Goal: Task Accomplishment & Management: Use online tool/utility

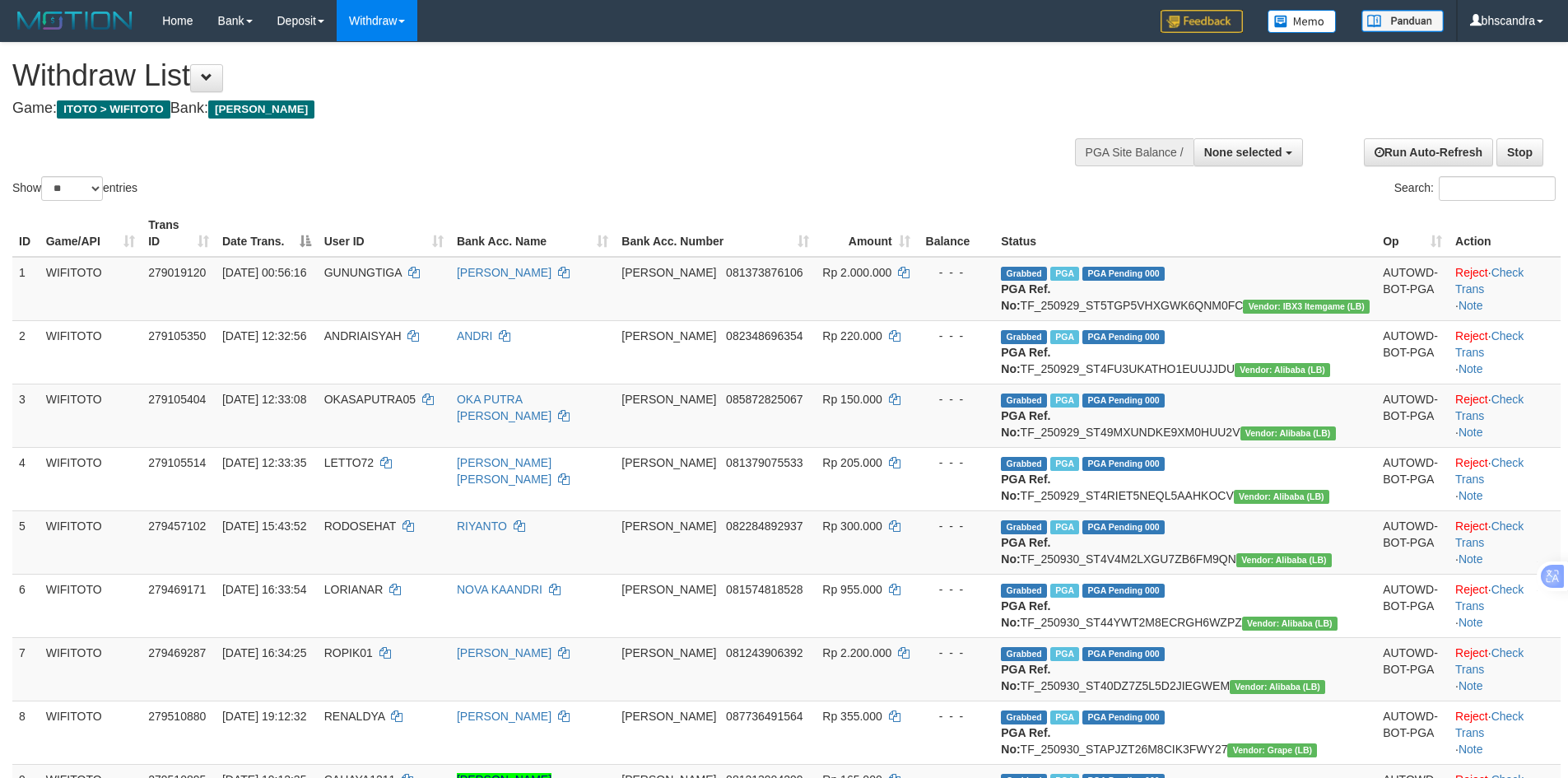
select select
select select "**"
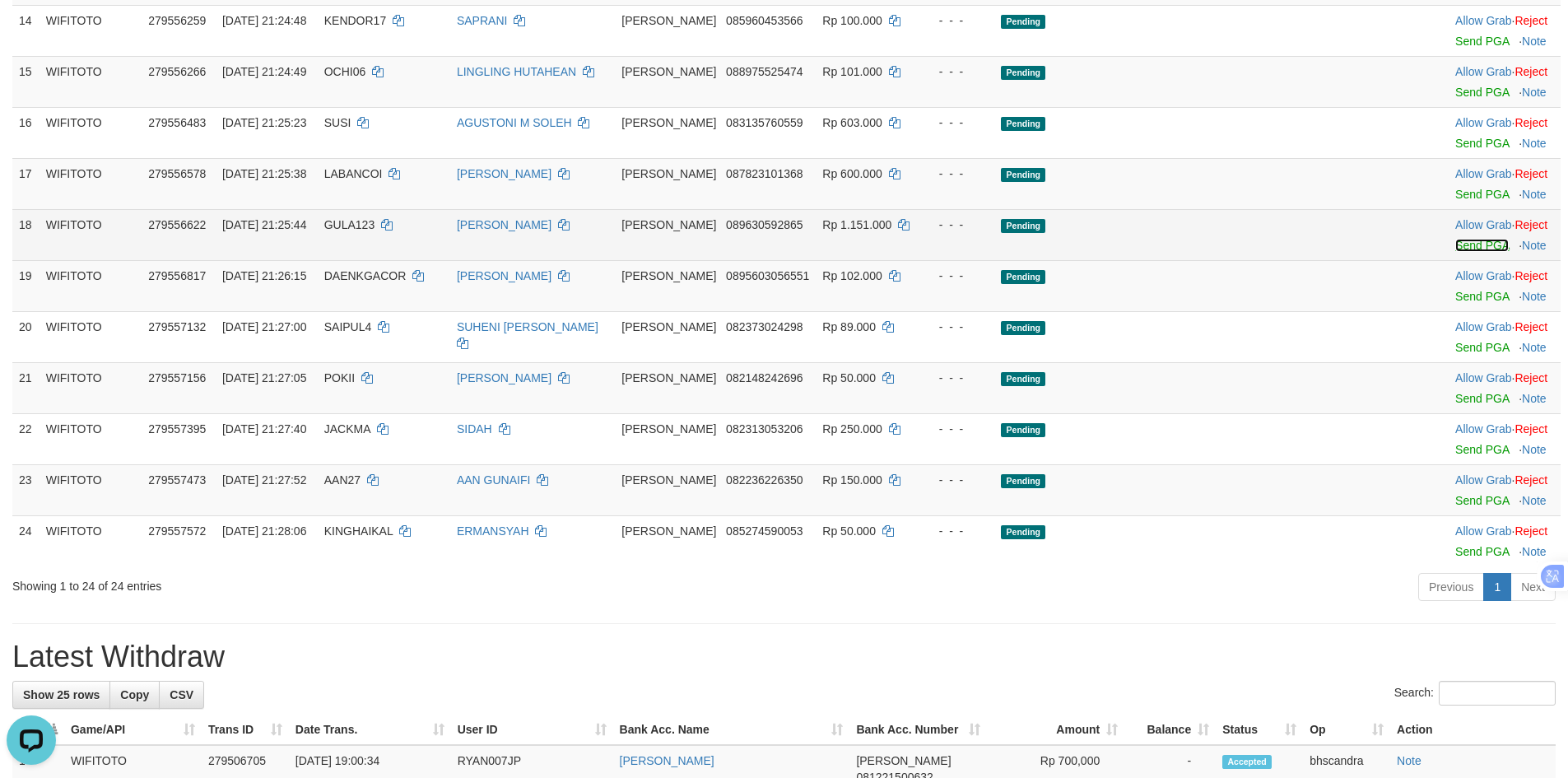
click at [1455, 252] on link "Send PGA" at bounding box center [1481, 245] width 53 height 13
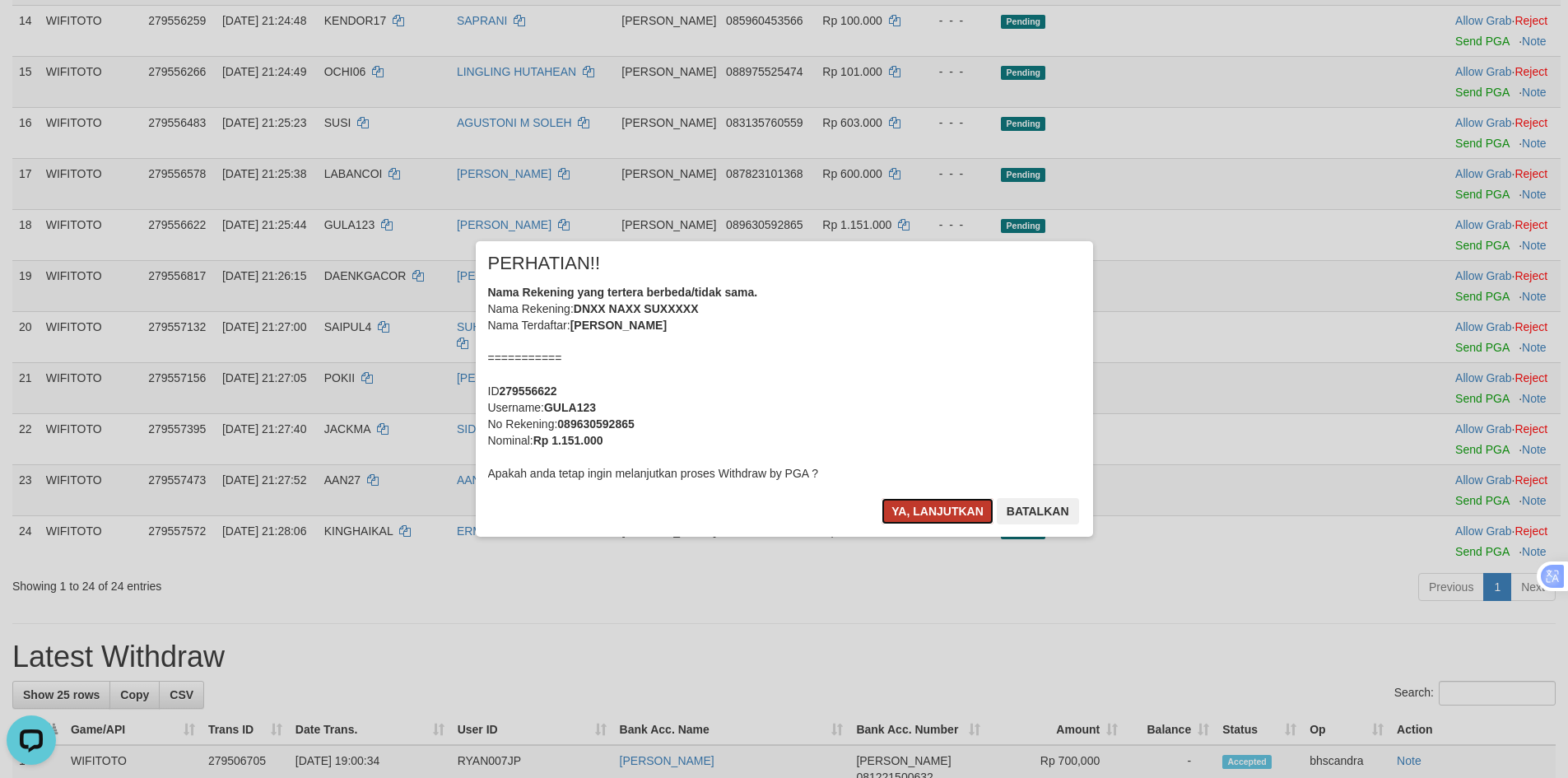
click at [945, 520] on button "Ya, lanjutkan" at bounding box center [937, 511] width 112 height 27
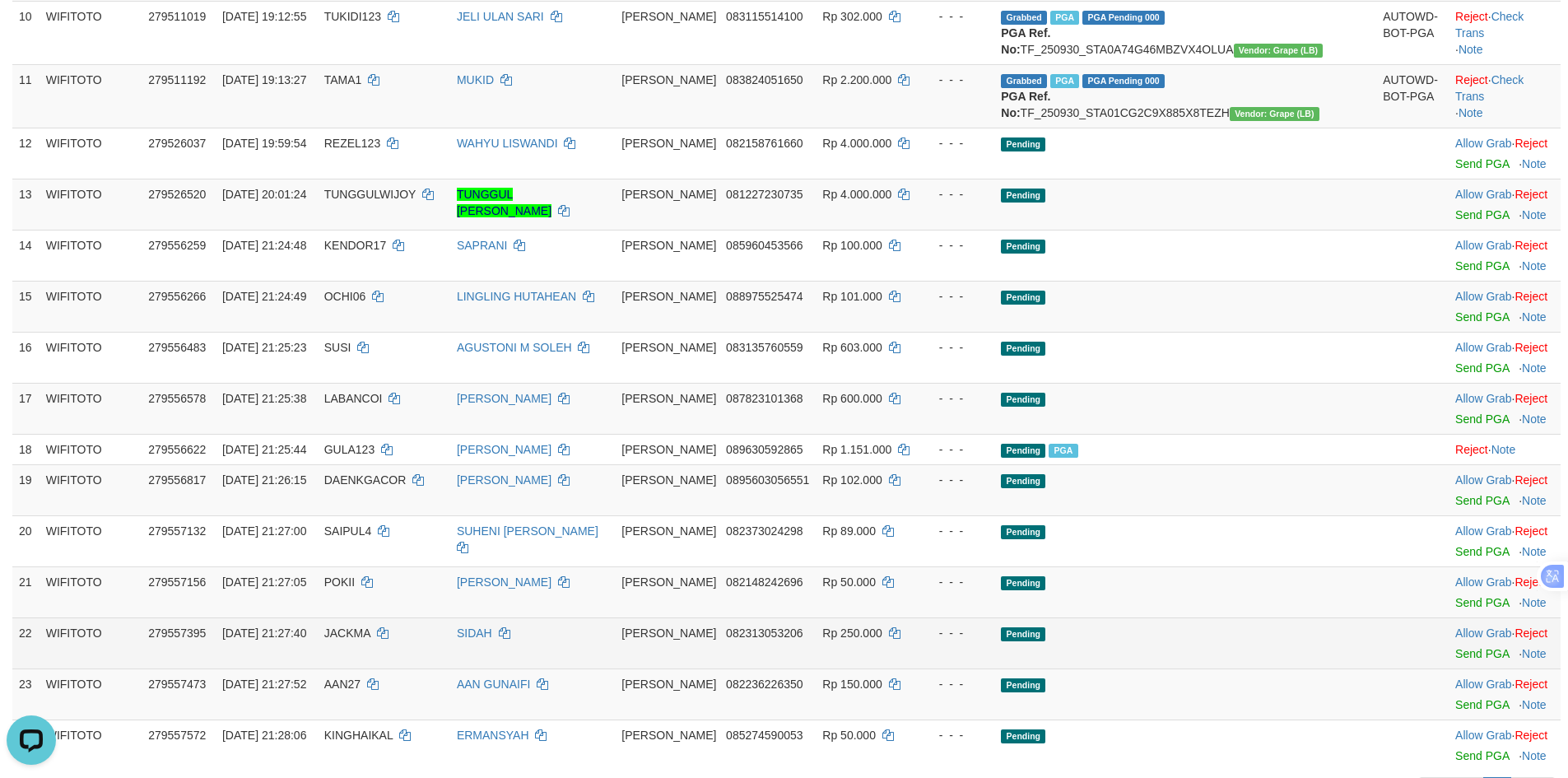
scroll to position [805, 0]
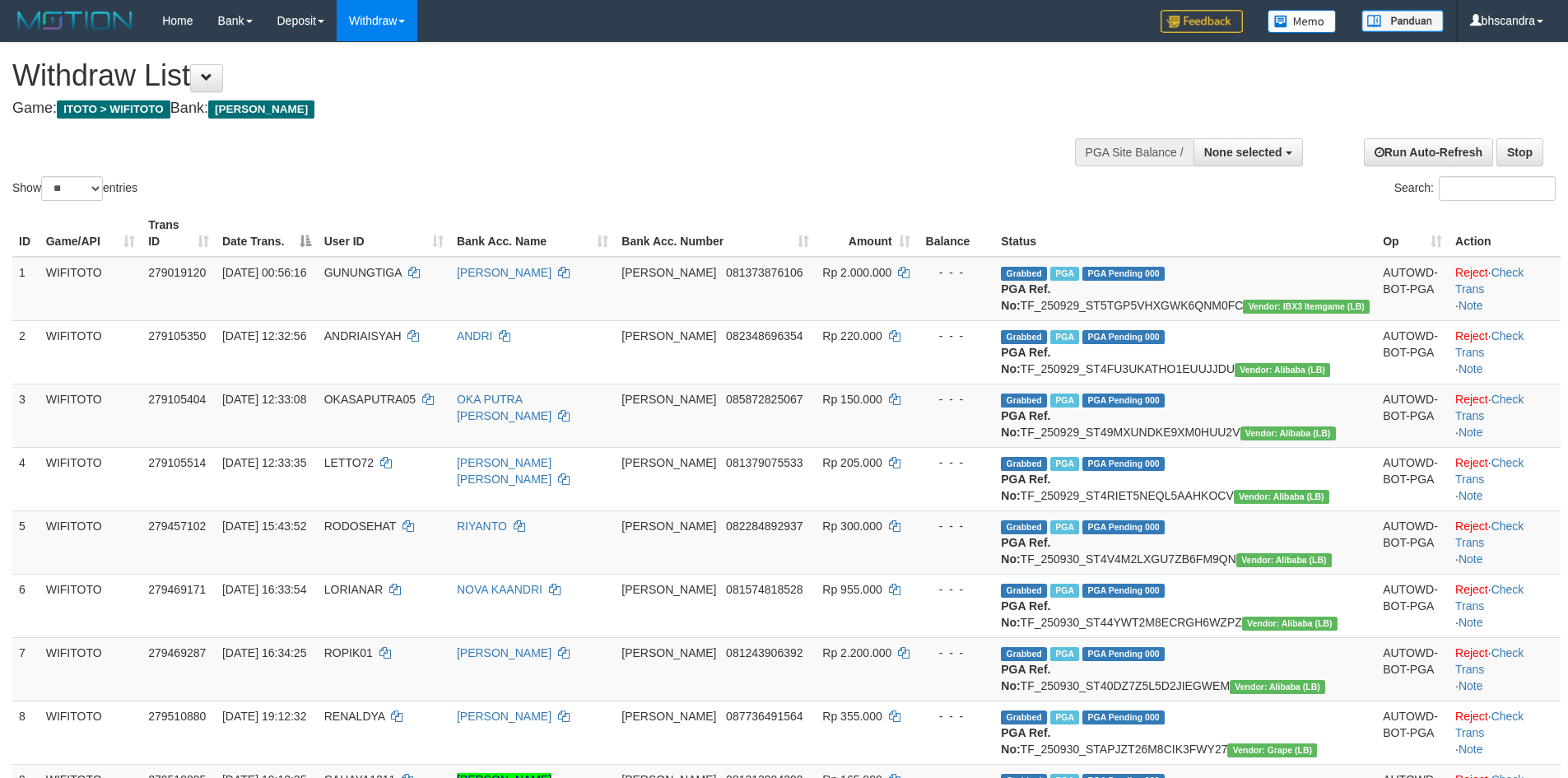
select select
select select "**"
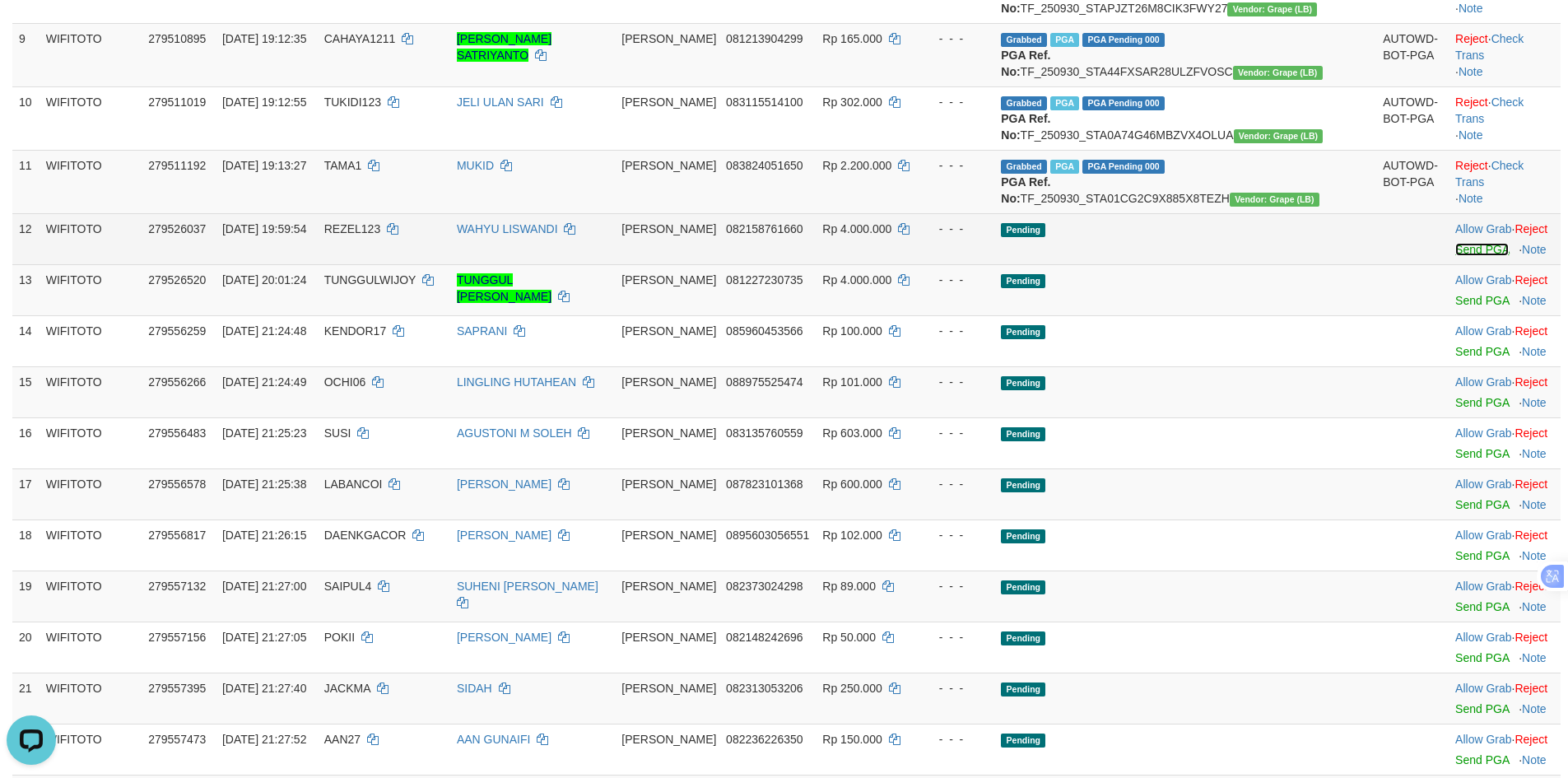
click at [1455, 256] on link "Send PGA" at bounding box center [1481, 249] width 53 height 13
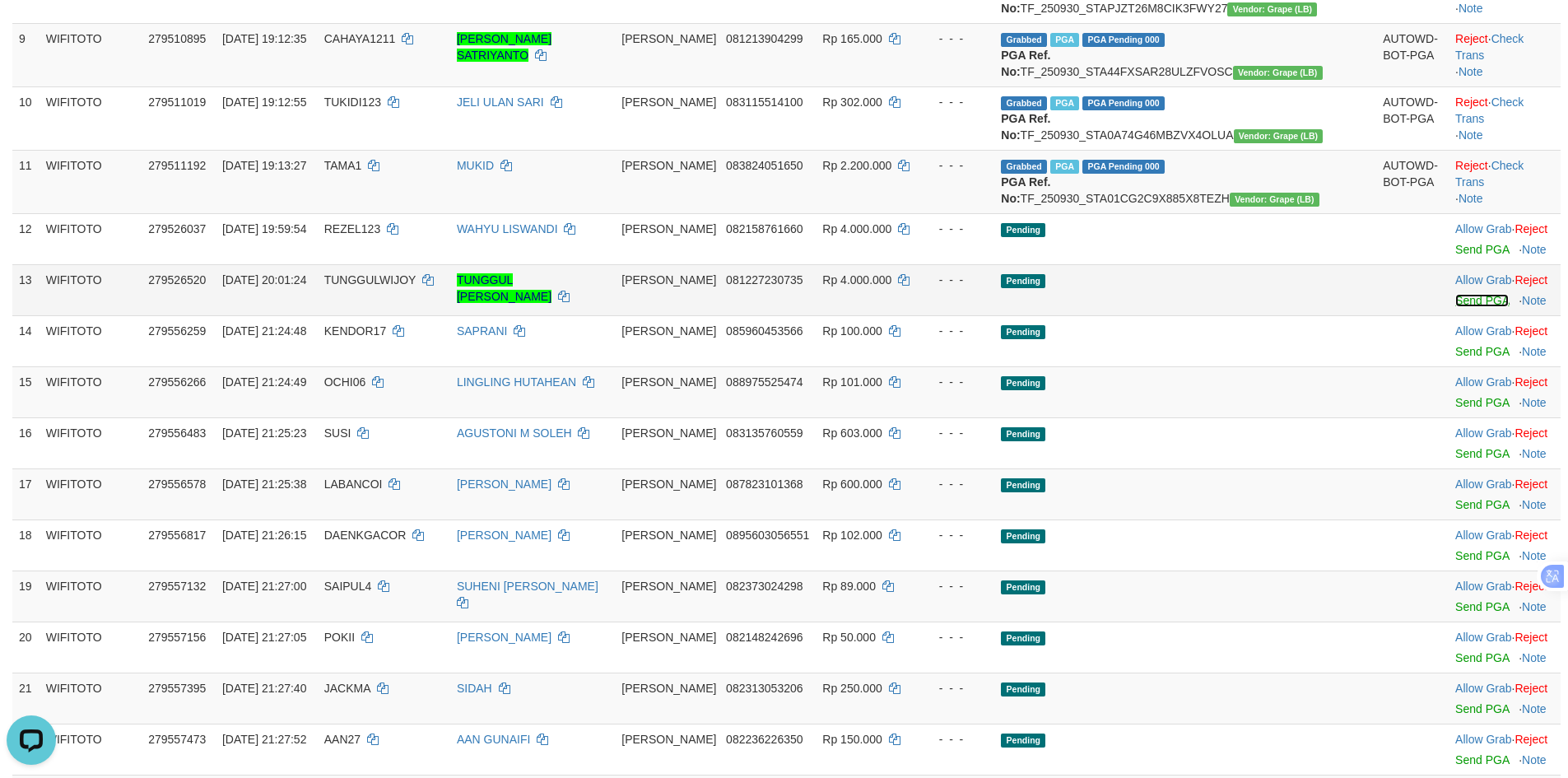
click at [1455, 308] on link "Send PGA" at bounding box center [1481, 300] width 53 height 13
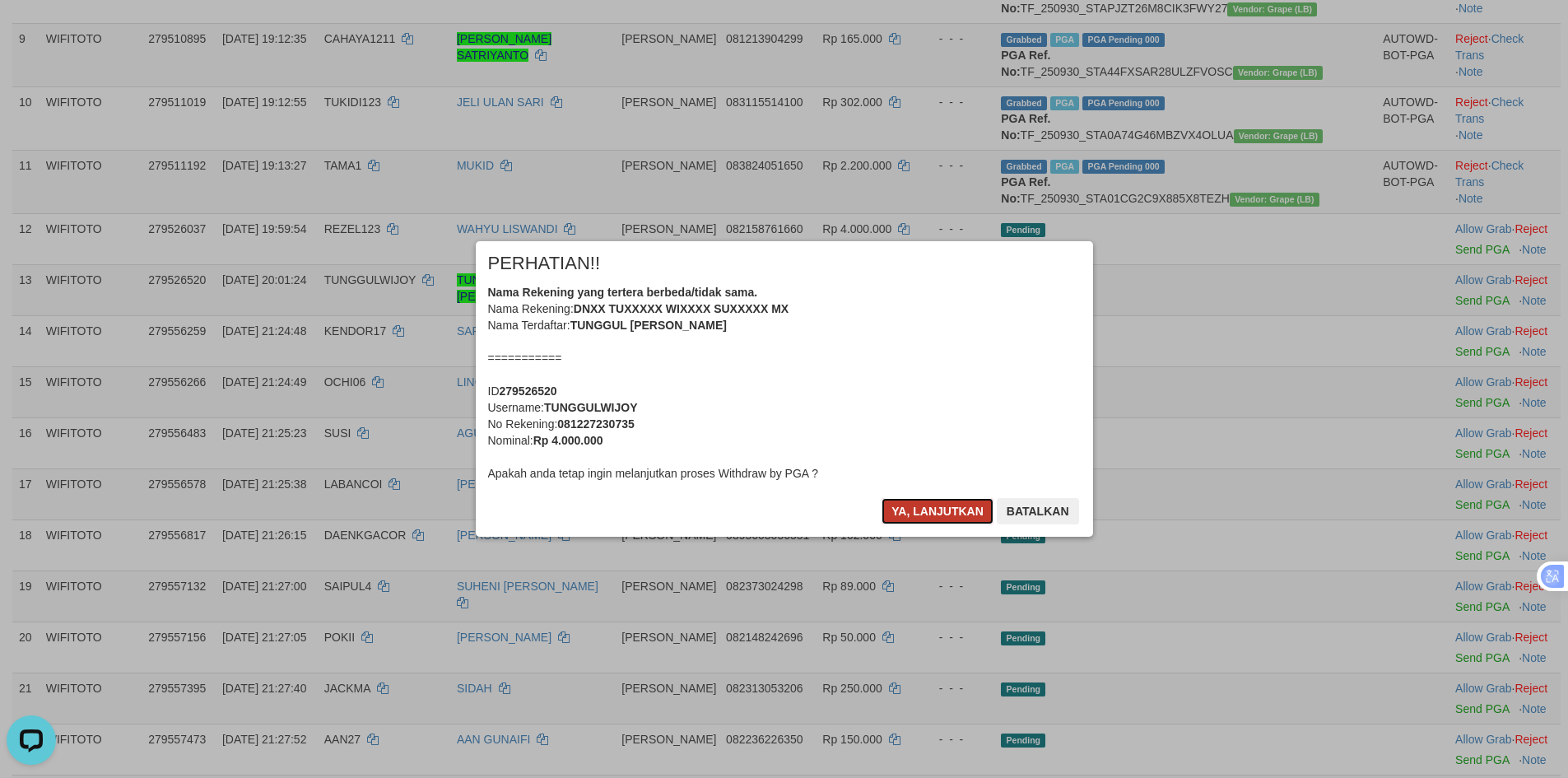
click at [922, 513] on button "Ya, lanjutkan" at bounding box center [937, 511] width 112 height 27
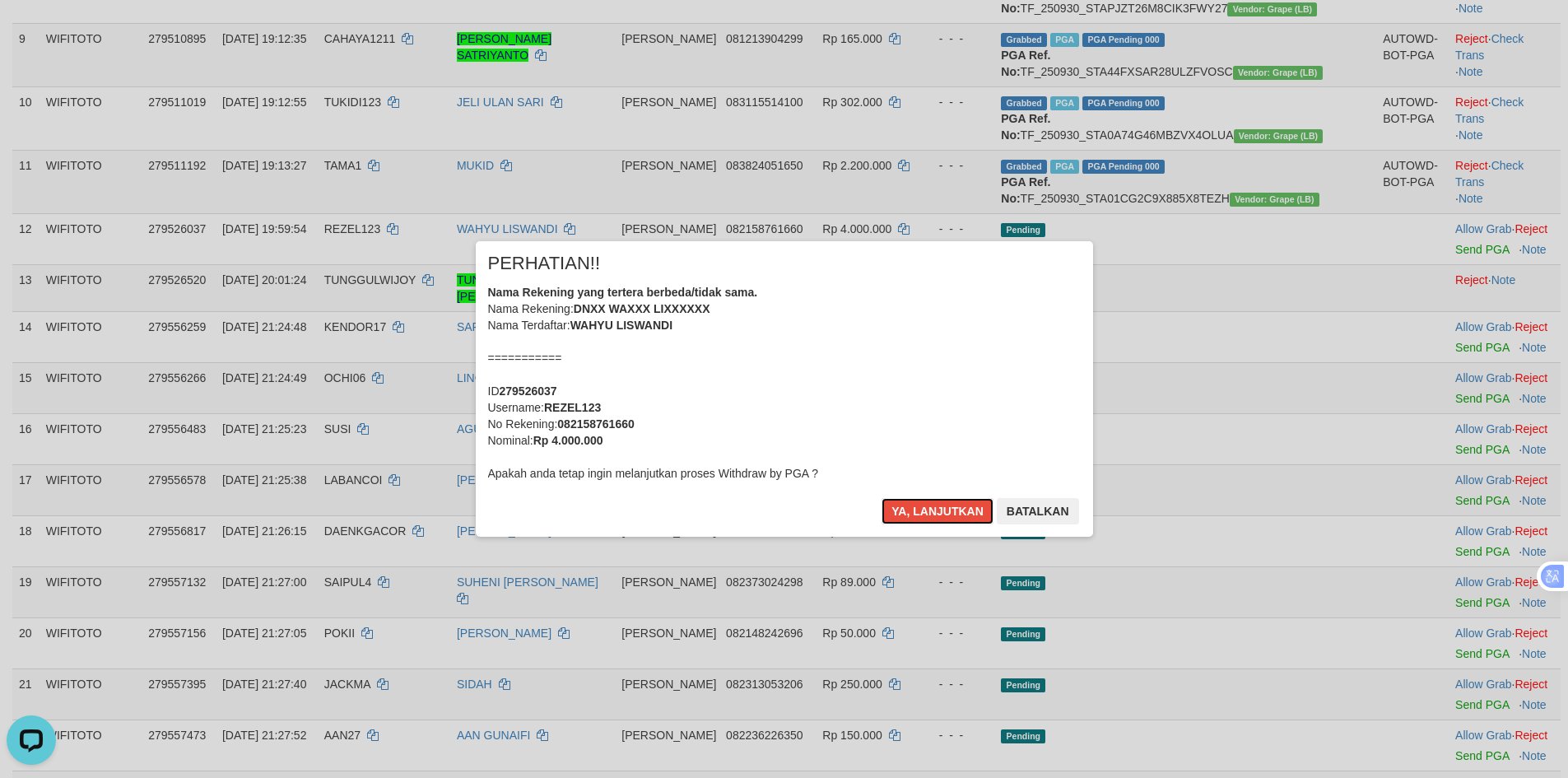
click at [922, 513] on button "Ya, lanjutkan" at bounding box center [937, 511] width 112 height 27
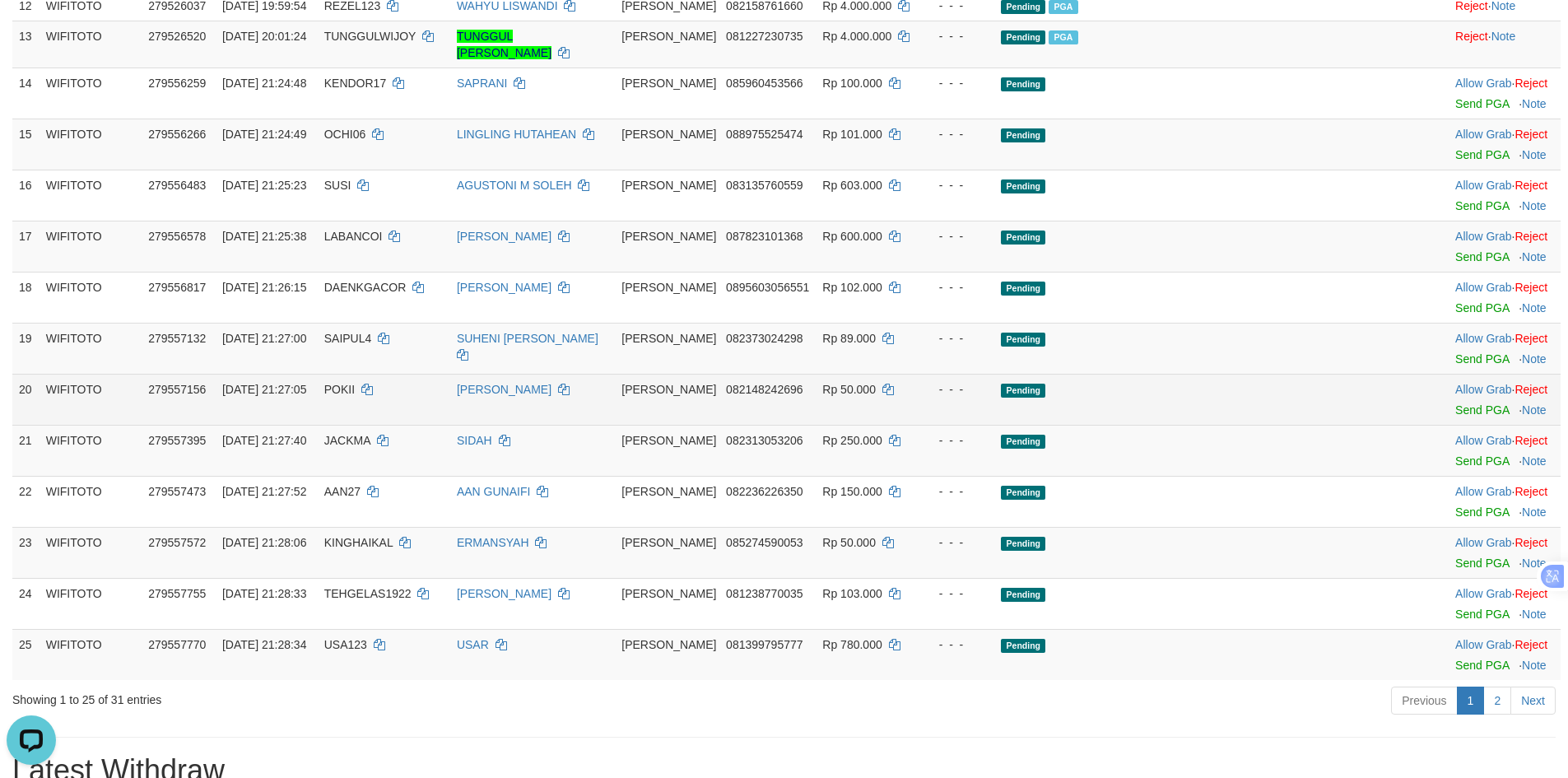
scroll to position [988, 0]
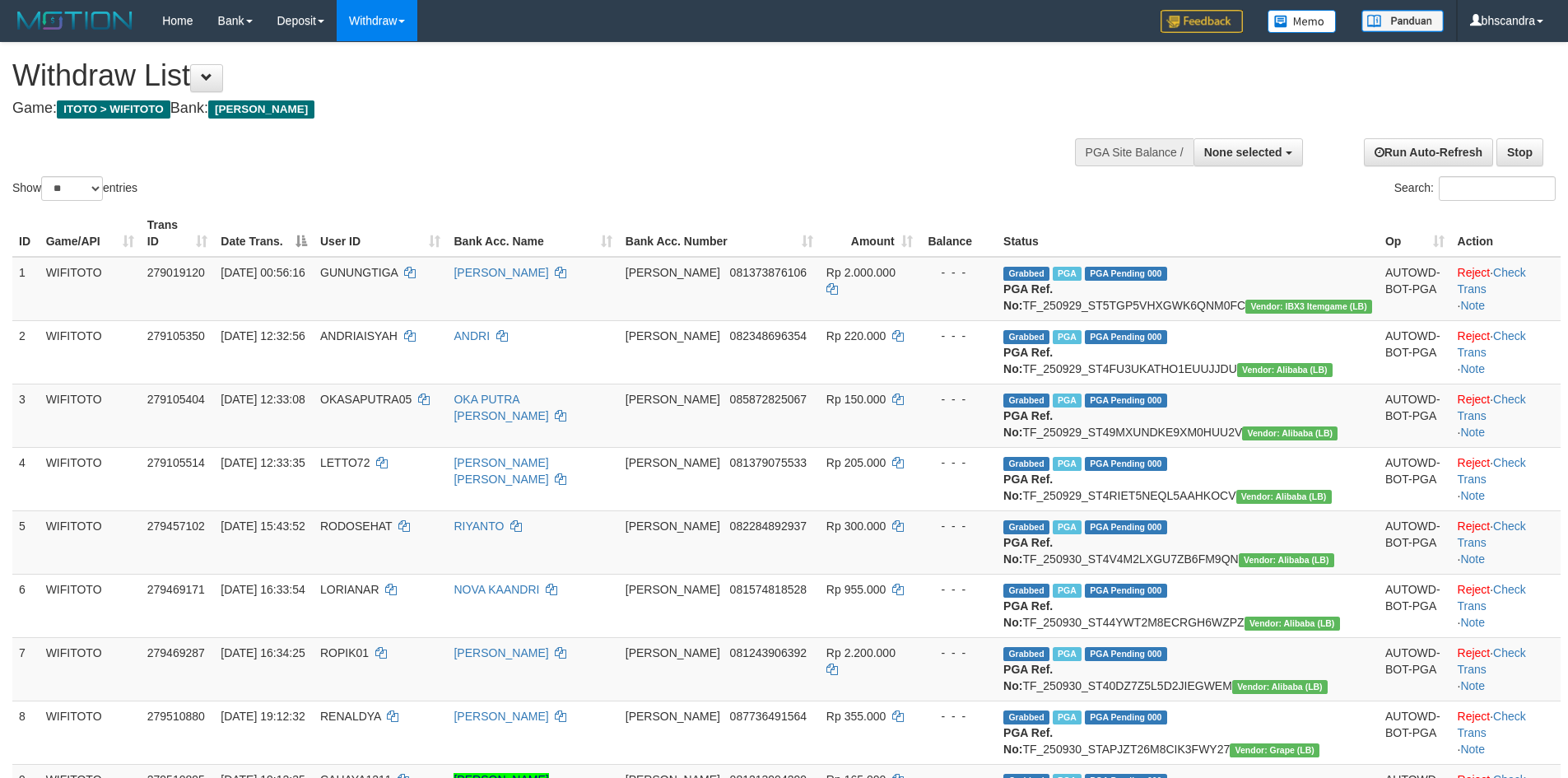
select select
select select "**"
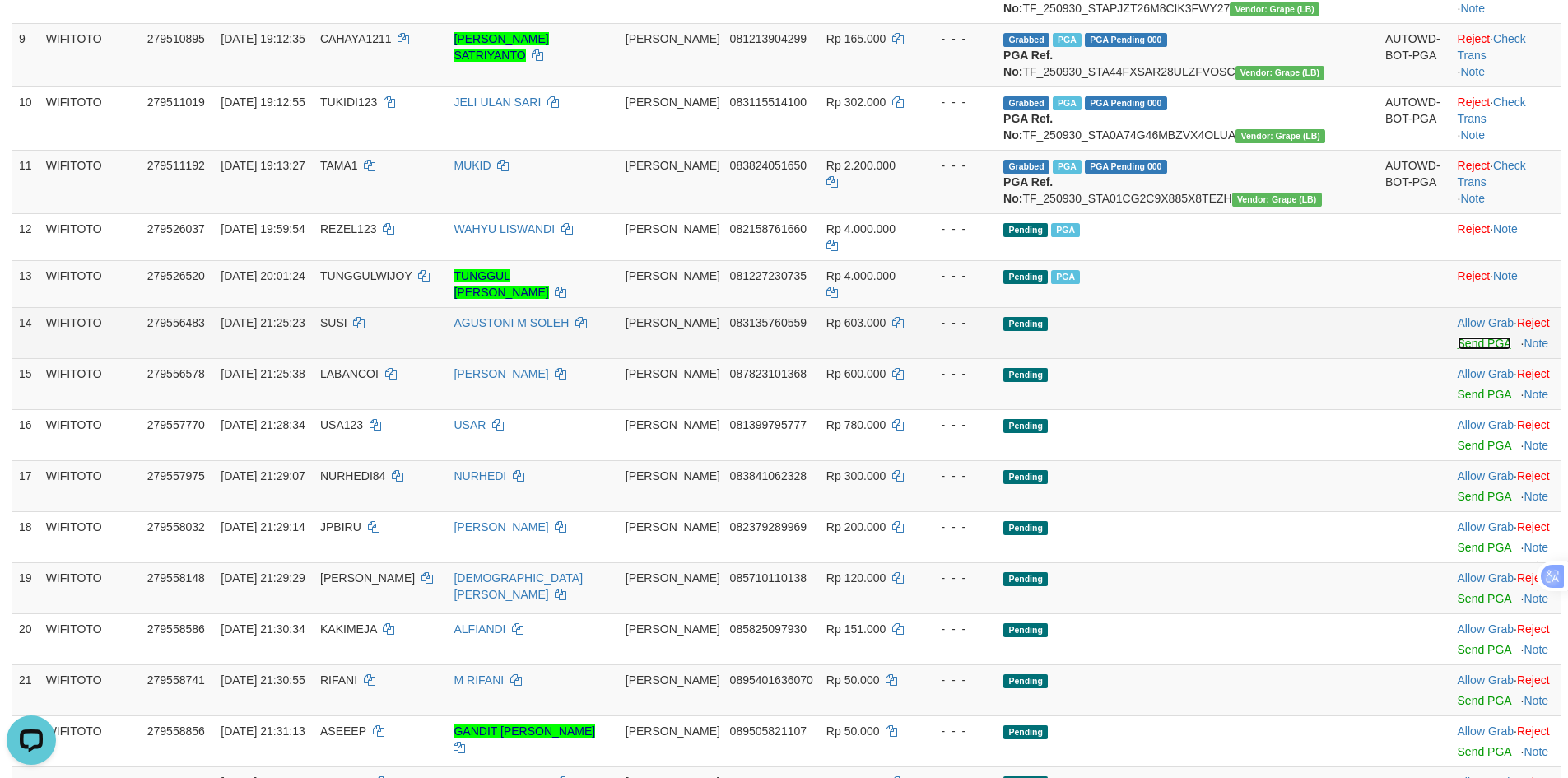
click at [1457, 350] on link "Send PGA" at bounding box center [1484, 343] width 53 height 13
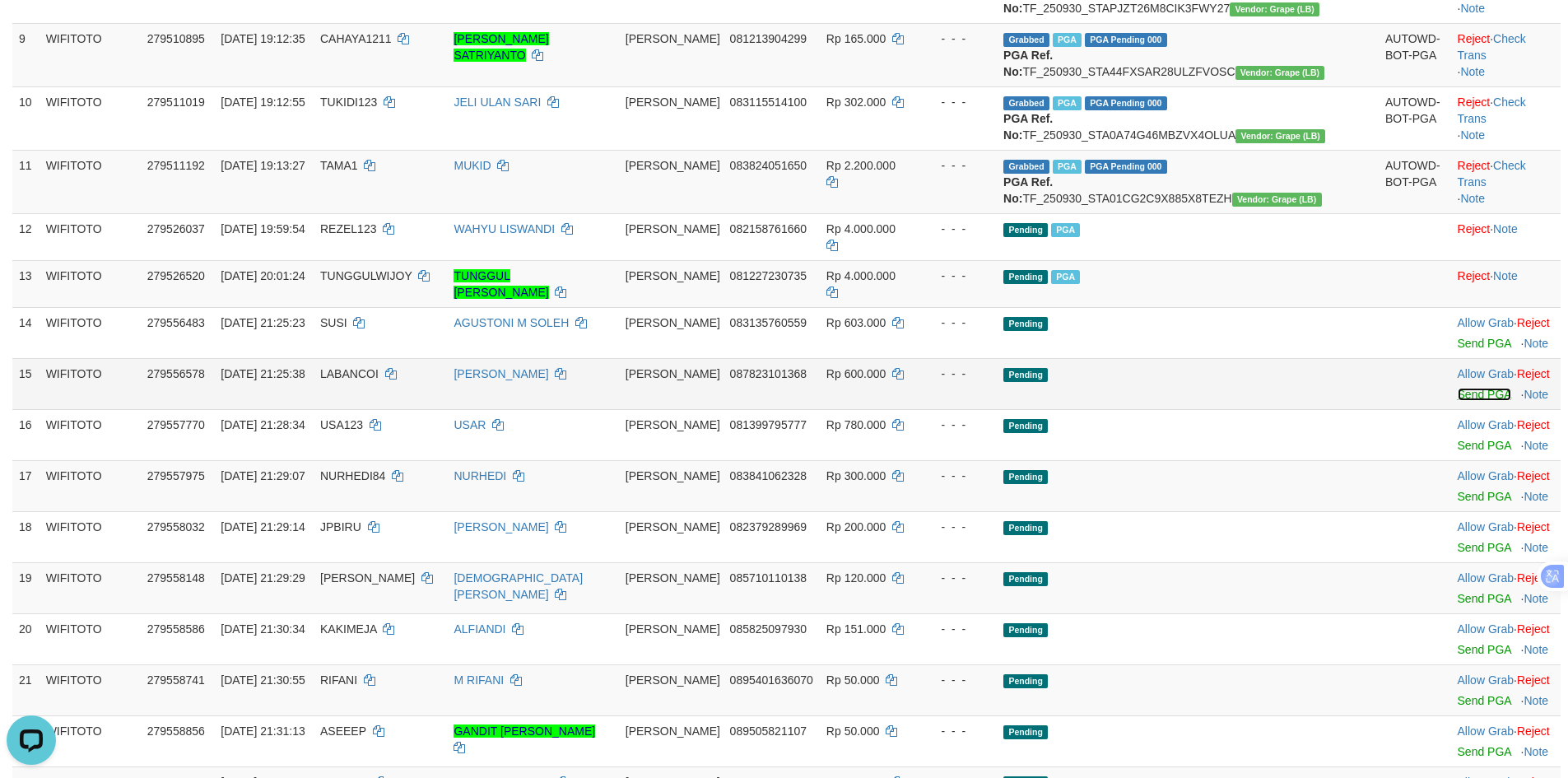
click at [1457, 401] on link "Send PGA" at bounding box center [1484, 394] width 53 height 13
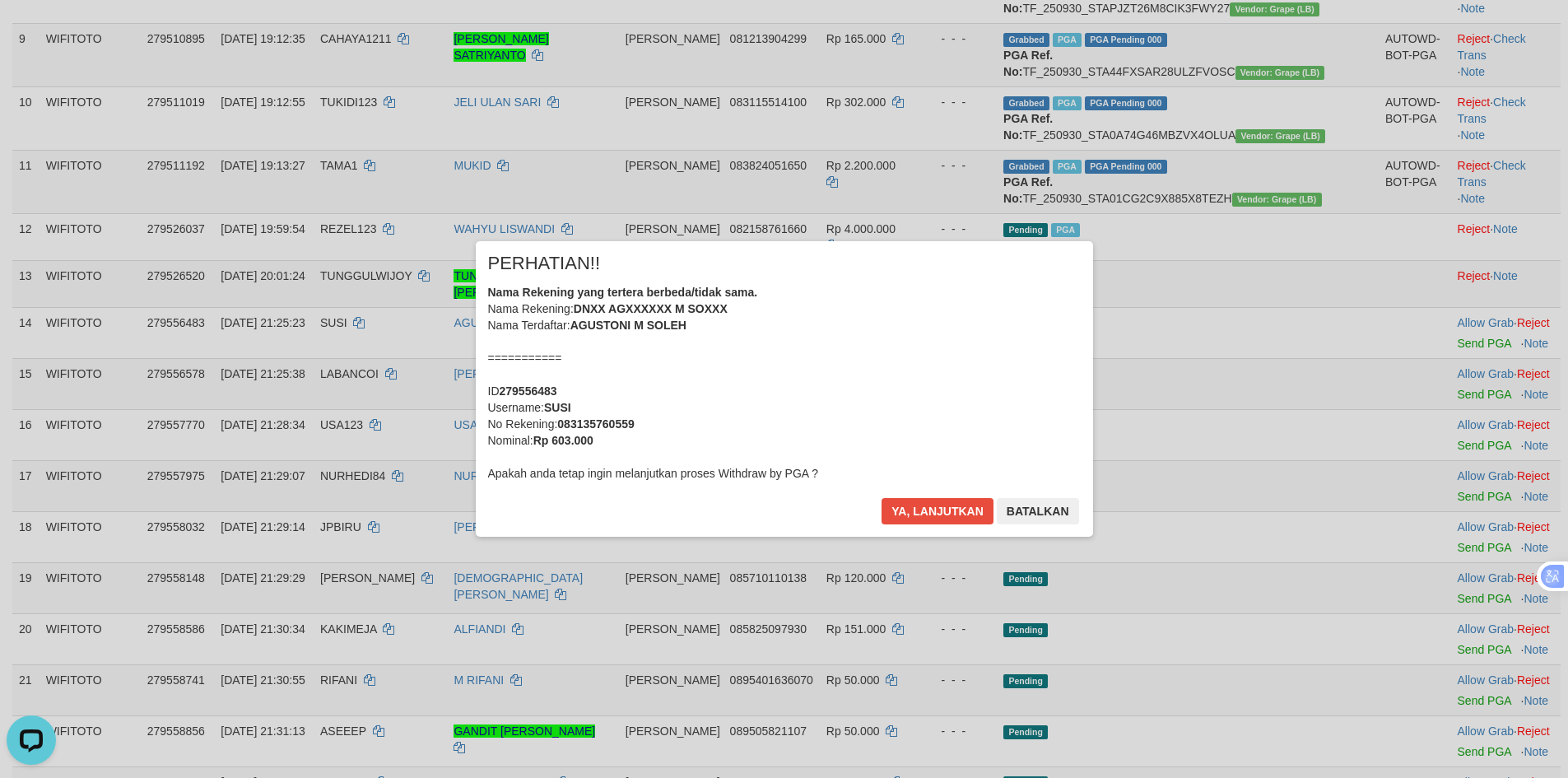
drag, startPoint x: 1437, startPoint y: 589, endPoint x: 1447, endPoint y: 591, distance: 10.2
click at [1447, 591] on div "× PERHATIAN!! Nama Rekening yang tertera berbeda/tidak sama. Nama Rekening: DNX…" at bounding box center [784, 389] width 1568 height 778
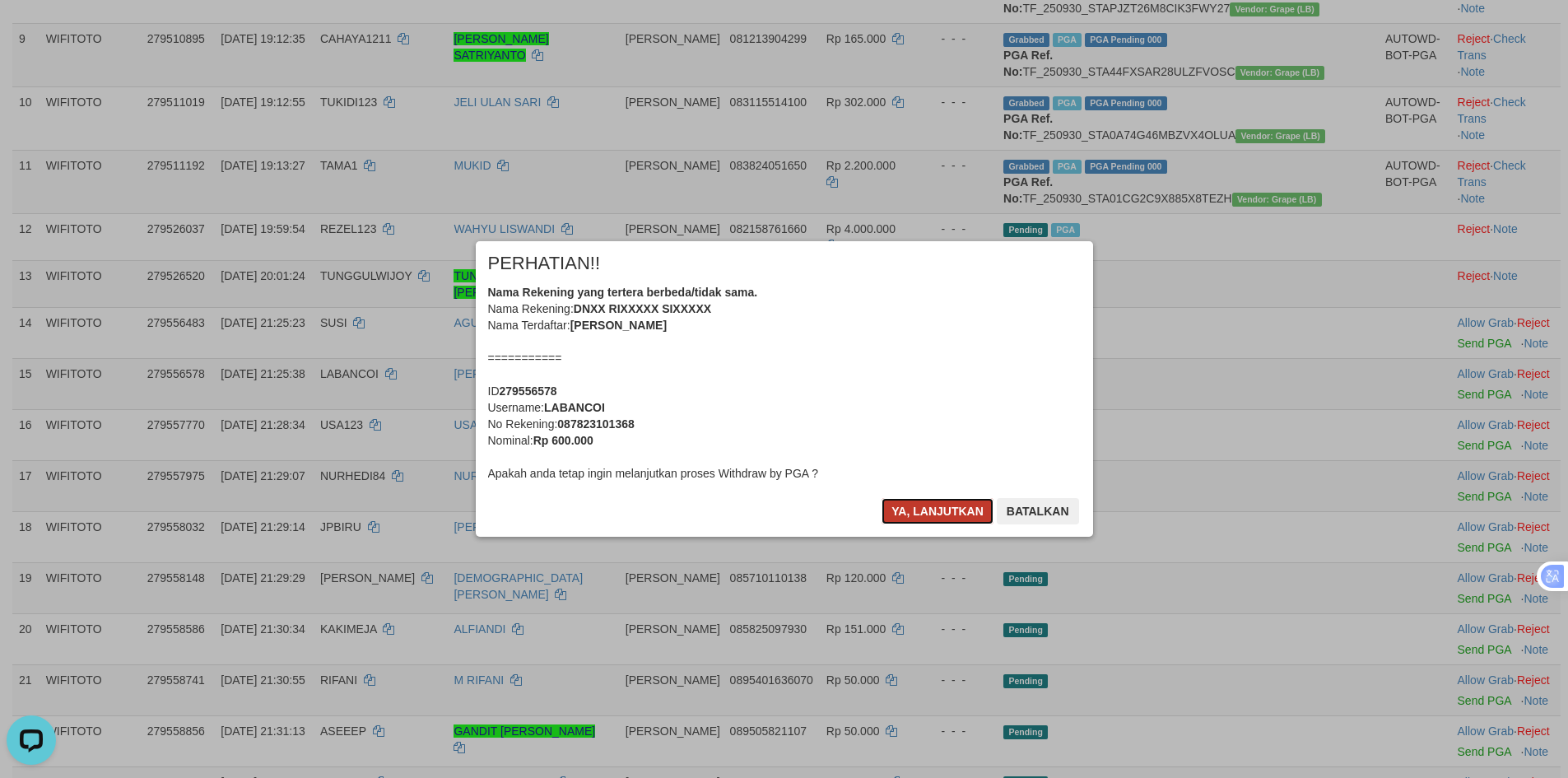
click at [911, 508] on button "Ya, lanjutkan" at bounding box center [937, 511] width 112 height 27
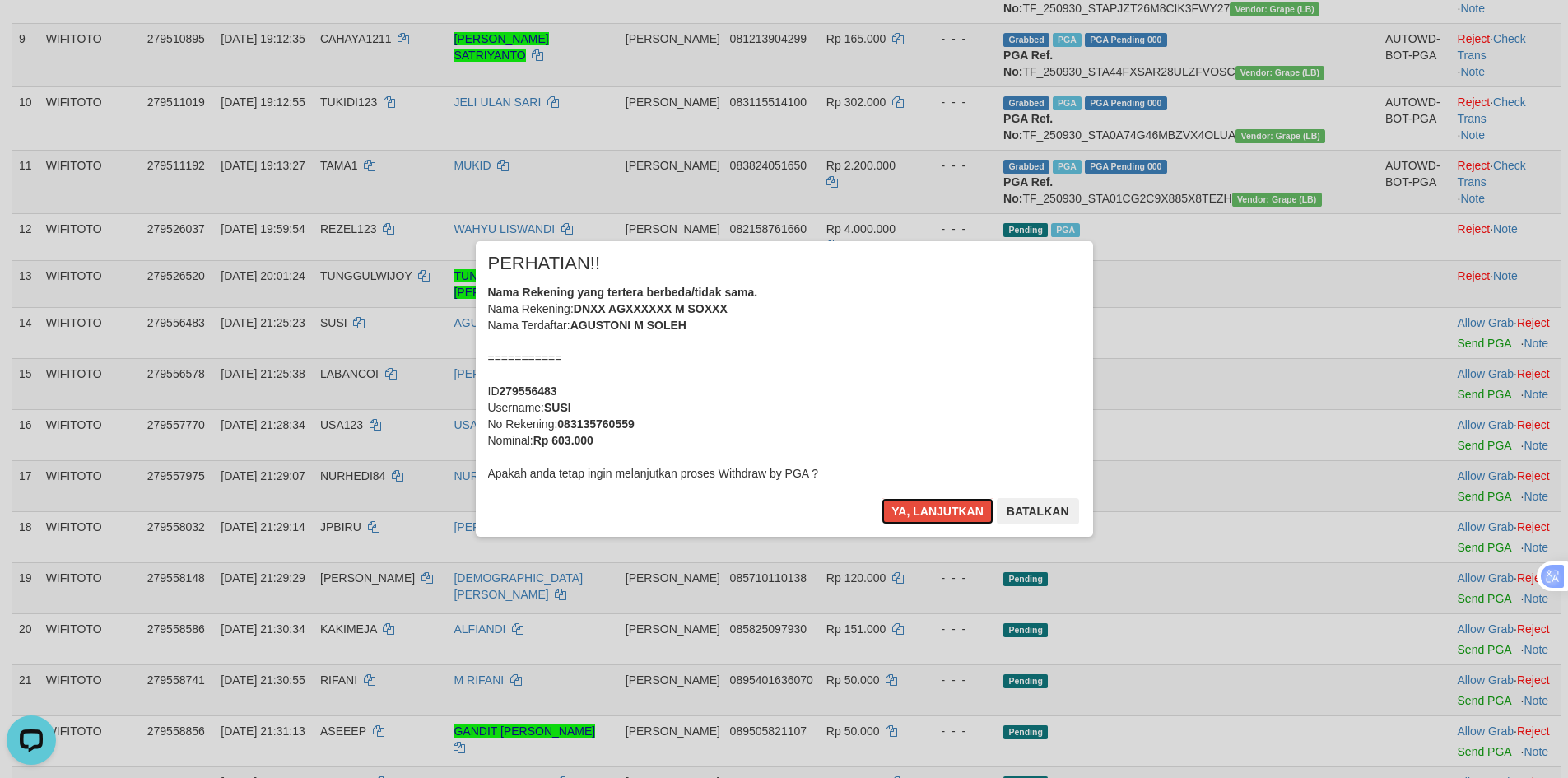
click at [911, 508] on button "Ya, lanjutkan" at bounding box center [937, 511] width 112 height 27
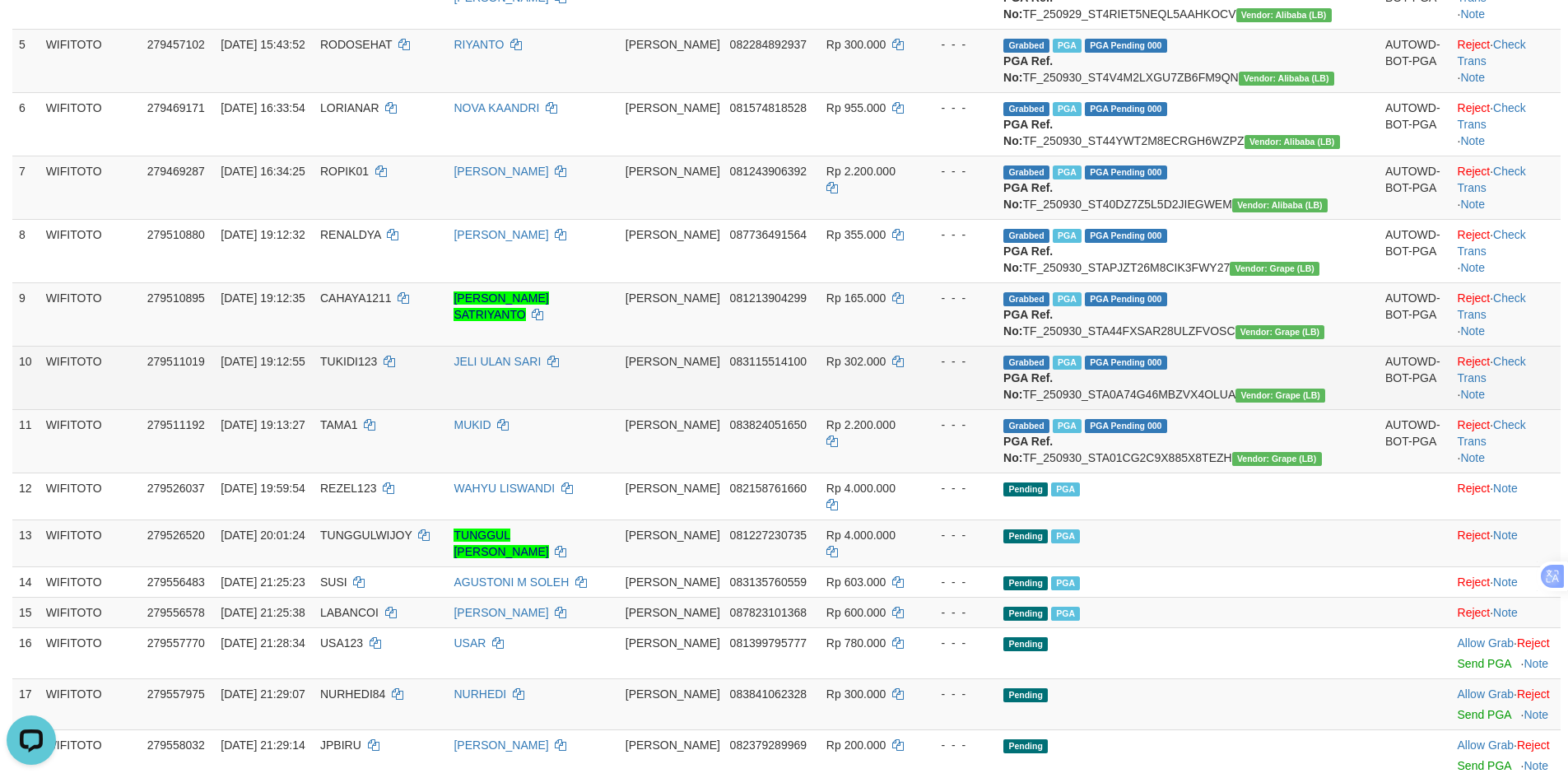
scroll to position [729, 0]
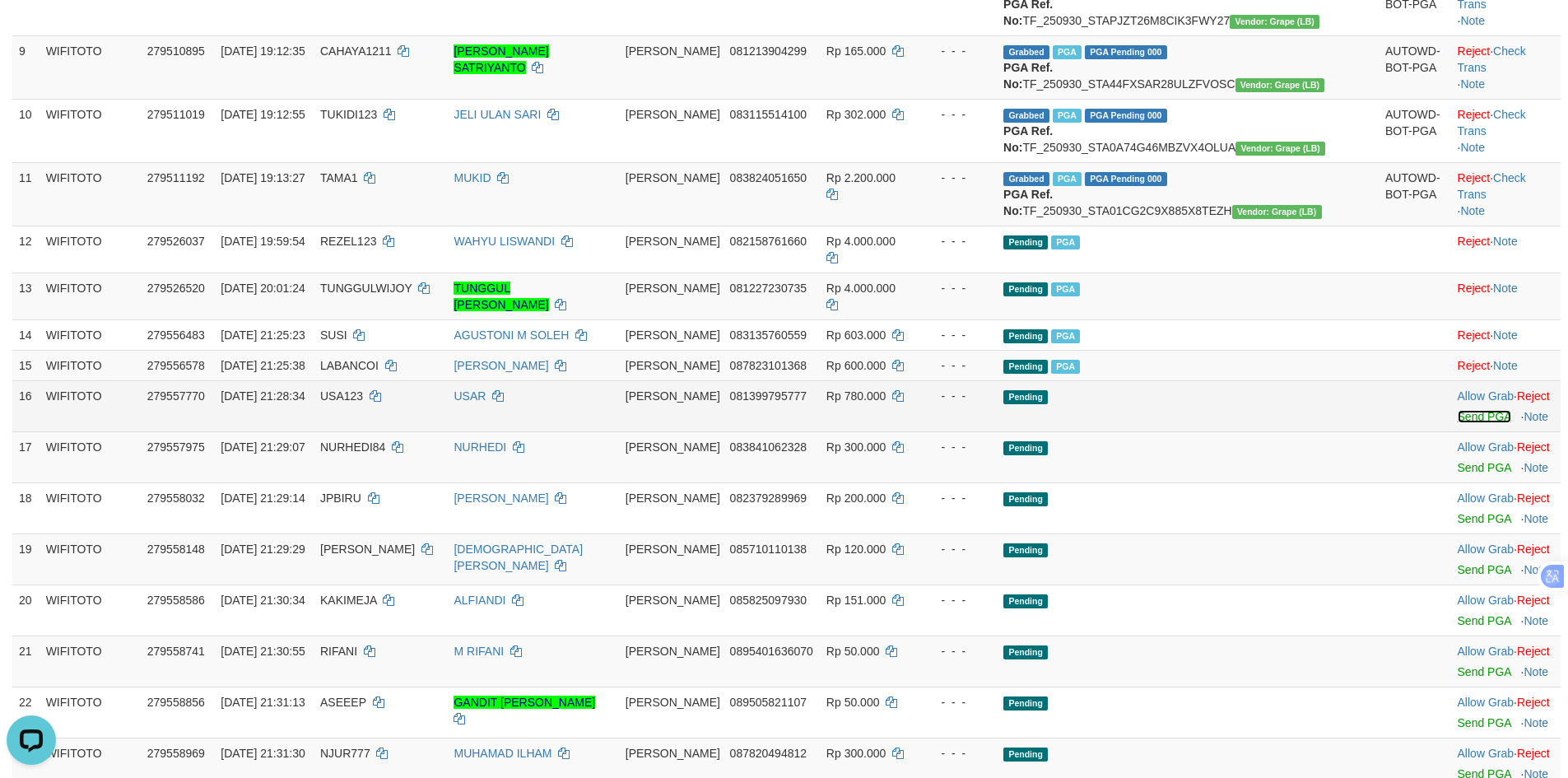
click at [1457, 423] on link "Send PGA" at bounding box center [1484, 416] width 53 height 13
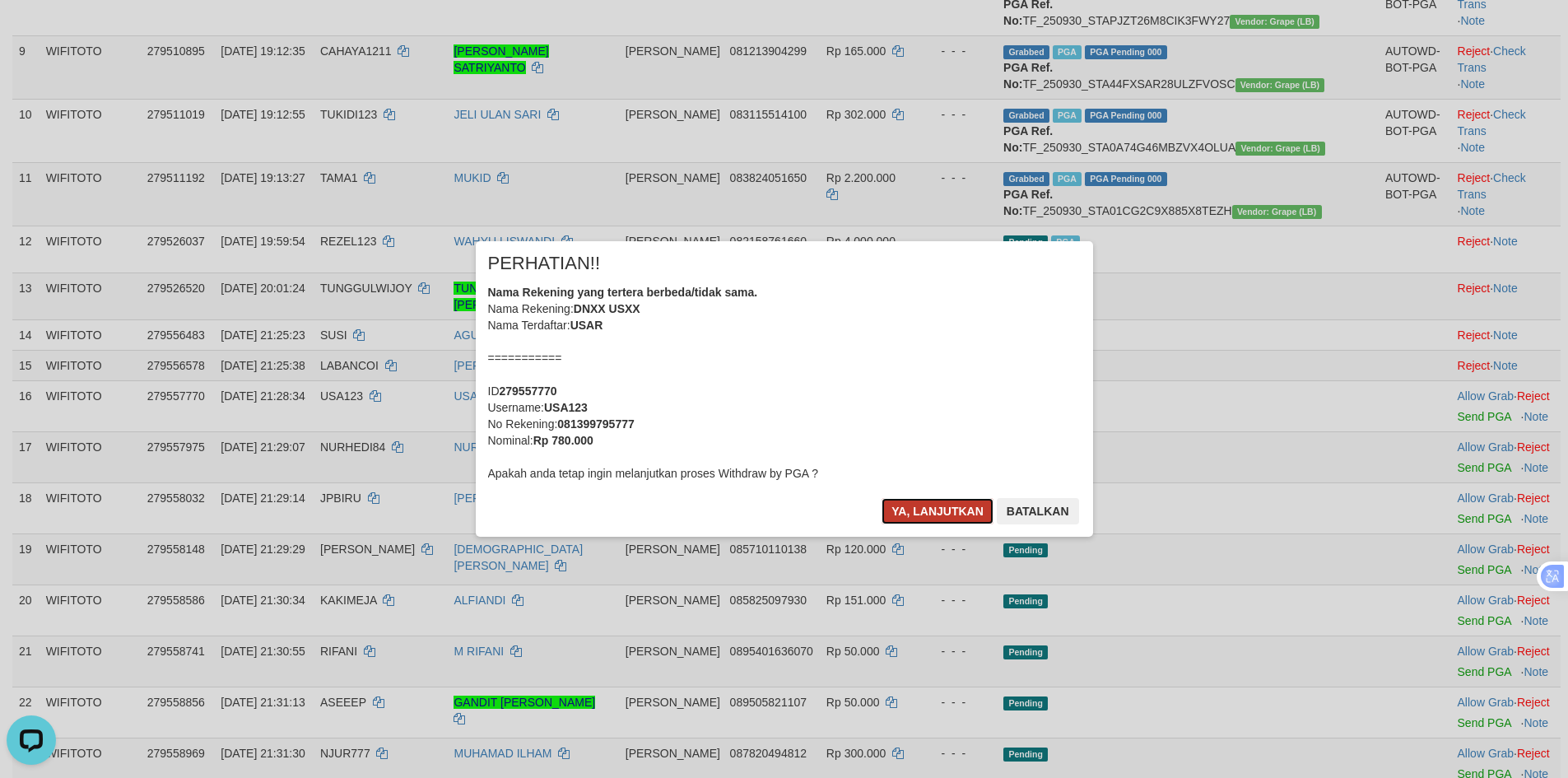
click at [914, 513] on button "Ya, lanjutkan" at bounding box center [937, 511] width 112 height 27
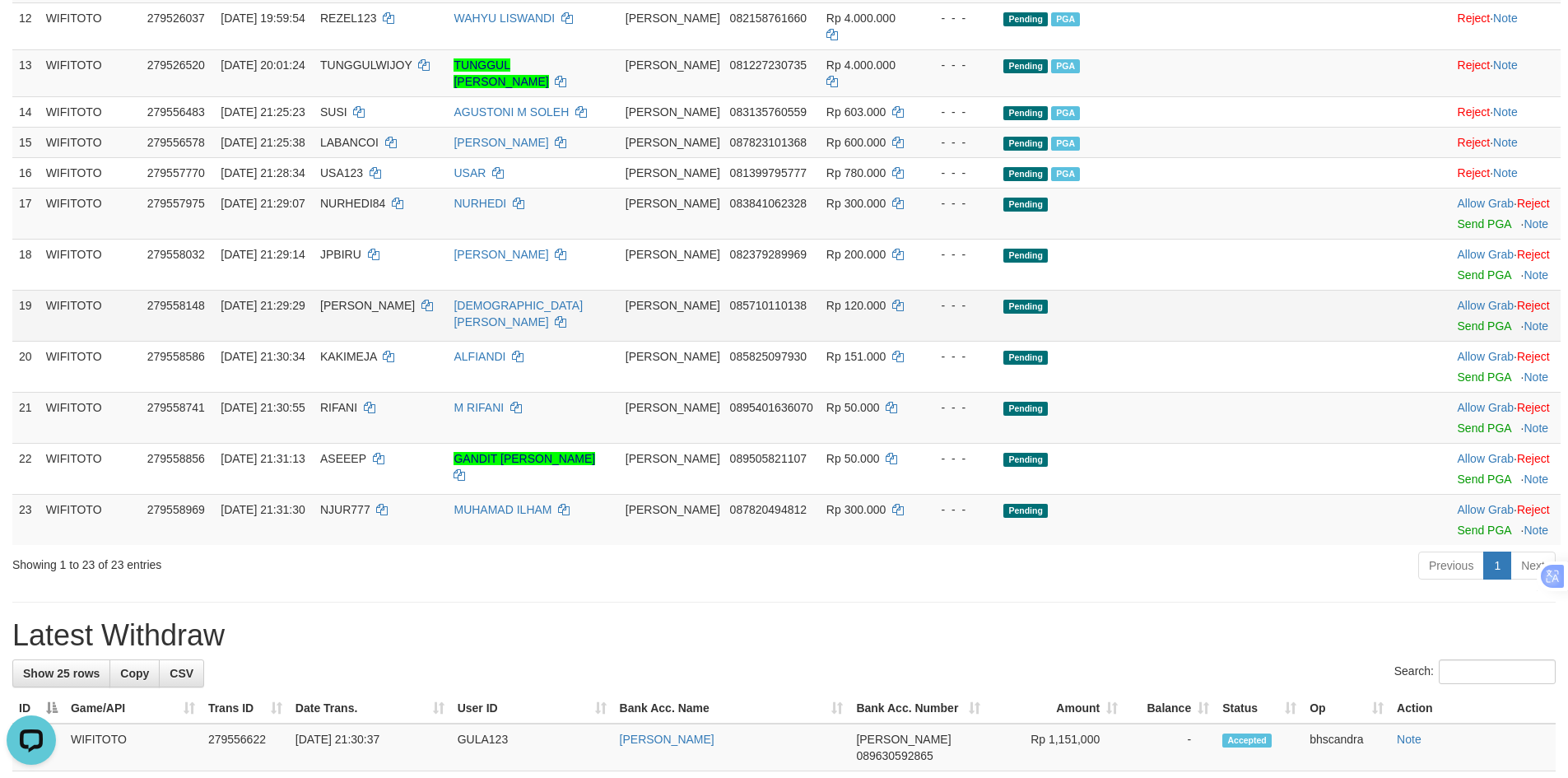
scroll to position [976, 0]
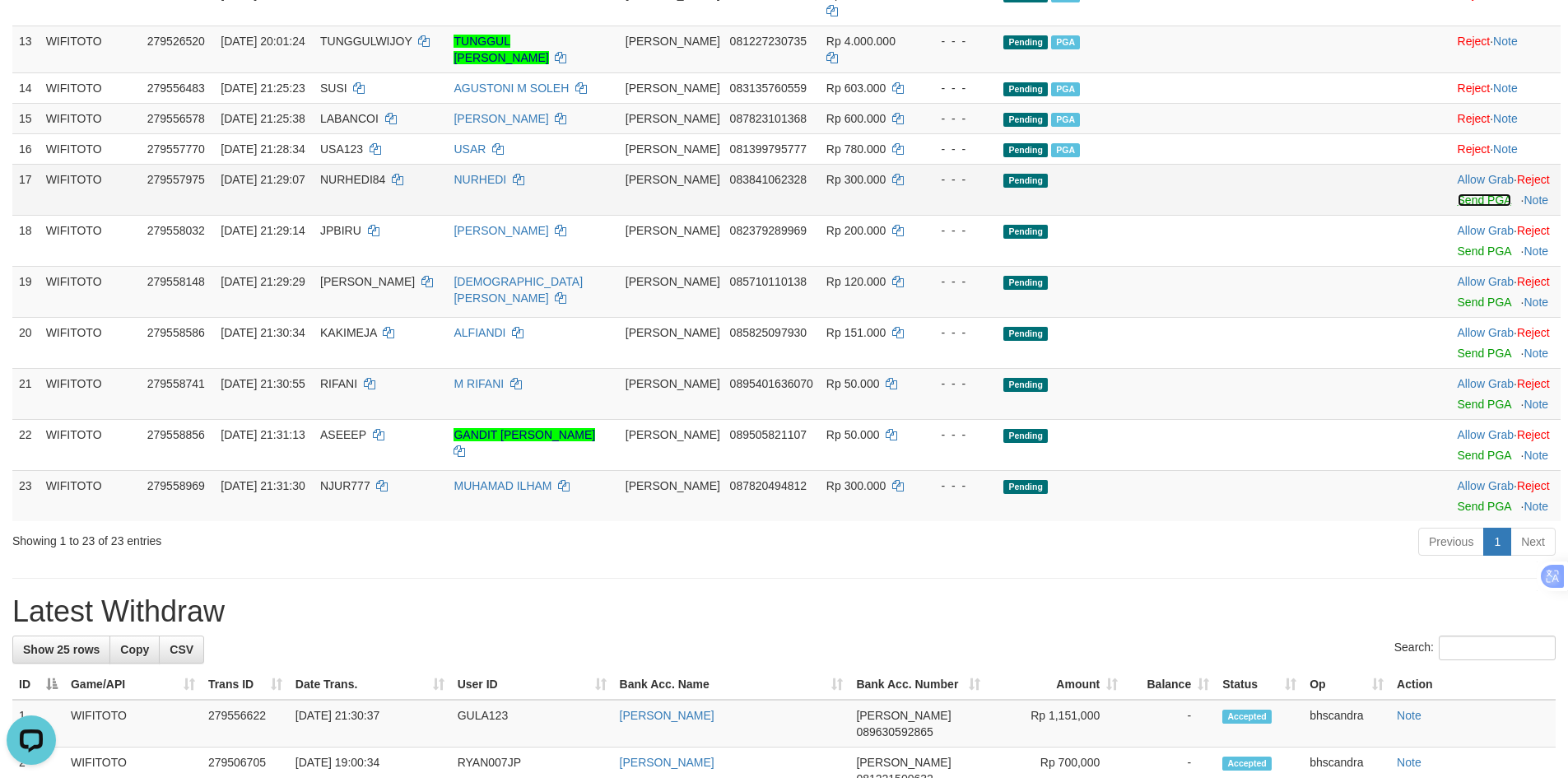
click at [1457, 207] on link "Send PGA" at bounding box center [1484, 200] width 53 height 13
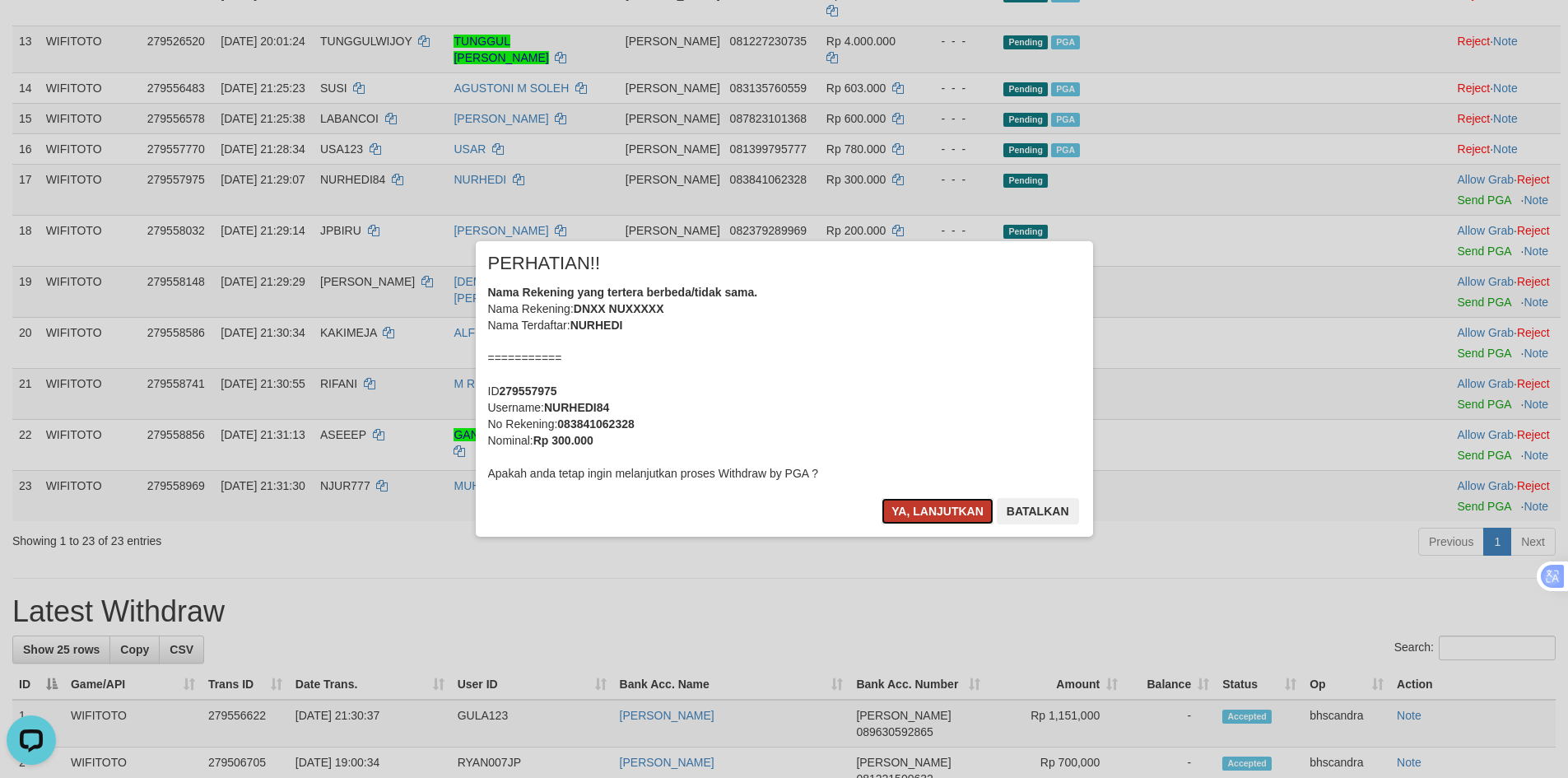
click at [929, 511] on button "Ya, lanjutkan" at bounding box center [937, 511] width 112 height 27
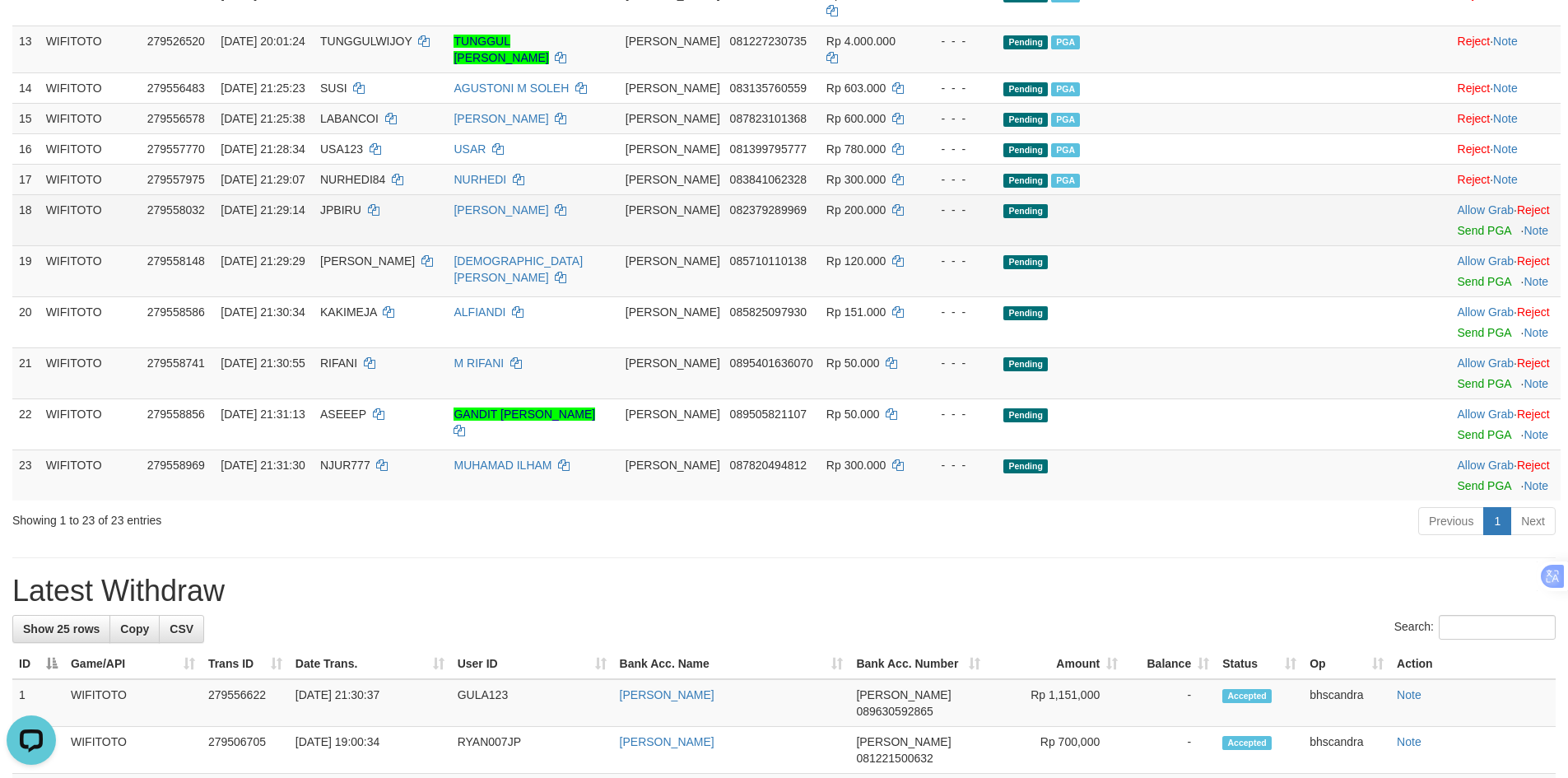
click at [389, 245] on td "JPBIRU" at bounding box center [381, 220] width 134 height 51
copy td "JPBIRU"
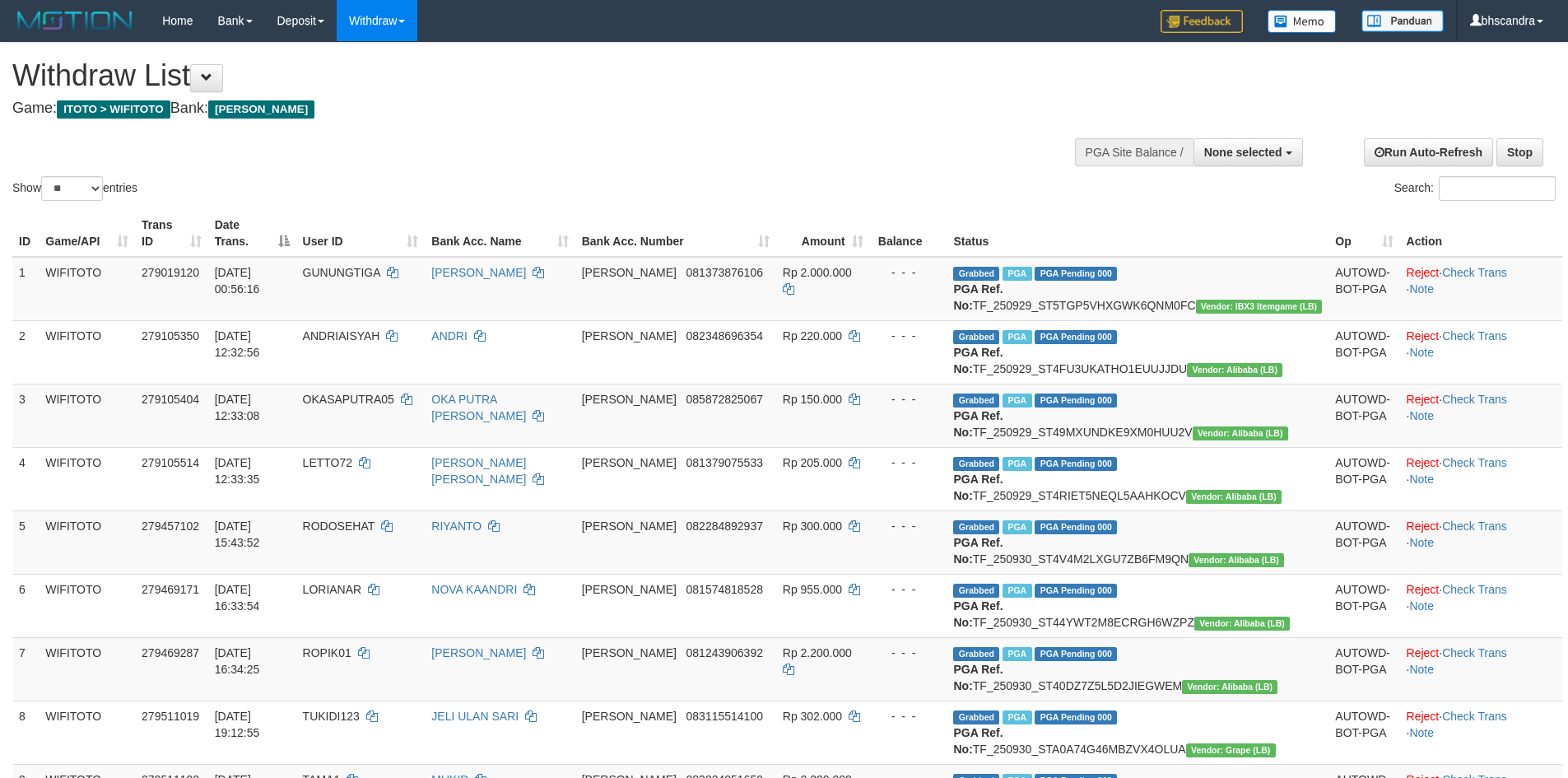
select select
select select "**"
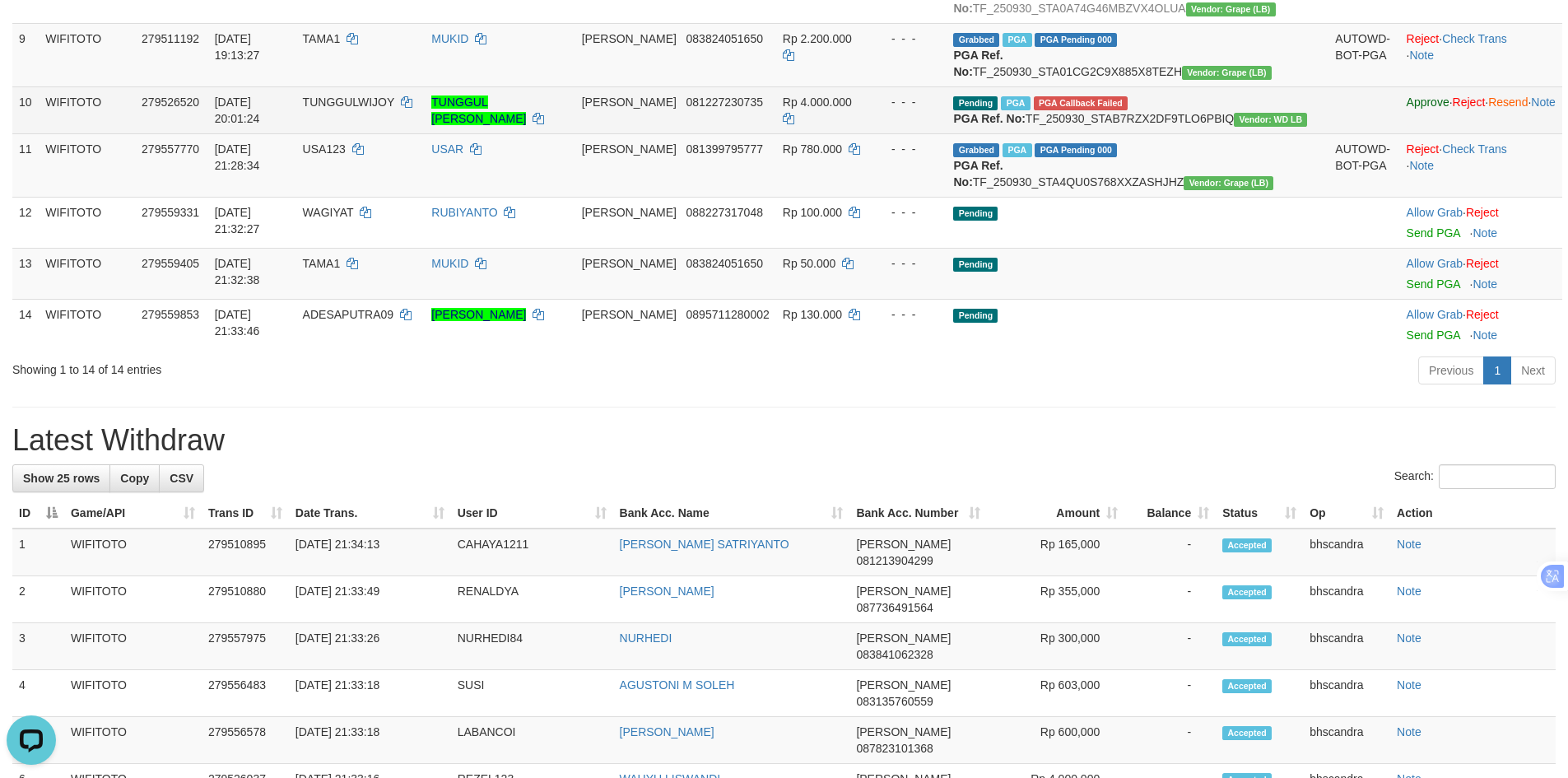
scroll to position [494, 0]
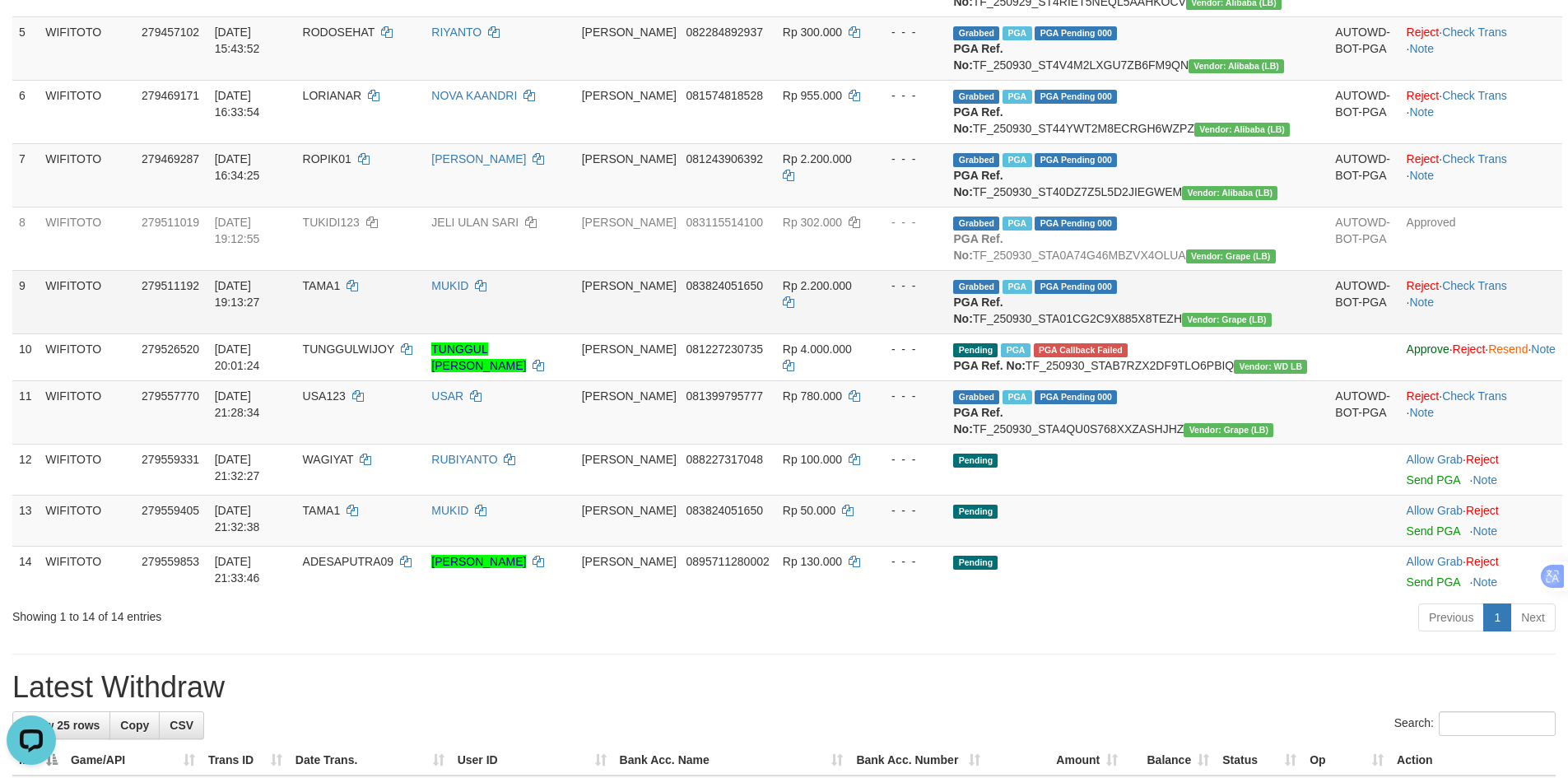
click at [364, 333] on td "TAMA1" at bounding box center [360, 301] width 129 height 63
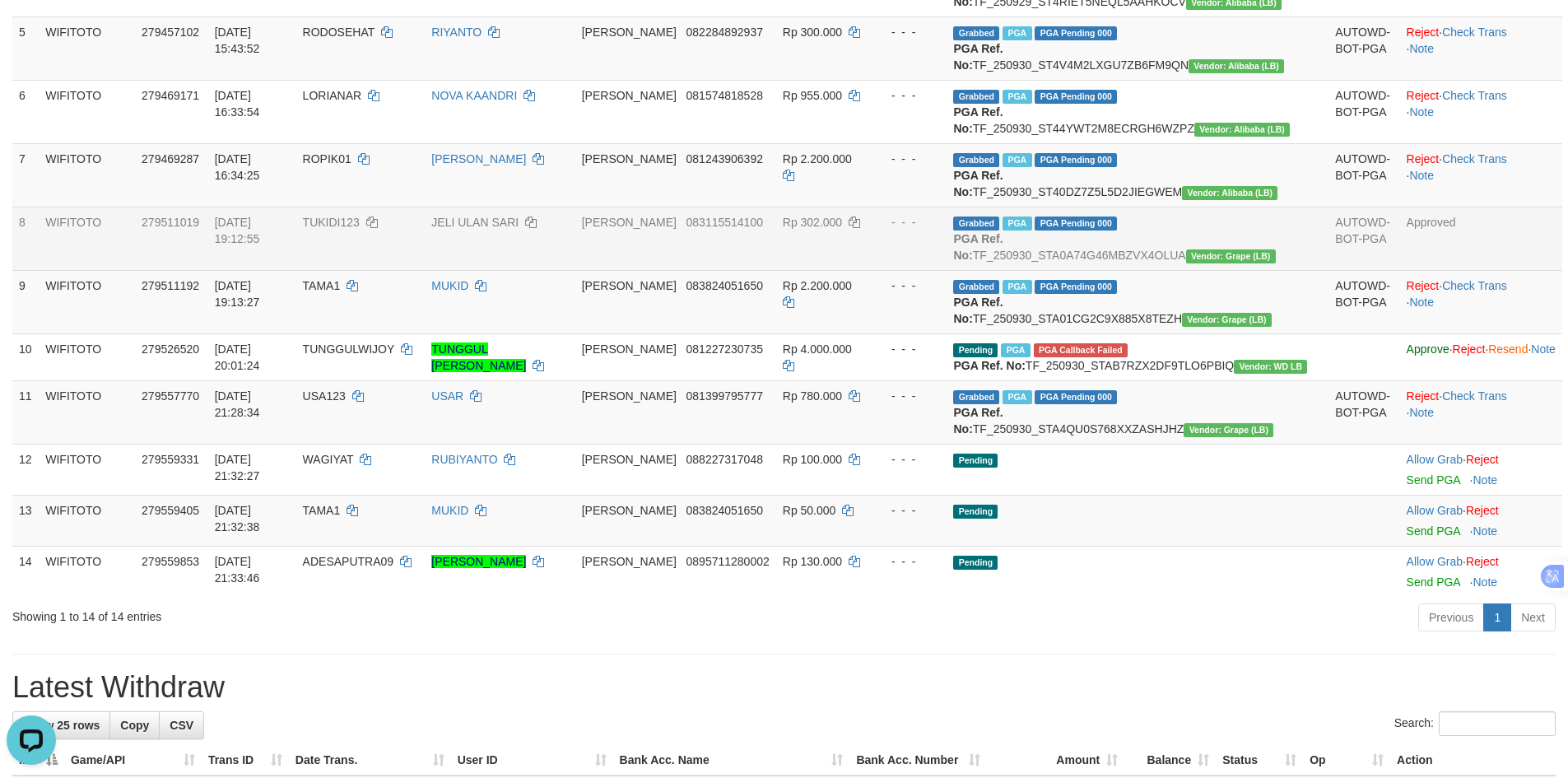
click at [360, 229] on span "TUKIDI123" at bounding box center [331, 222] width 57 height 13
copy td "TUKIDI123"
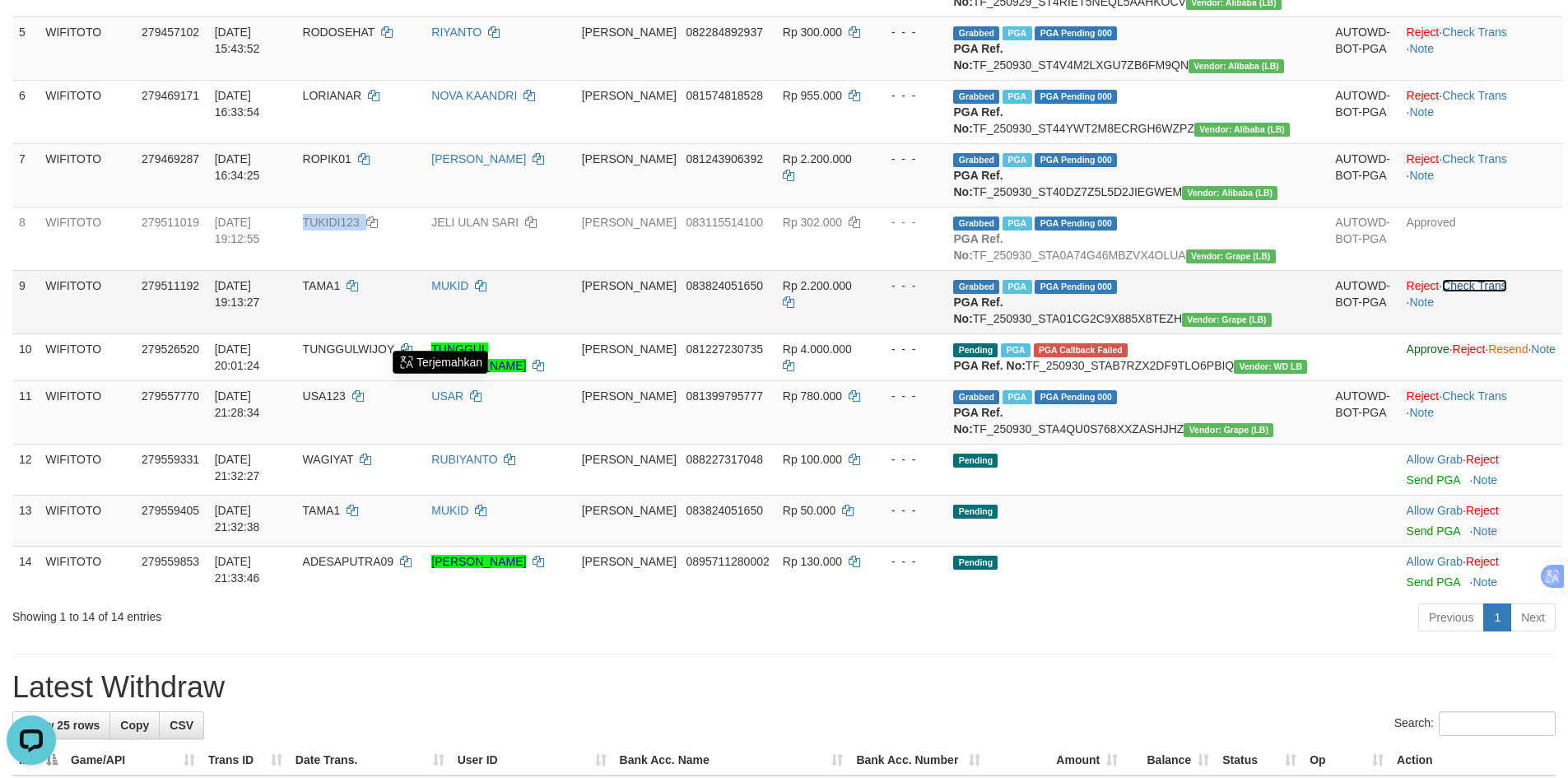
click at [1442, 292] on link "Check Trans" at bounding box center [1474, 286] width 65 height 13
click at [1445, 166] on link "Check Trans" at bounding box center [1474, 158] width 65 height 13
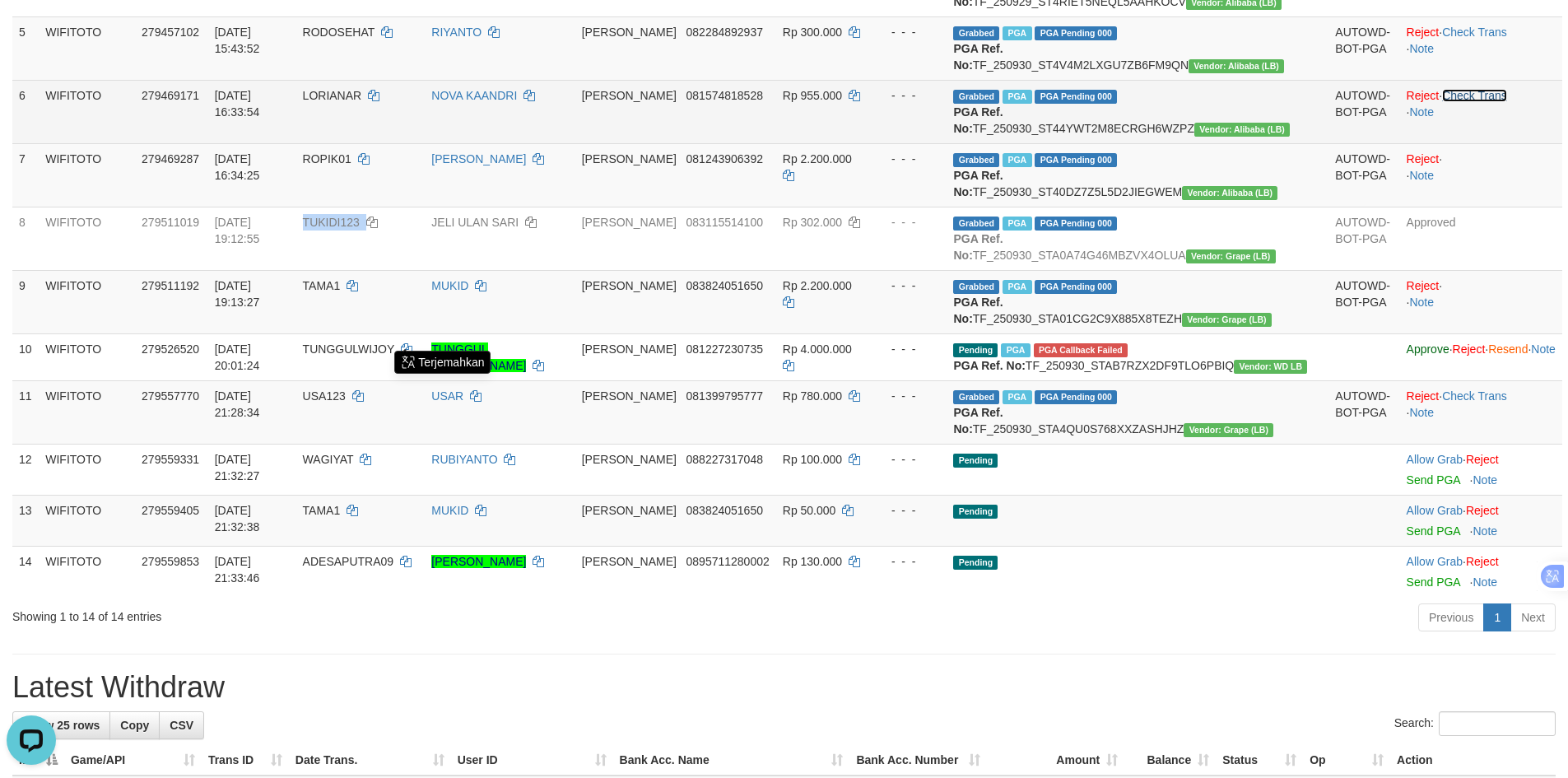
click at [1446, 103] on link "Check Trans" at bounding box center [1474, 95] width 65 height 13
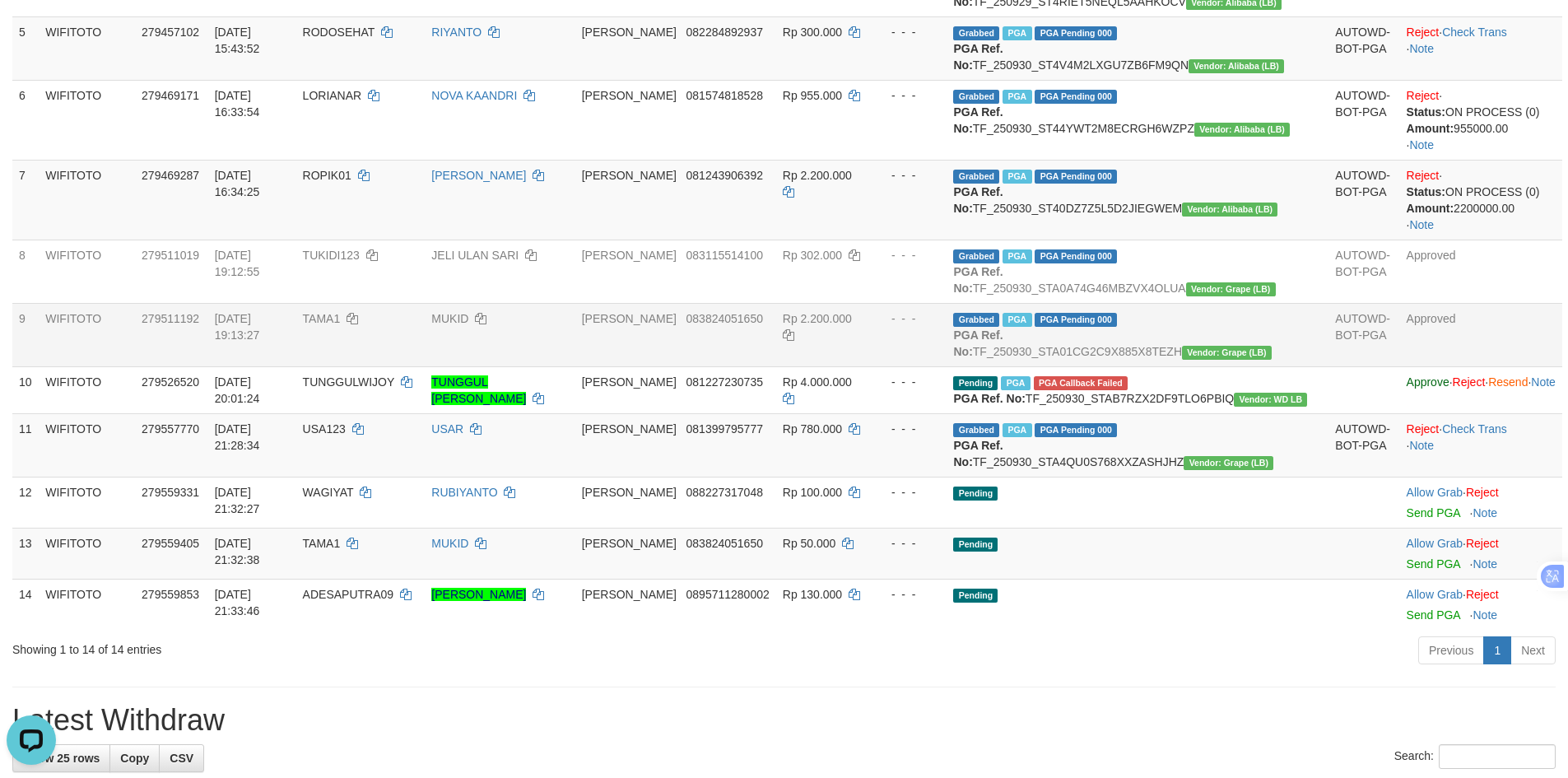
click at [340, 325] on span "TAMA1" at bounding box center [321, 319] width 38 height 13
copy td "TAMA1"
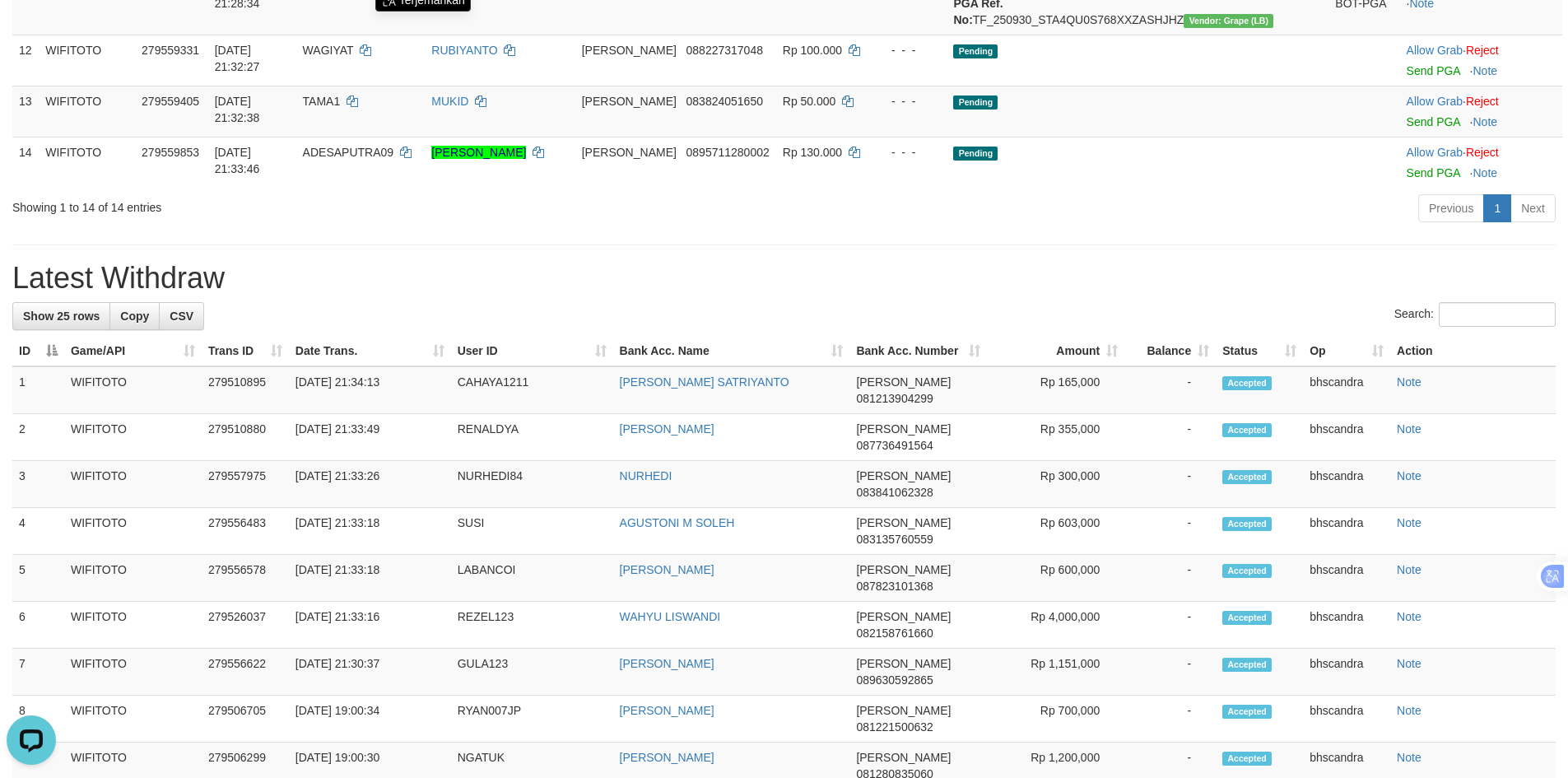
scroll to position [988, 0]
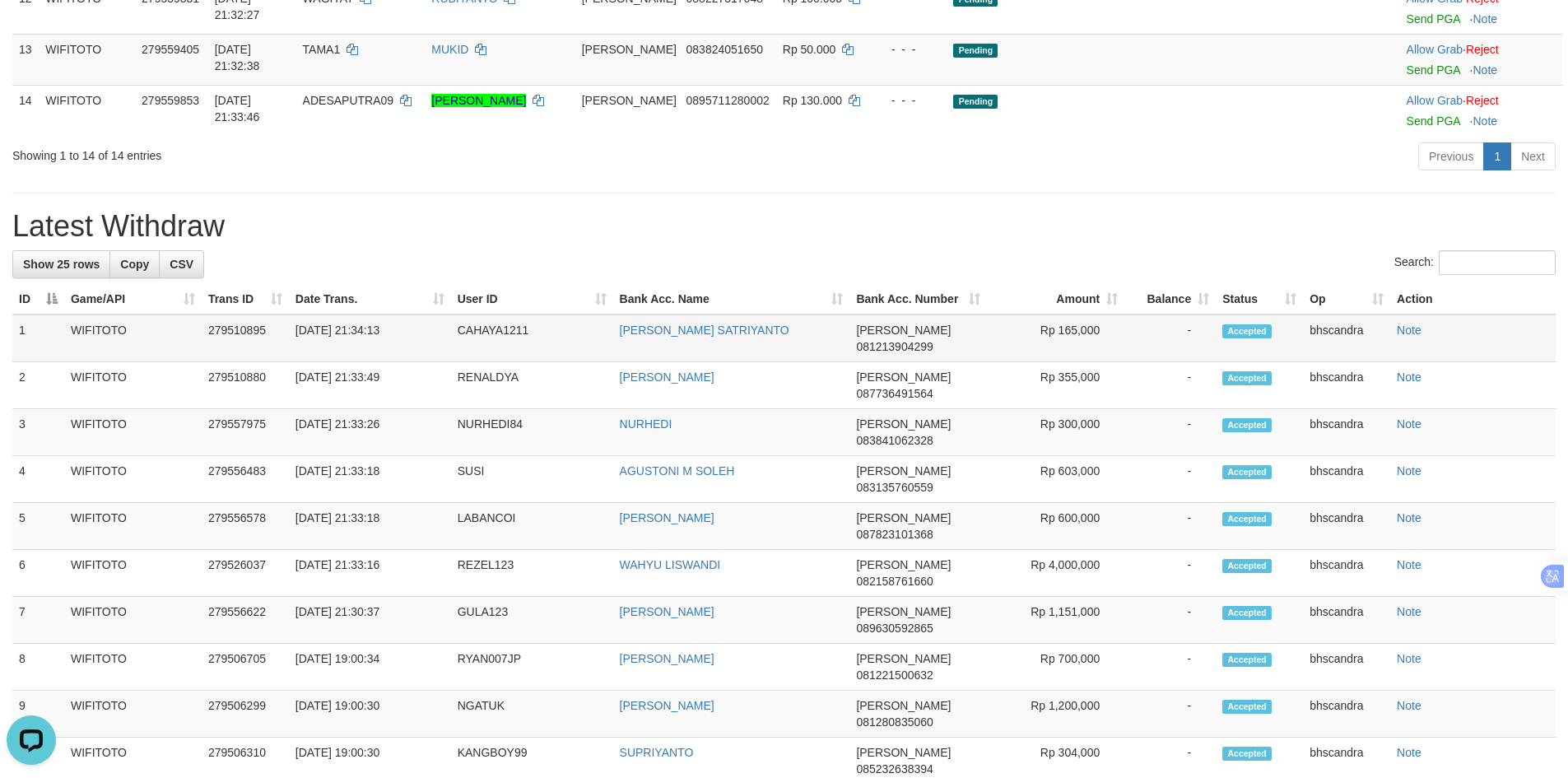
click at [468, 362] on td "CAHAYA1211" at bounding box center [532, 339] width 162 height 48
copy td "CAHAYA1211"
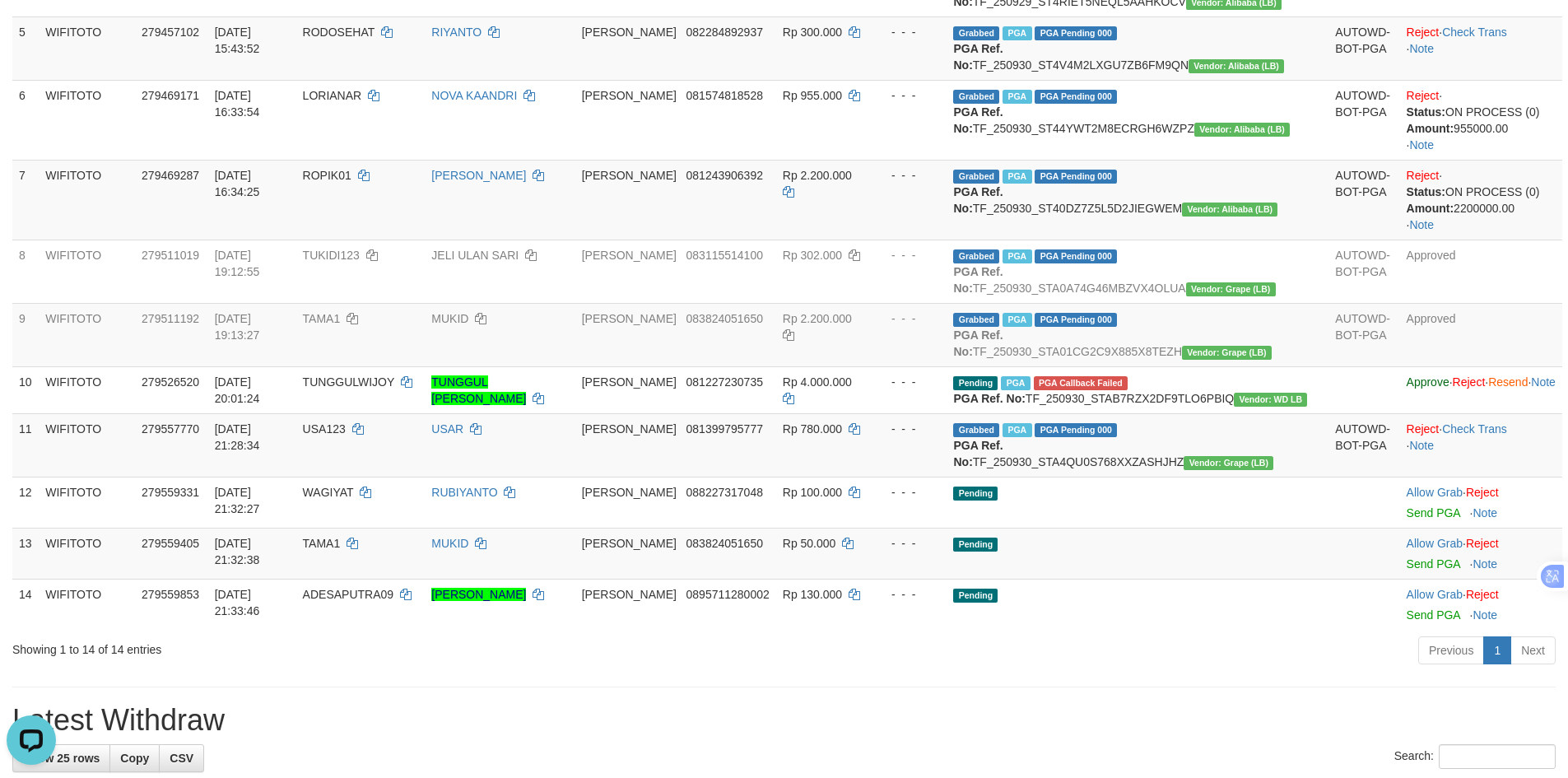
scroll to position [247, 0]
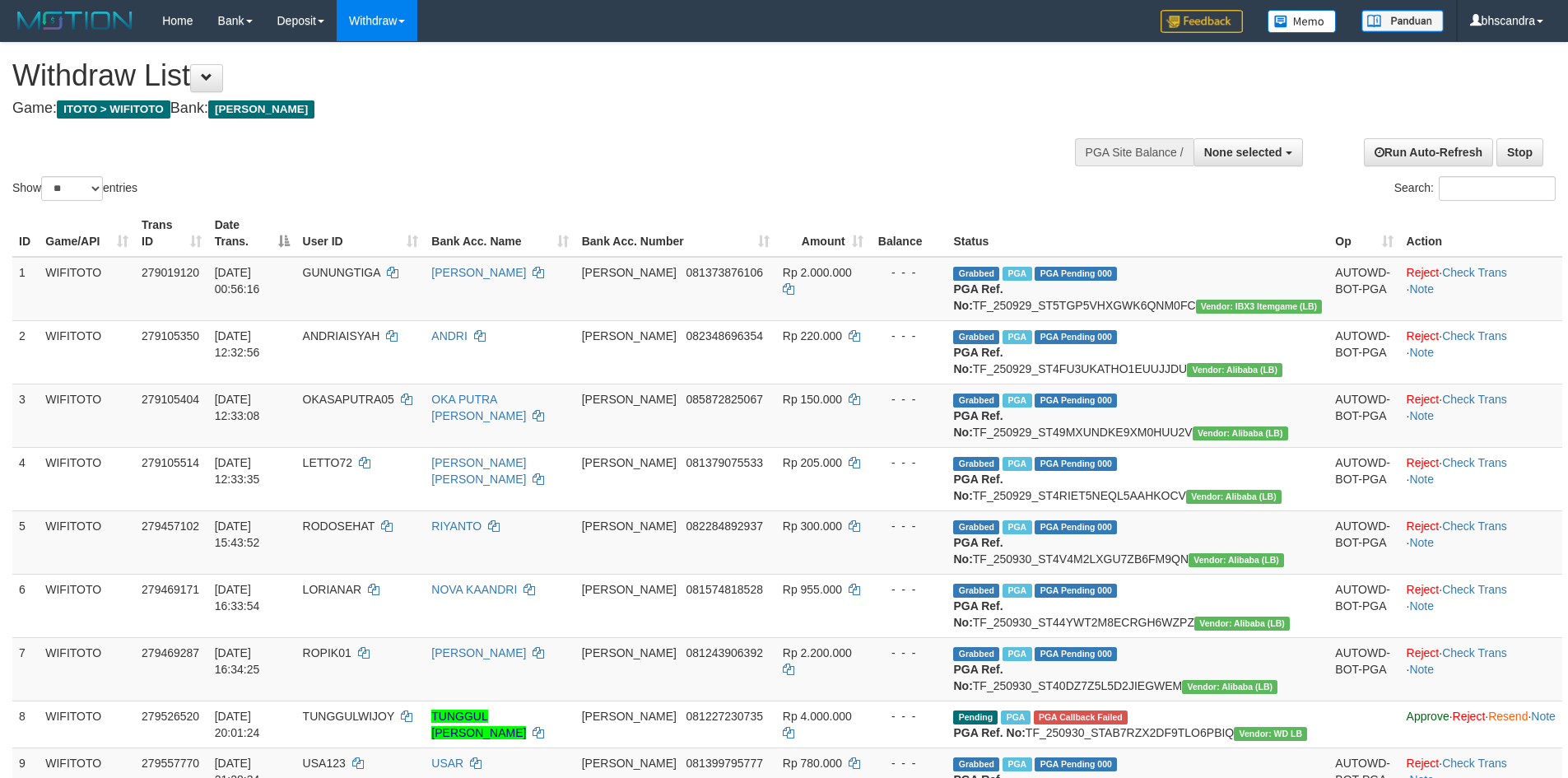
select select
select select "**"
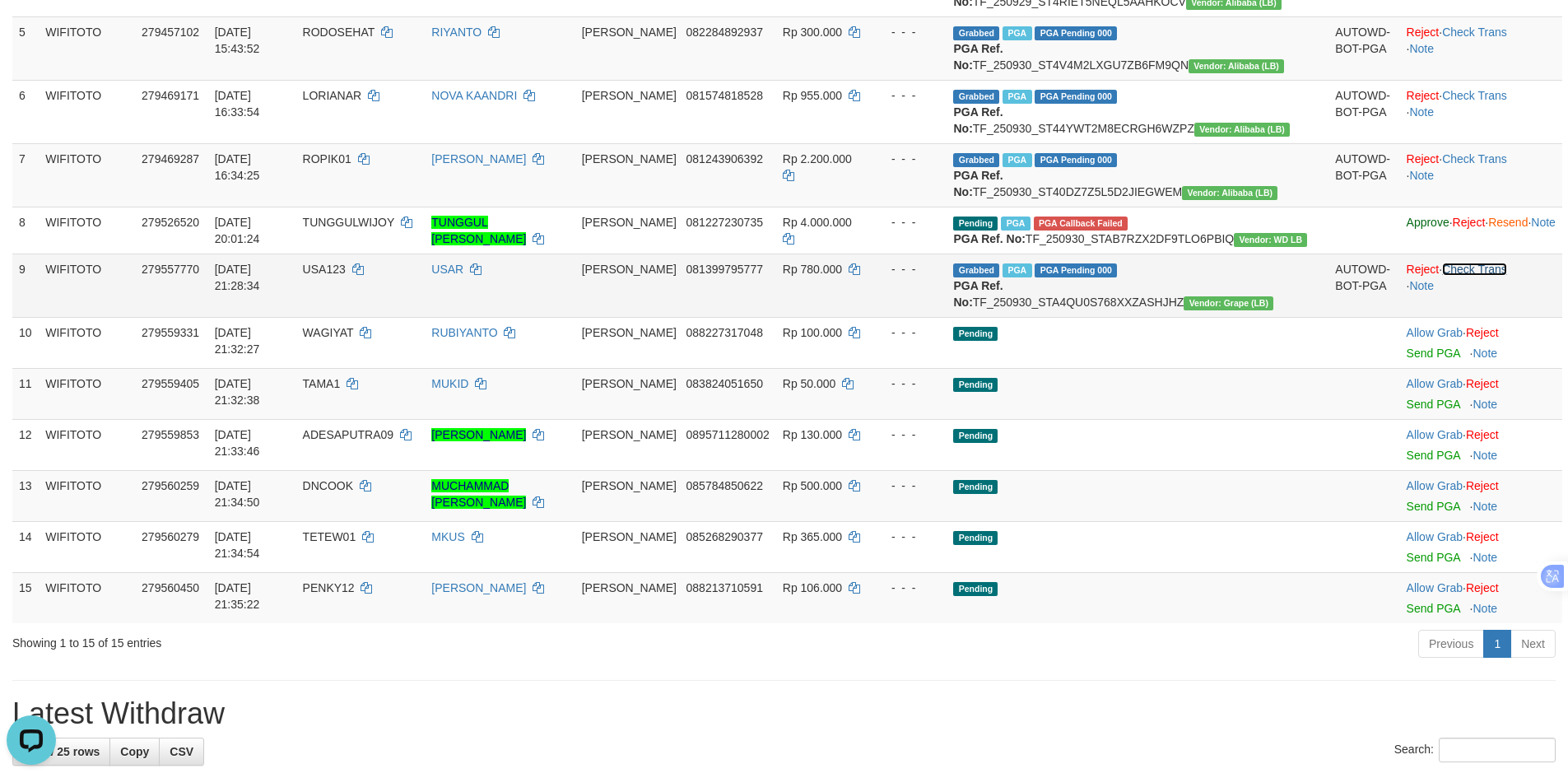
click at [1442, 276] on link "Check Trans" at bounding box center [1474, 269] width 65 height 13
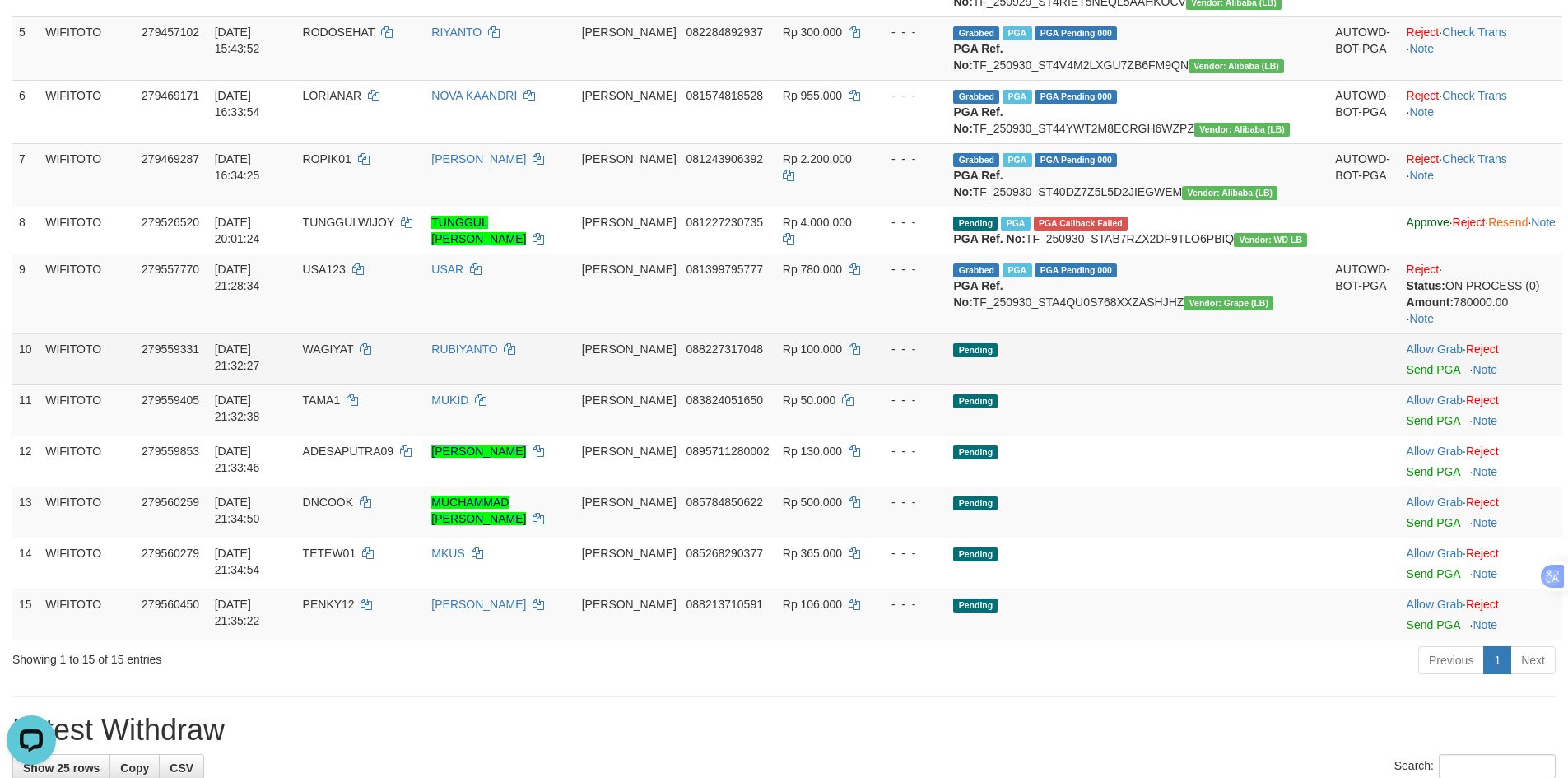
click at [372, 384] on td "WAGIYAT" at bounding box center [360, 359] width 129 height 51
copy td "WAGIYAT"
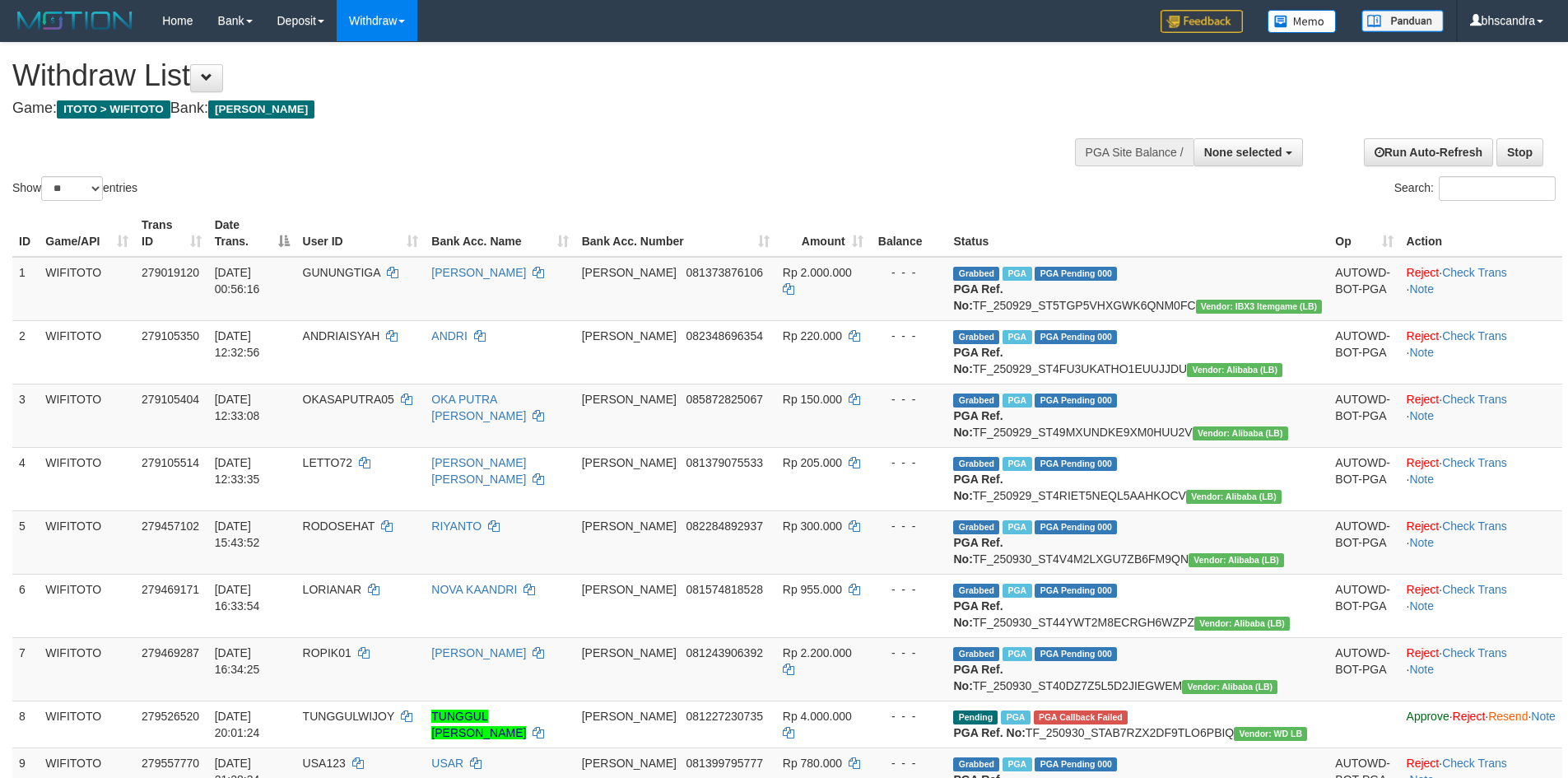
select select
select select "**"
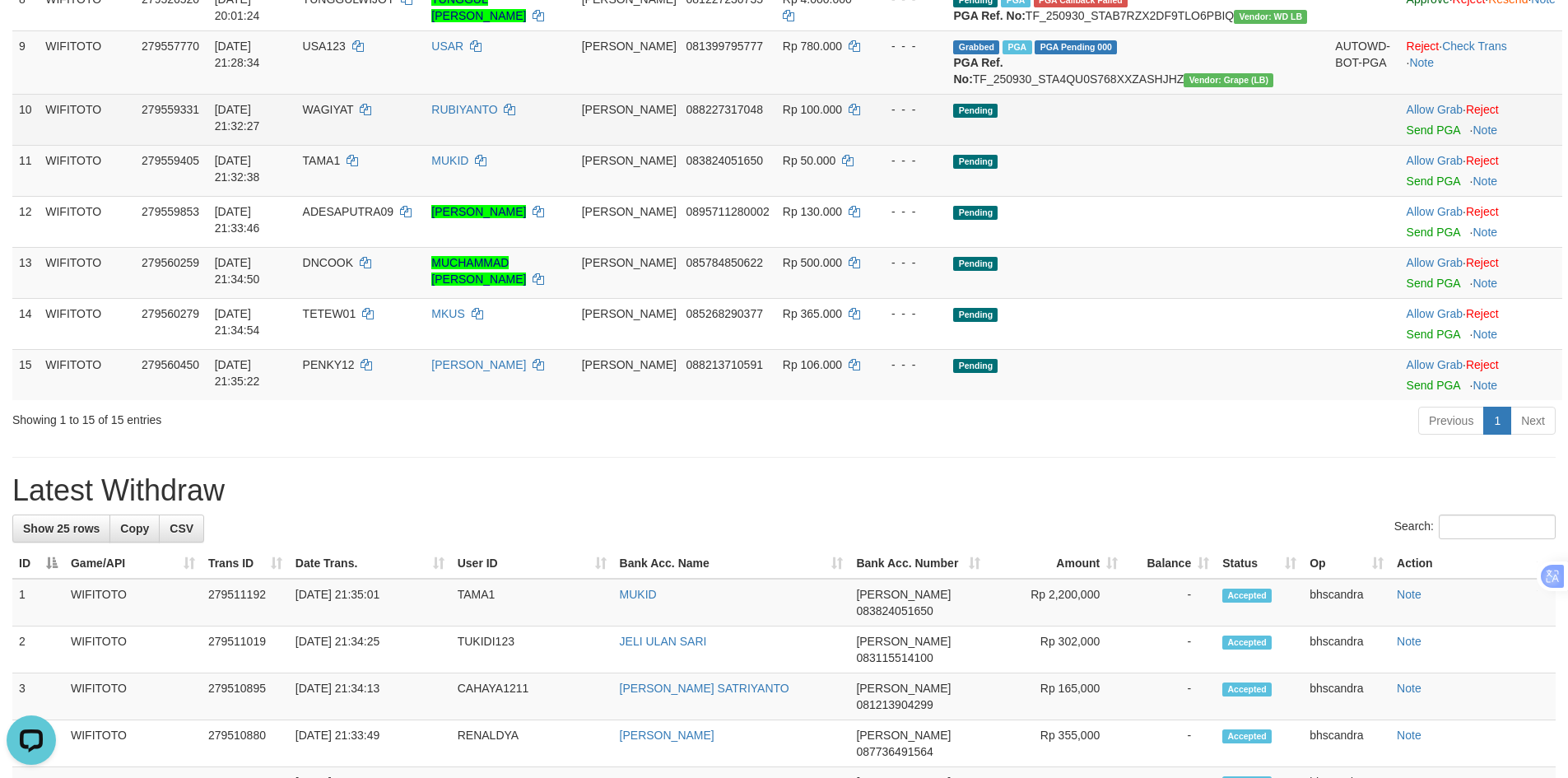
scroll to position [741, 0]
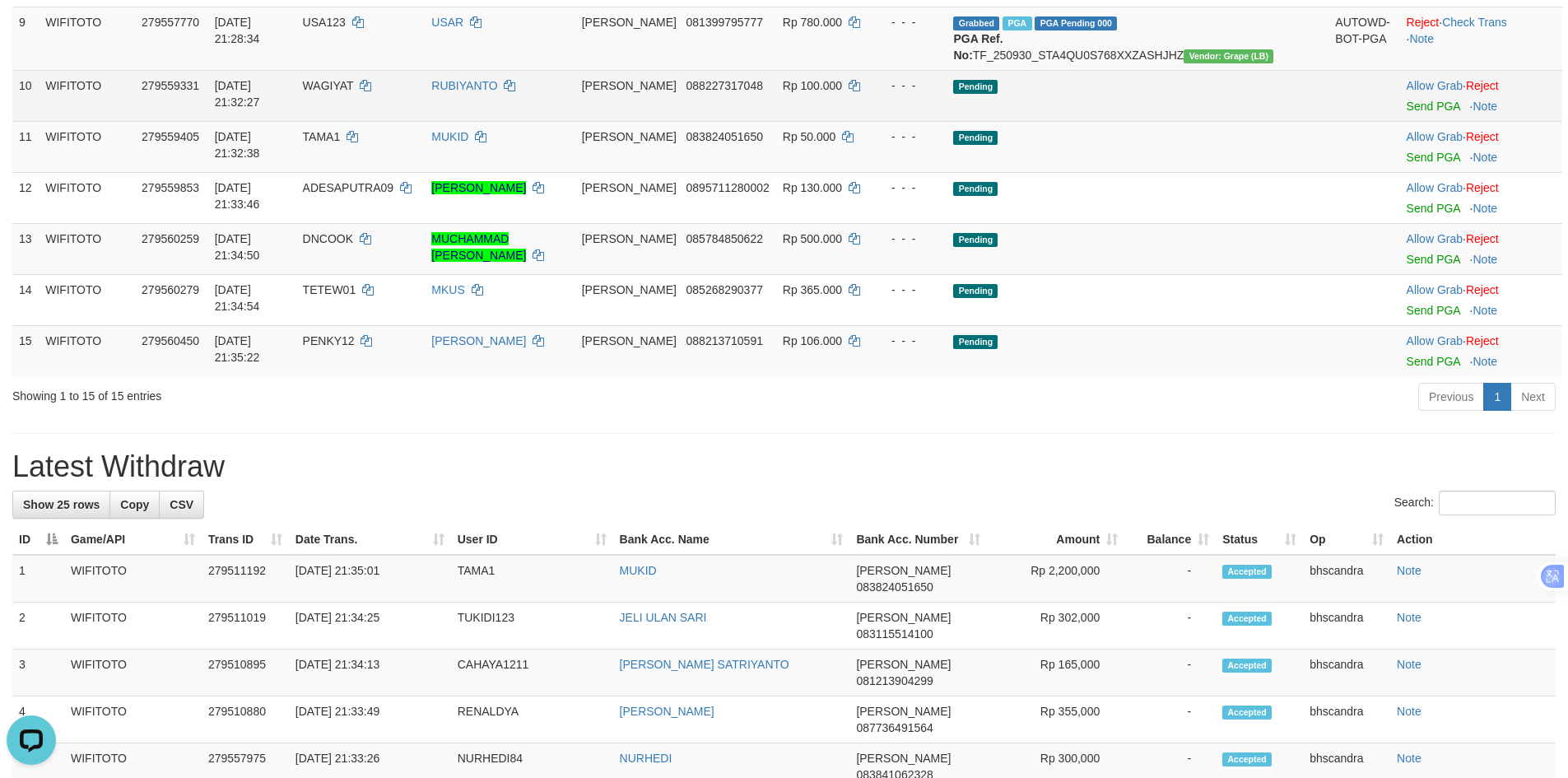
click at [380, 121] on td "WAGIYAT" at bounding box center [360, 95] width 129 height 51
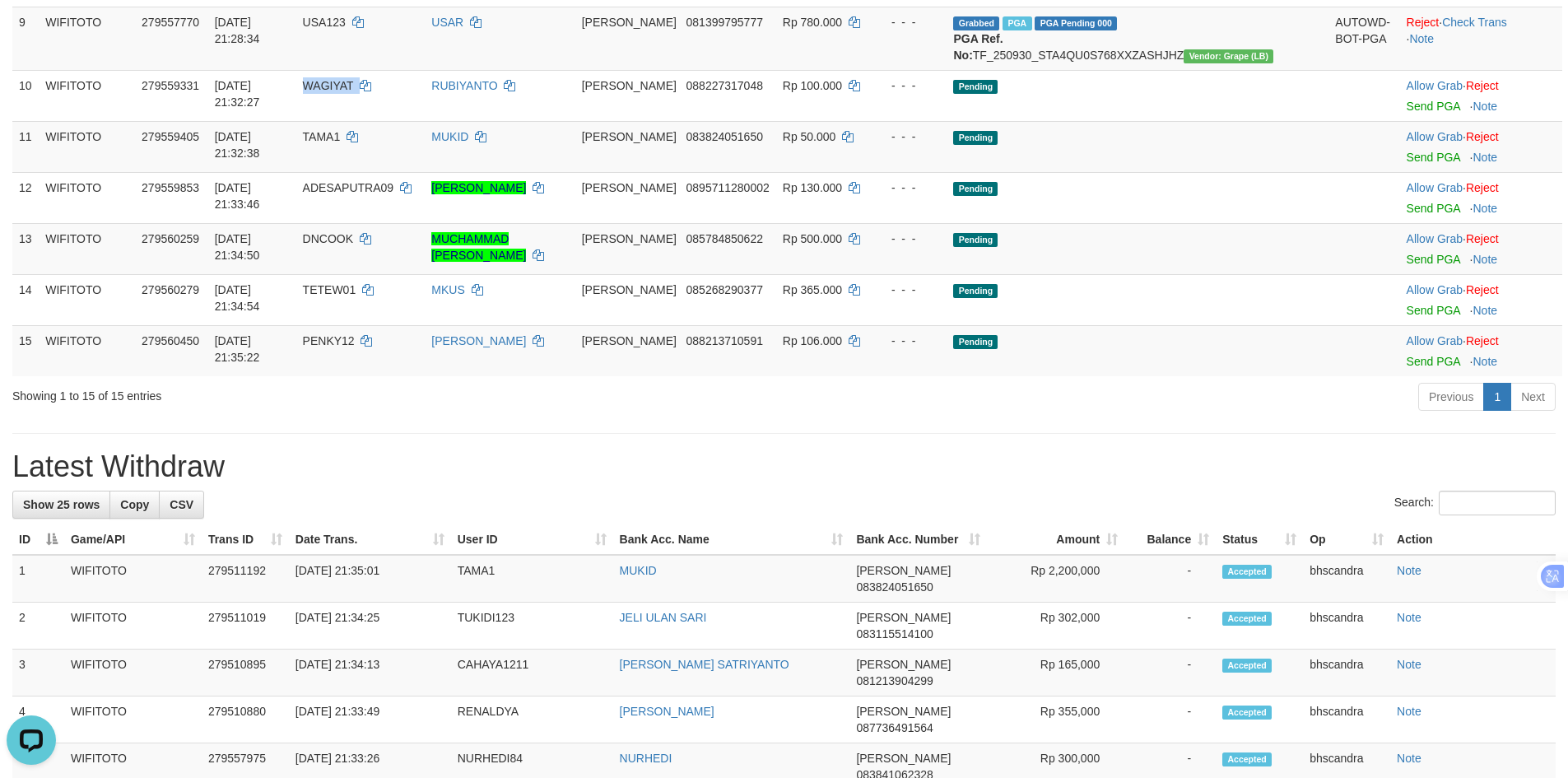
copy td "WAGIYAT"
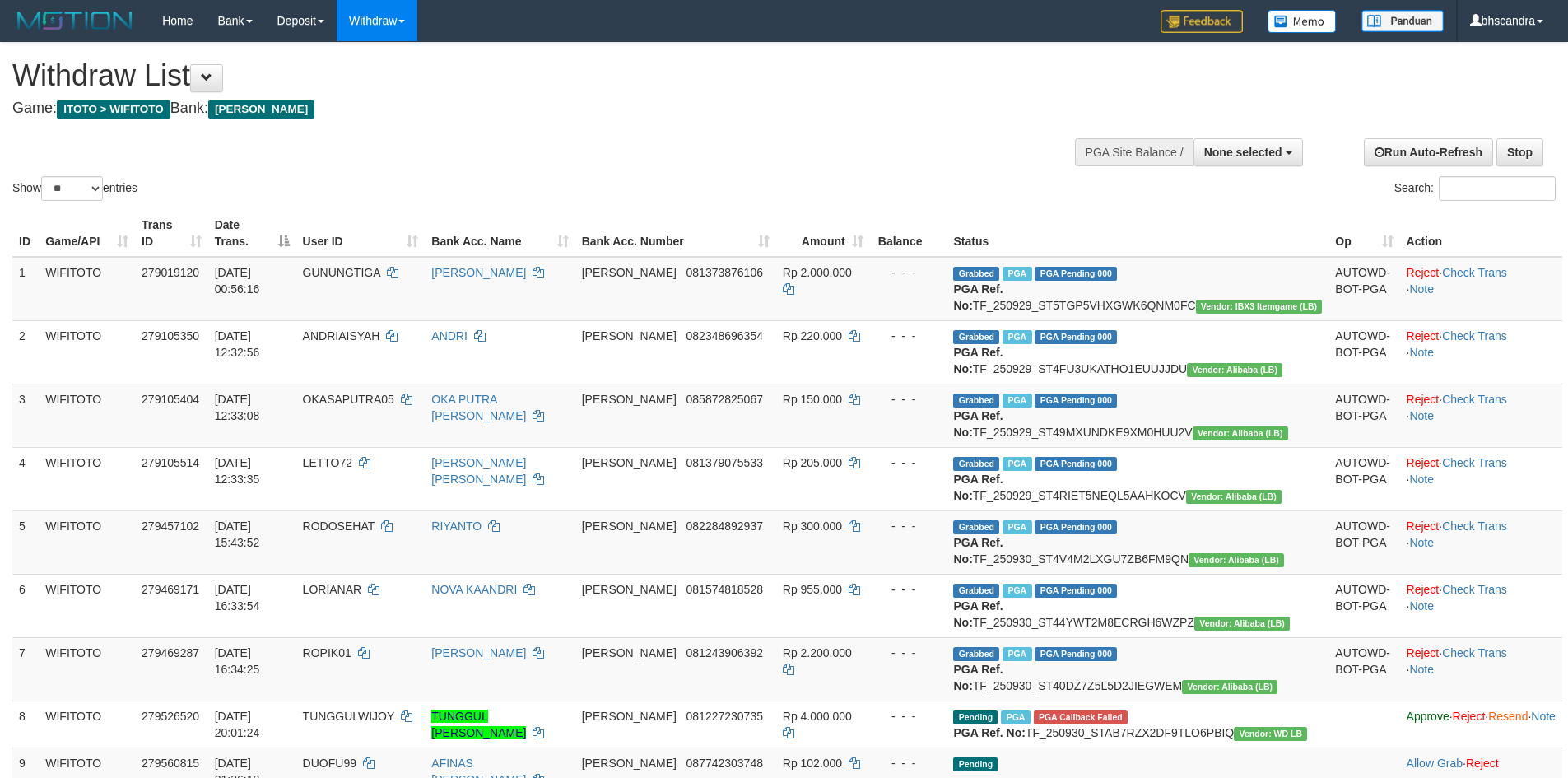
select select
select select "**"
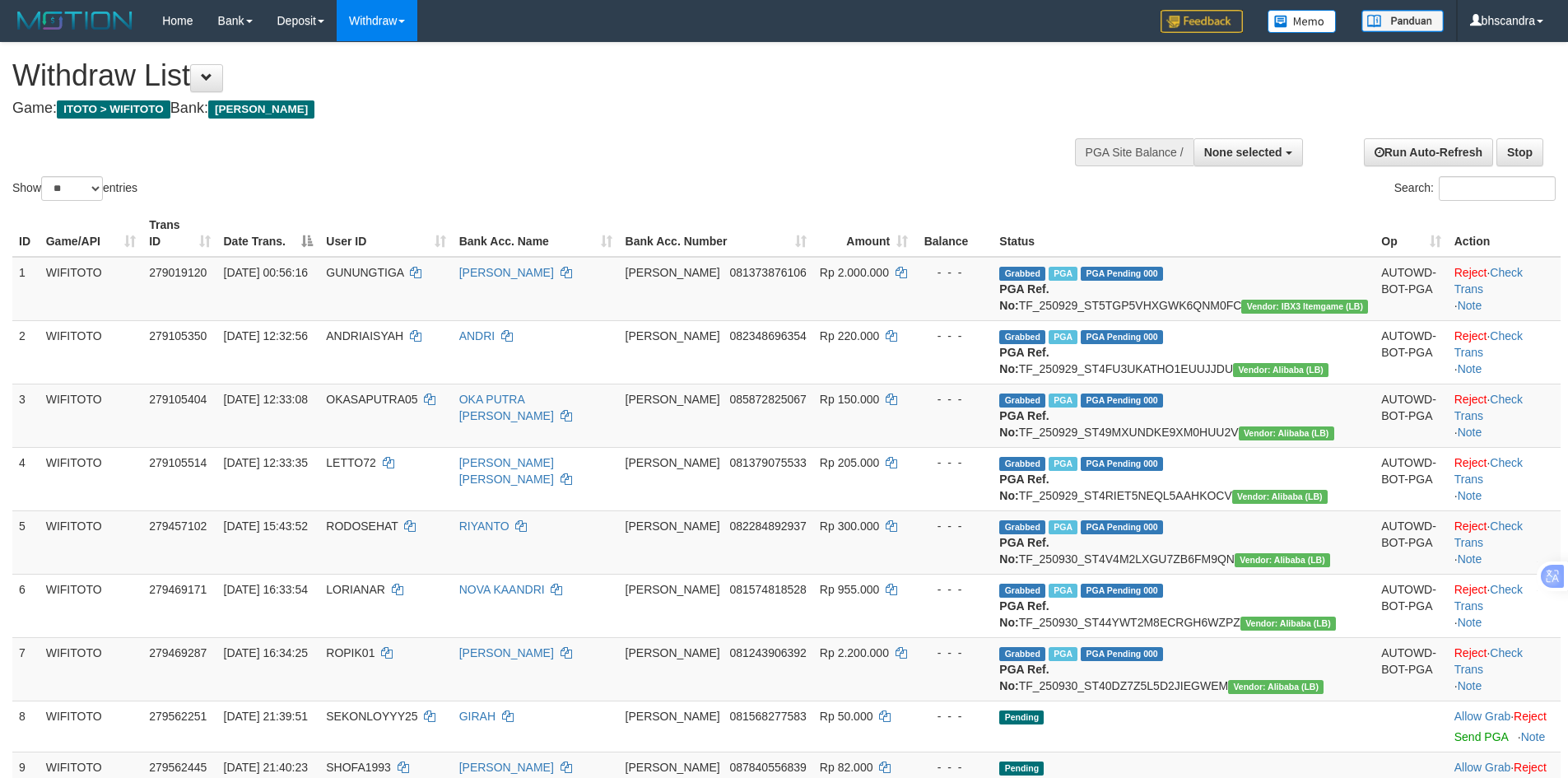
select select
select select "**"
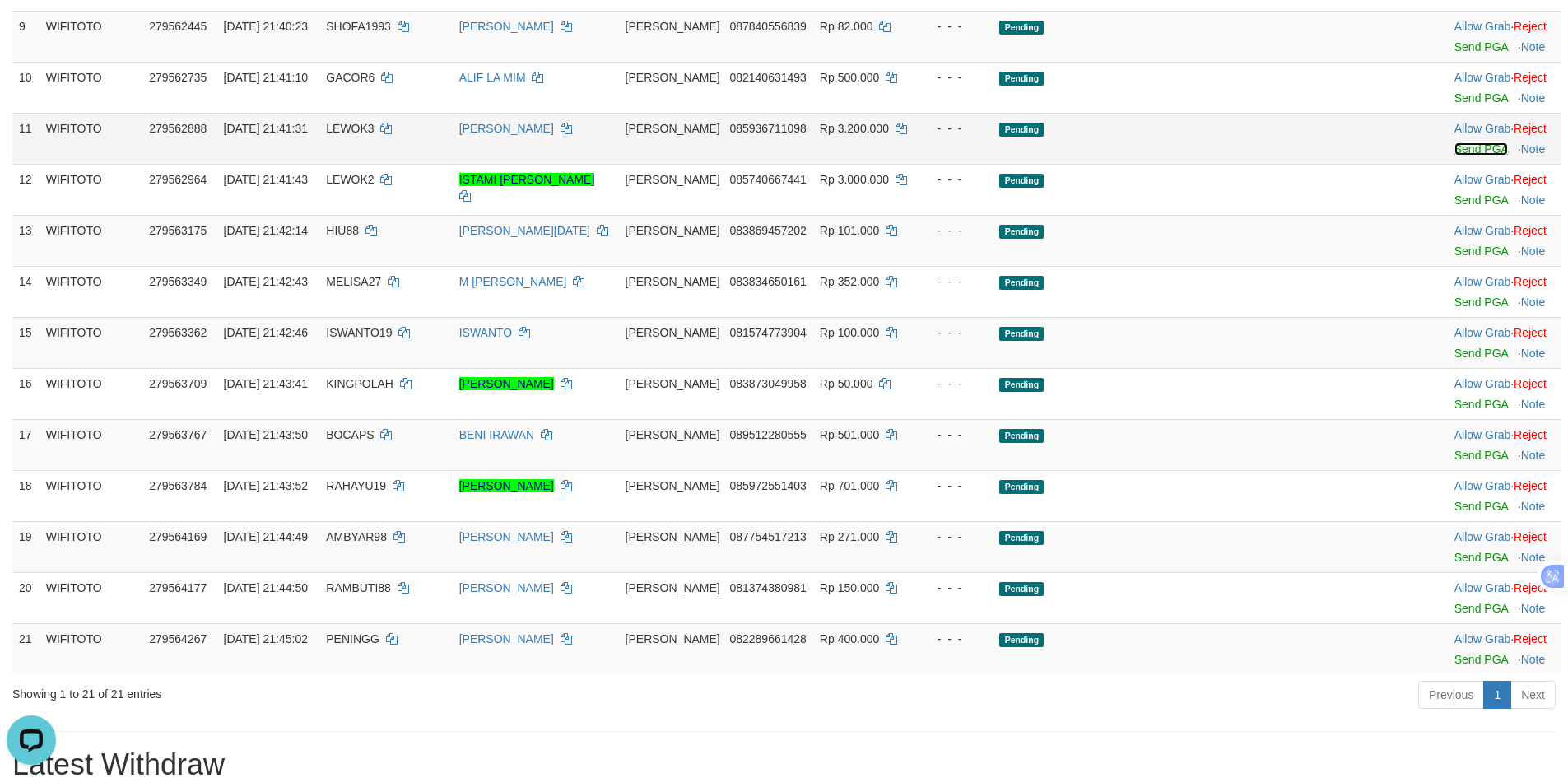
click at [1459, 156] on link "Send PGA" at bounding box center [1480, 149] width 53 height 13
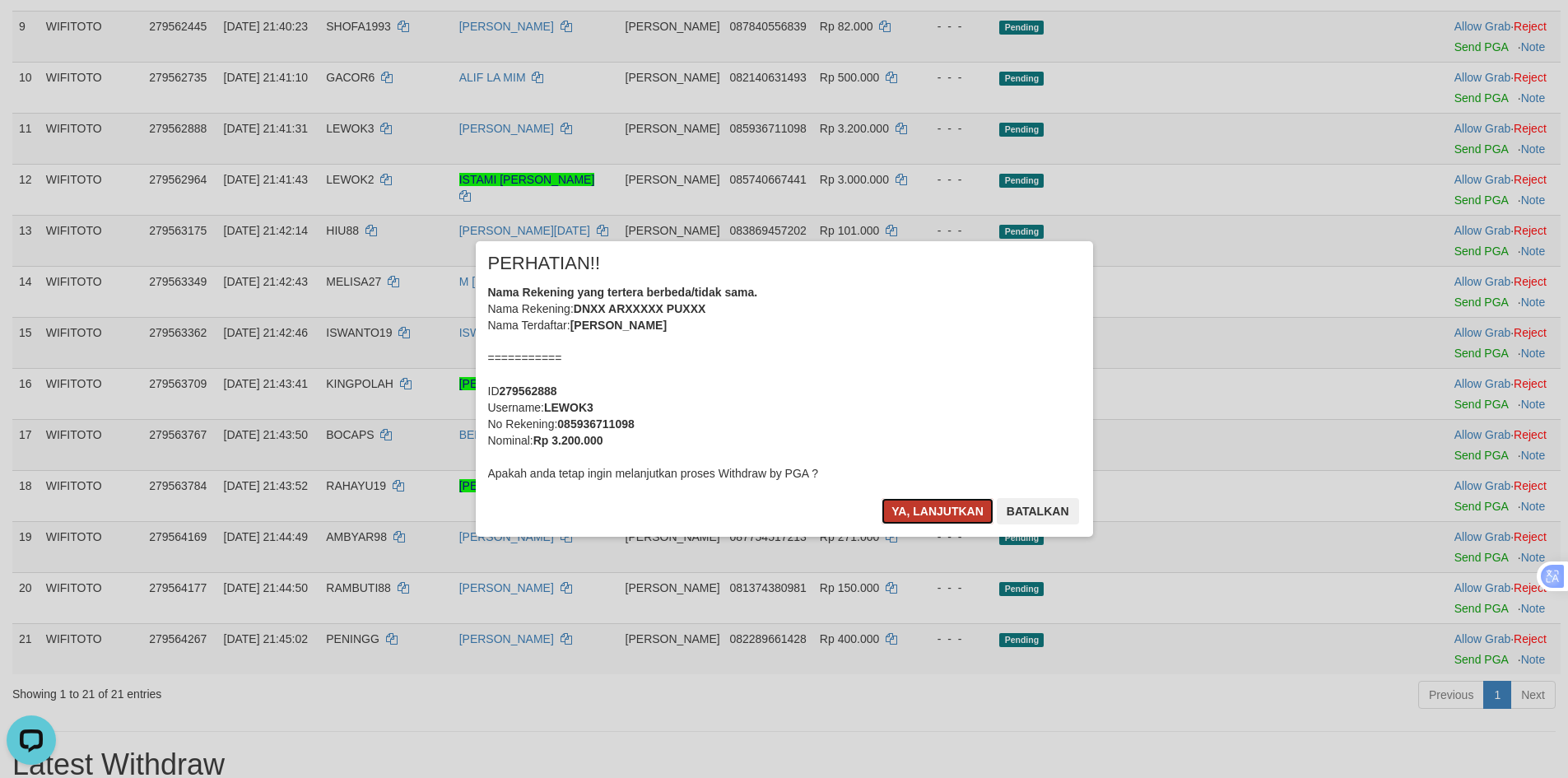
click at [913, 515] on button "Ya, lanjutkan" at bounding box center [937, 511] width 112 height 27
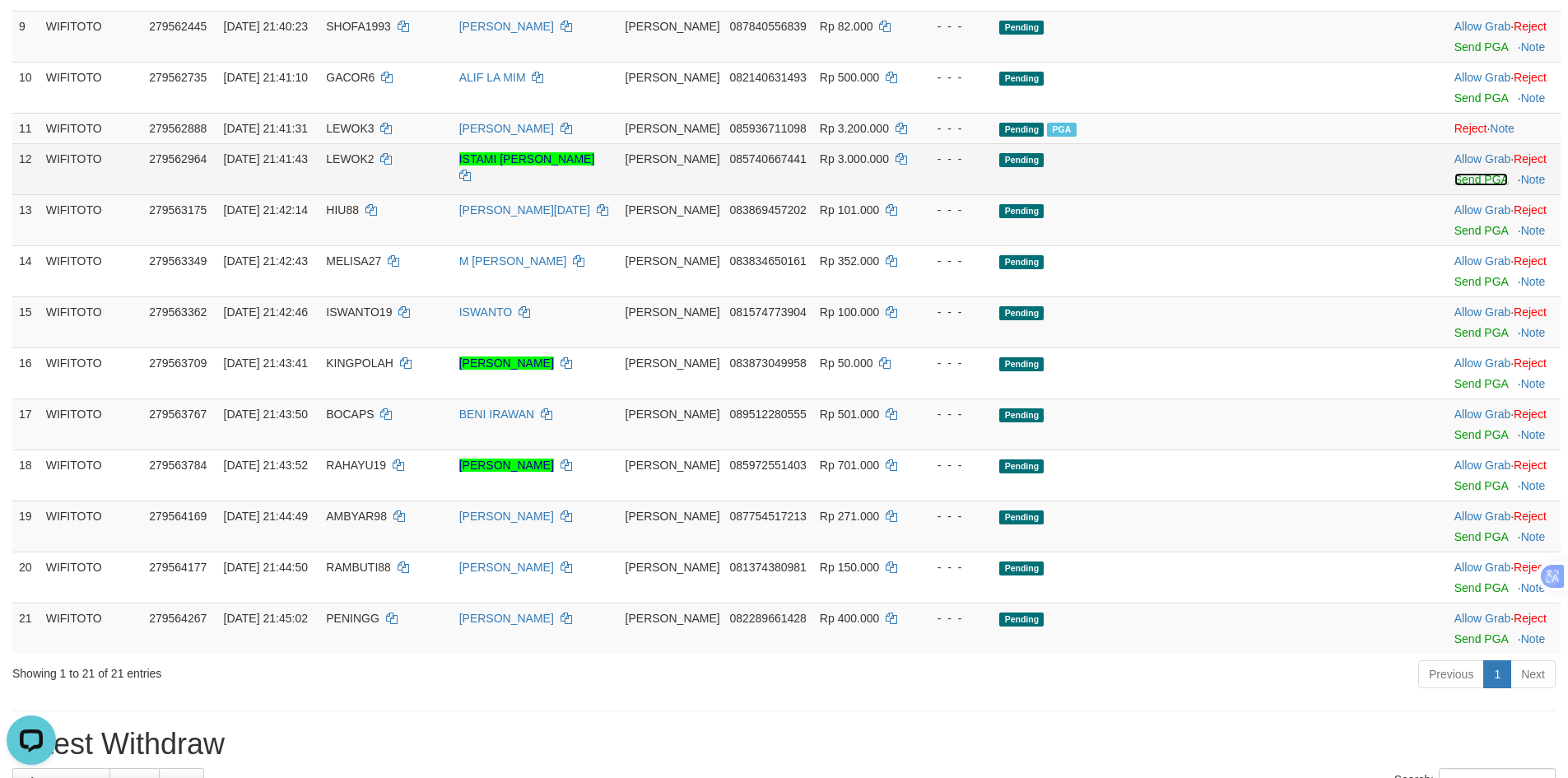
click at [1454, 186] on link "Send PGA" at bounding box center [1480, 179] width 53 height 13
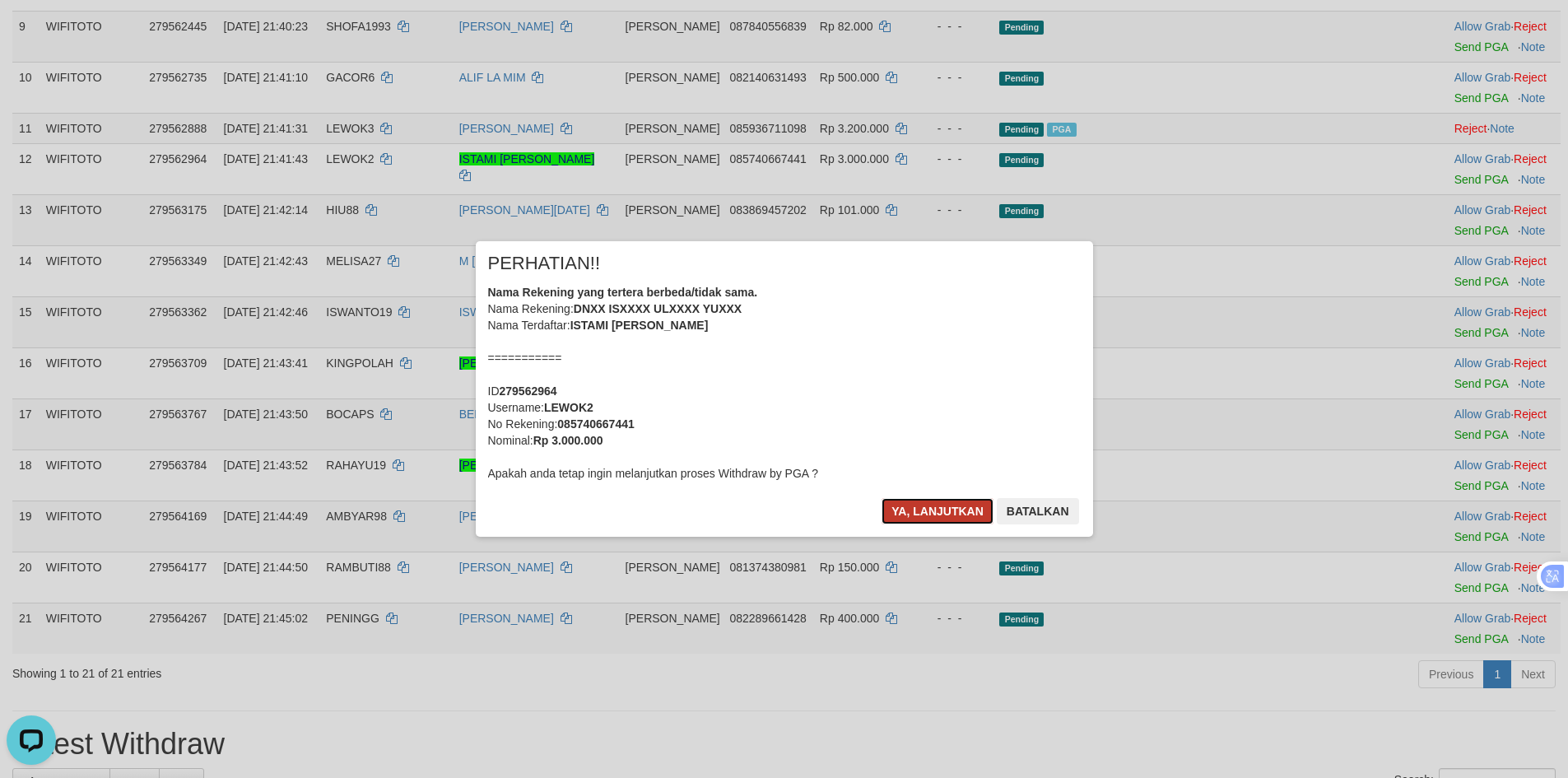
click at [897, 507] on button "Ya, lanjutkan" at bounding box center [937, 511] width 112 height 27
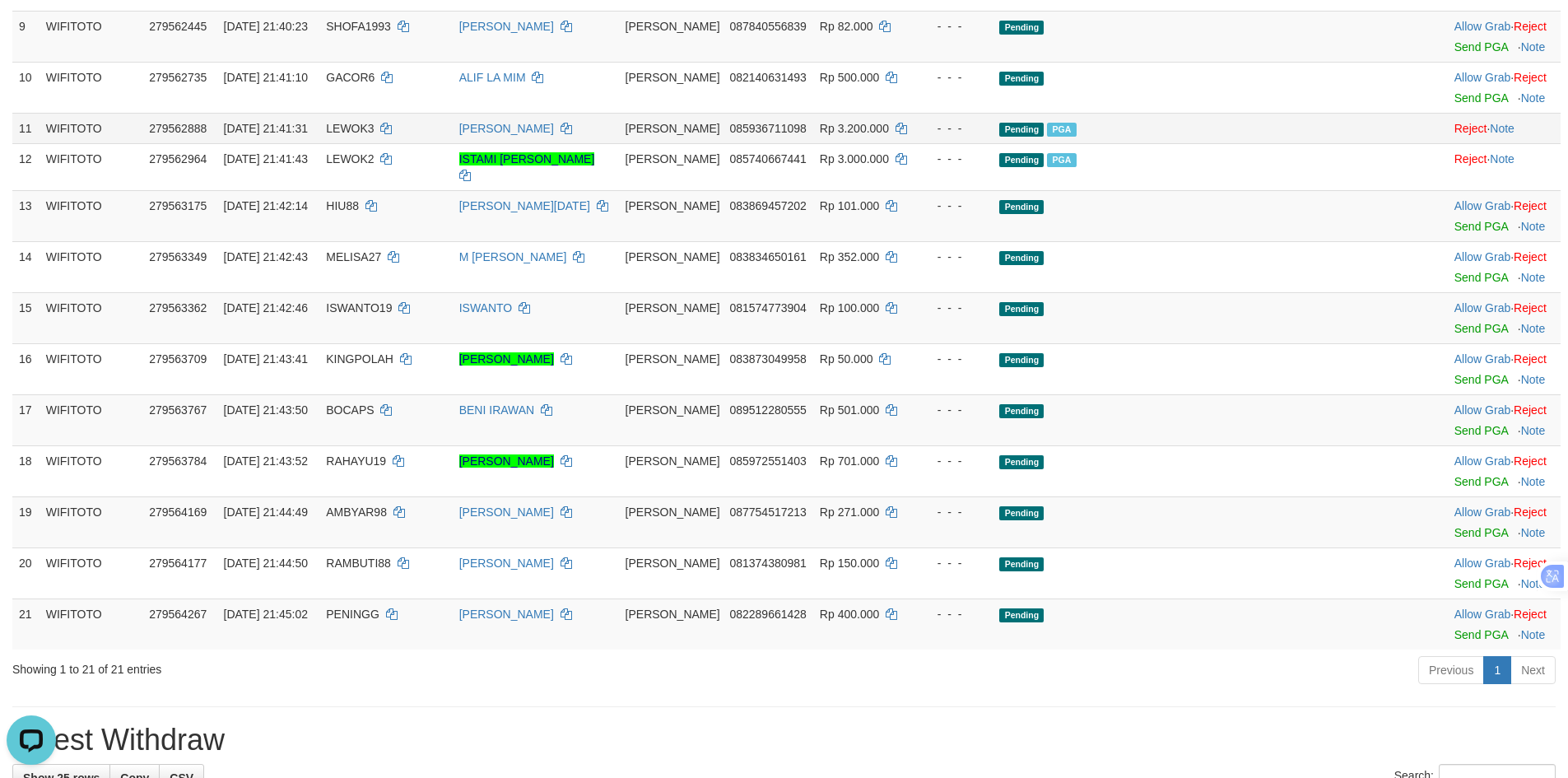
click at [397, 144] on td "LEWOK3" at bounding box center [385, 127] width 133 height 30
copy td "LEWOK3"
drag, startPoint x: 395, startPoint y: 310, endPoint x: 382, endPoint y: 276, distance: 36.4
click at [393, 242] on td "HIU88" at bounding box center [385, 216] width 133 height 51
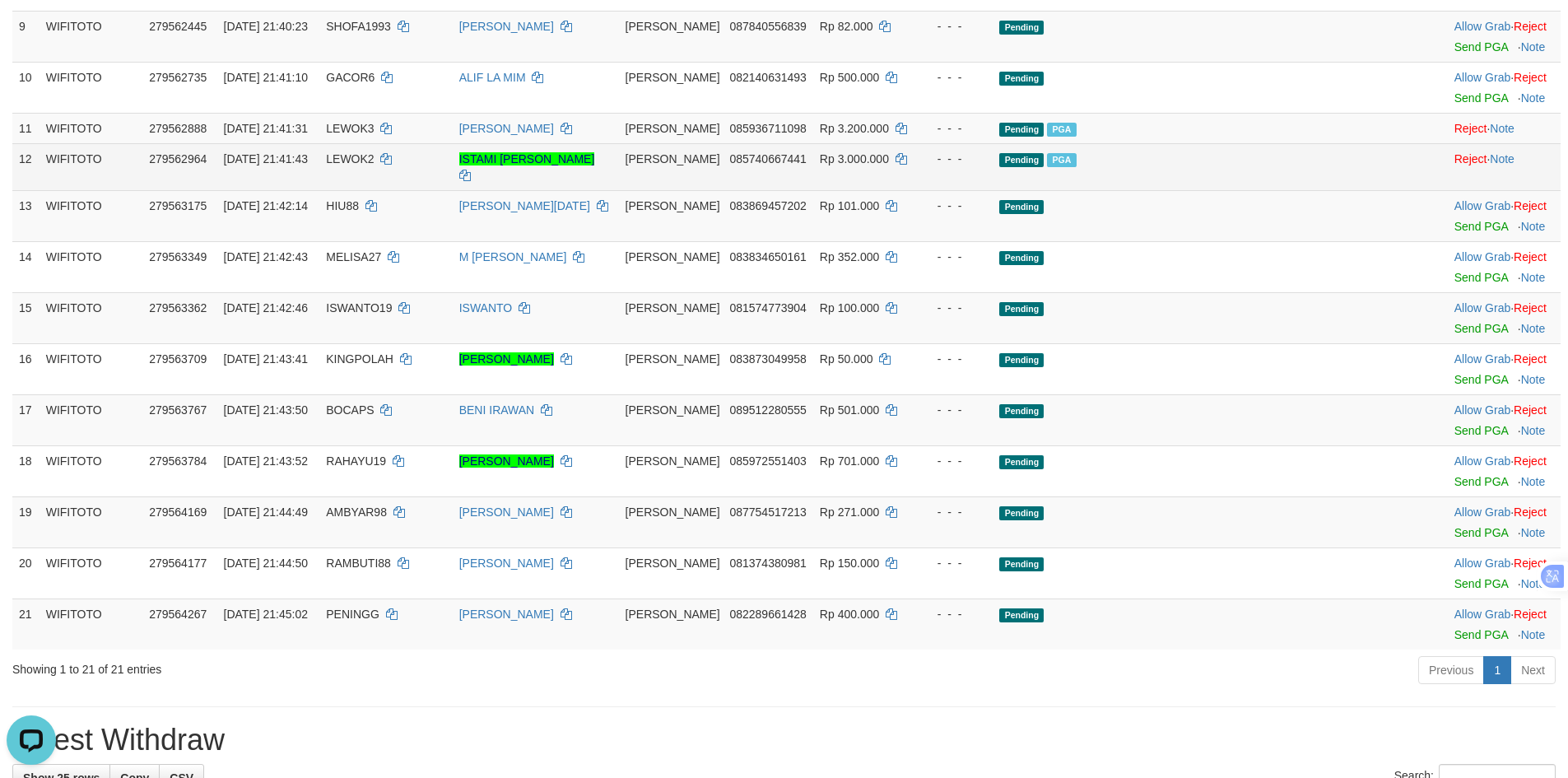
click at [390, 190] on td "LEWOK2" at bounding box center [385, 167] width 133 height 47
click at [392, 190] on td "LEWOK2" at bounding box center [385, 167] width 133 height 47
copy span "LEWOK2"
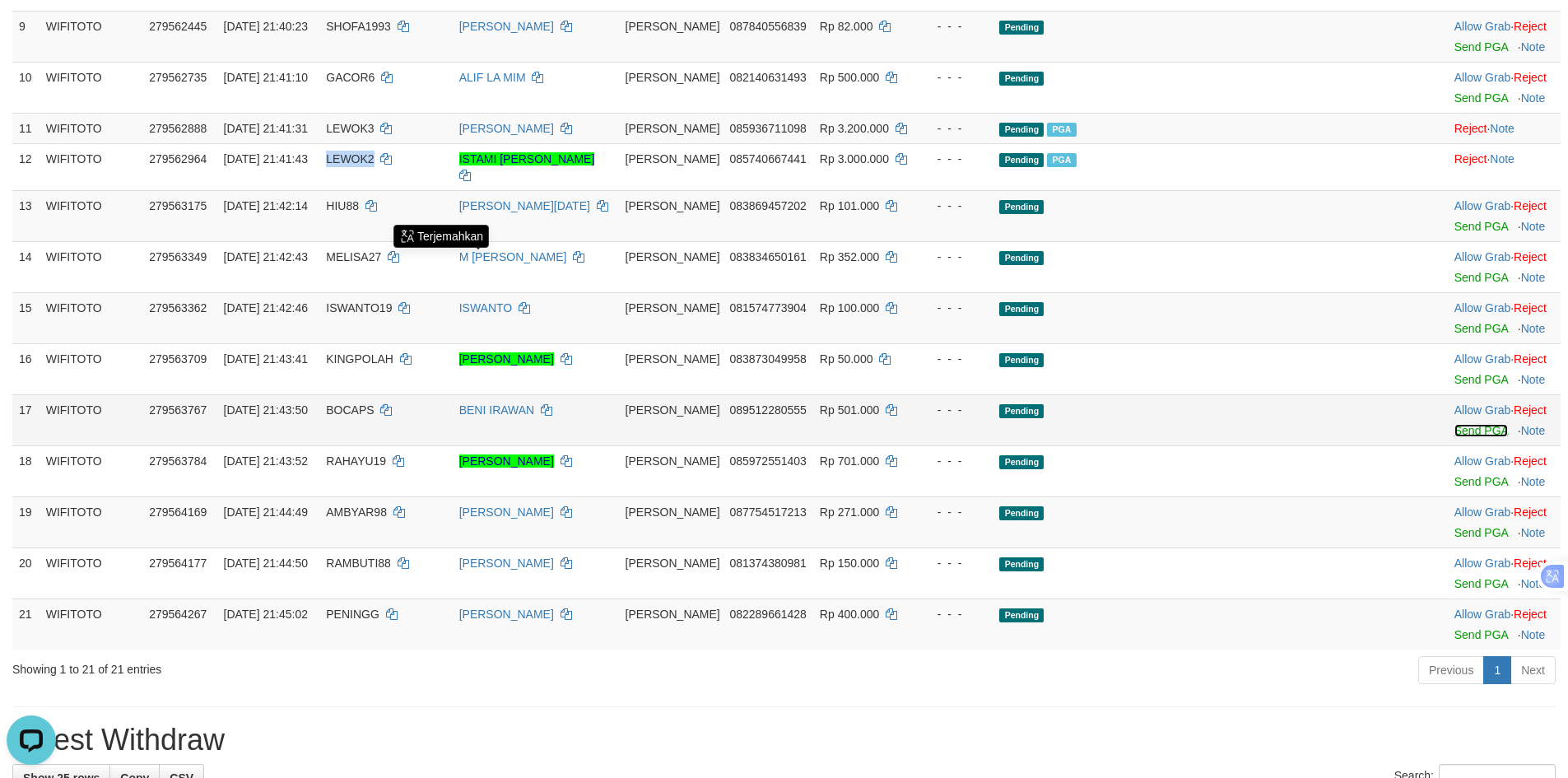
click at [1454, 438] on link "Send PGA" at bounding box center [1480, 430] width 53 height 13
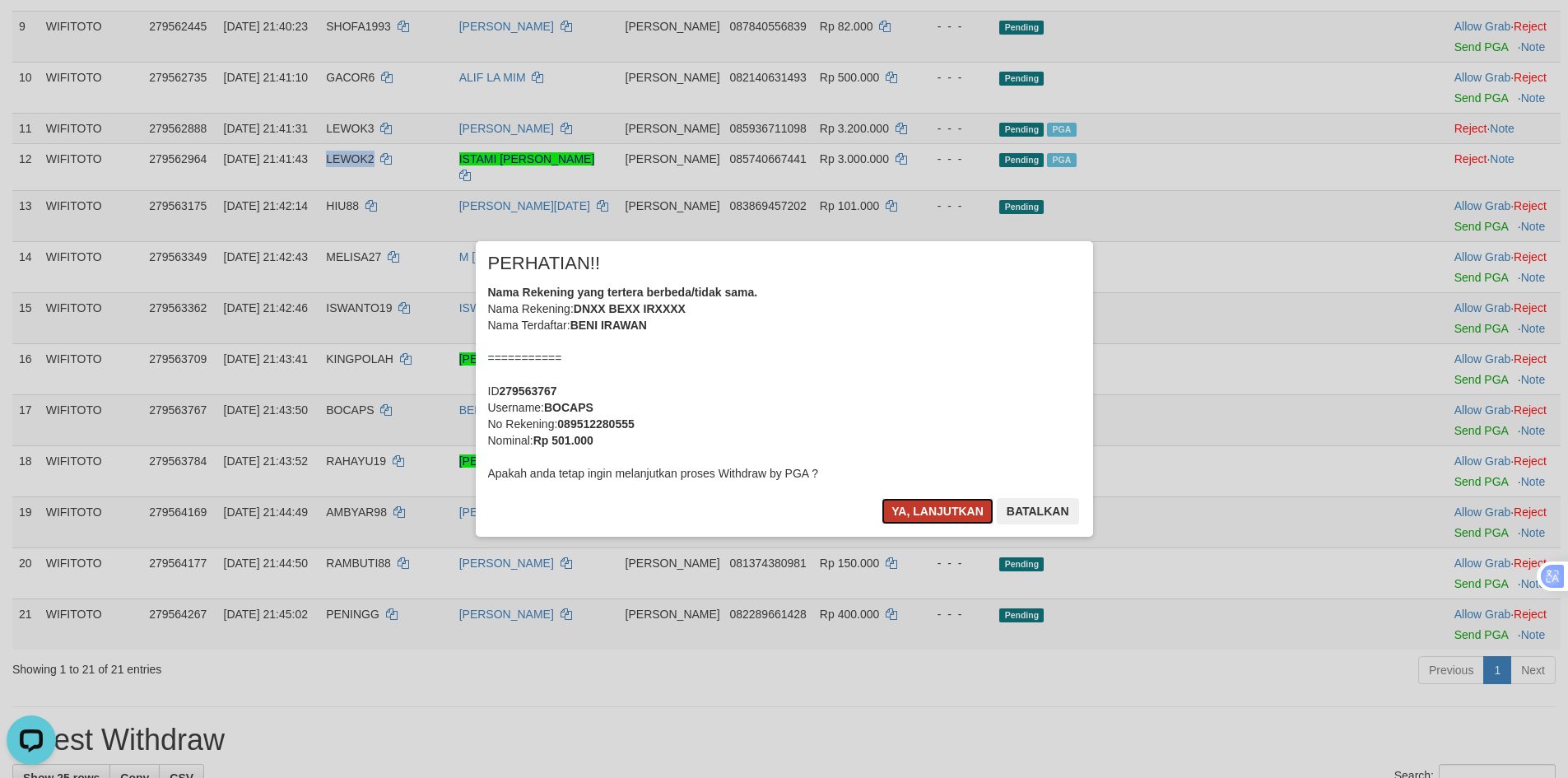
click at [940, 512] on button "Ya, lanjutkan" at bounding box center [937, 511] width 112 height 27
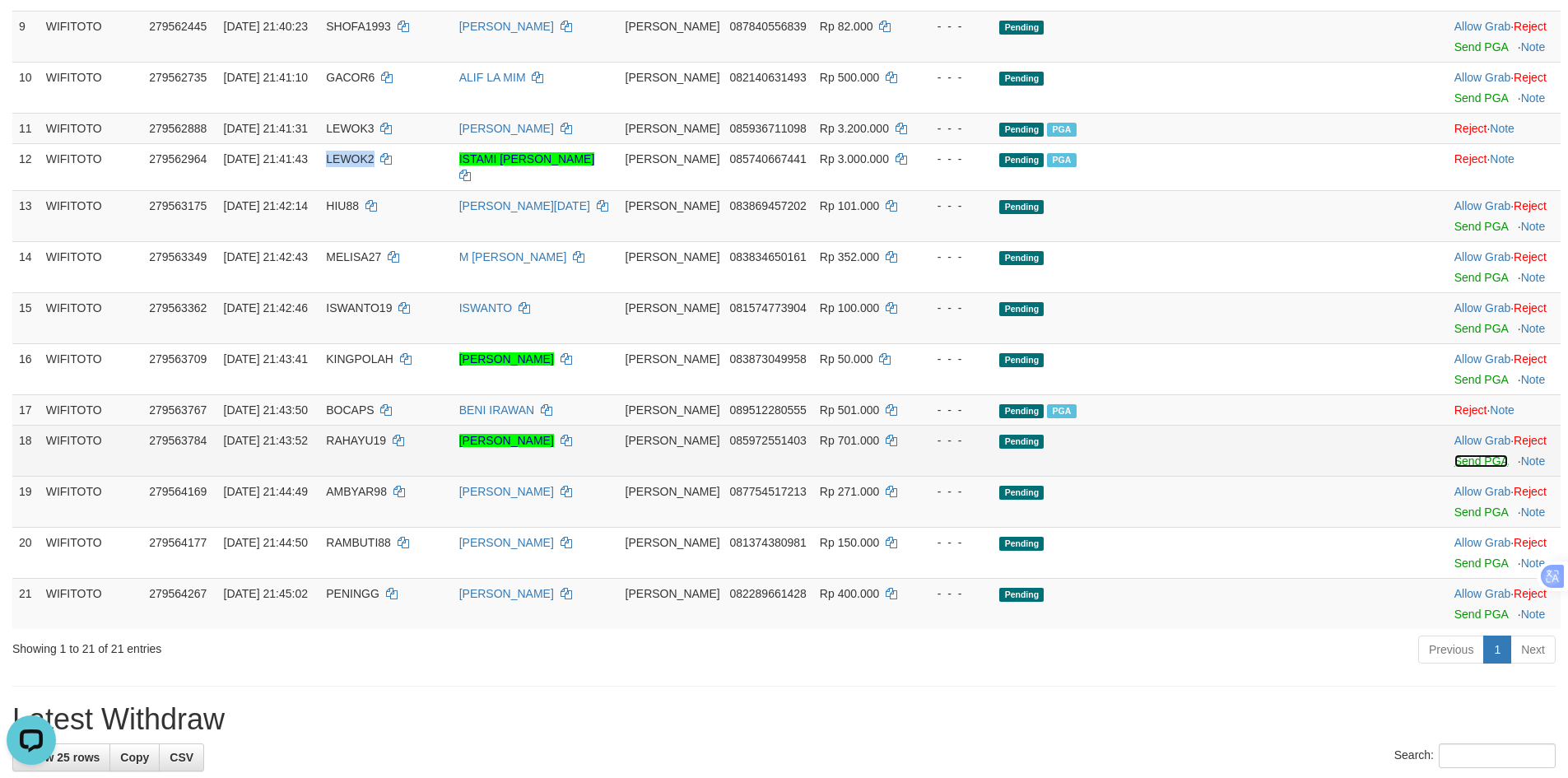
click at [1454, 468] on link "Send PGA" at bounding box center [1480, 461] width 53 height 13
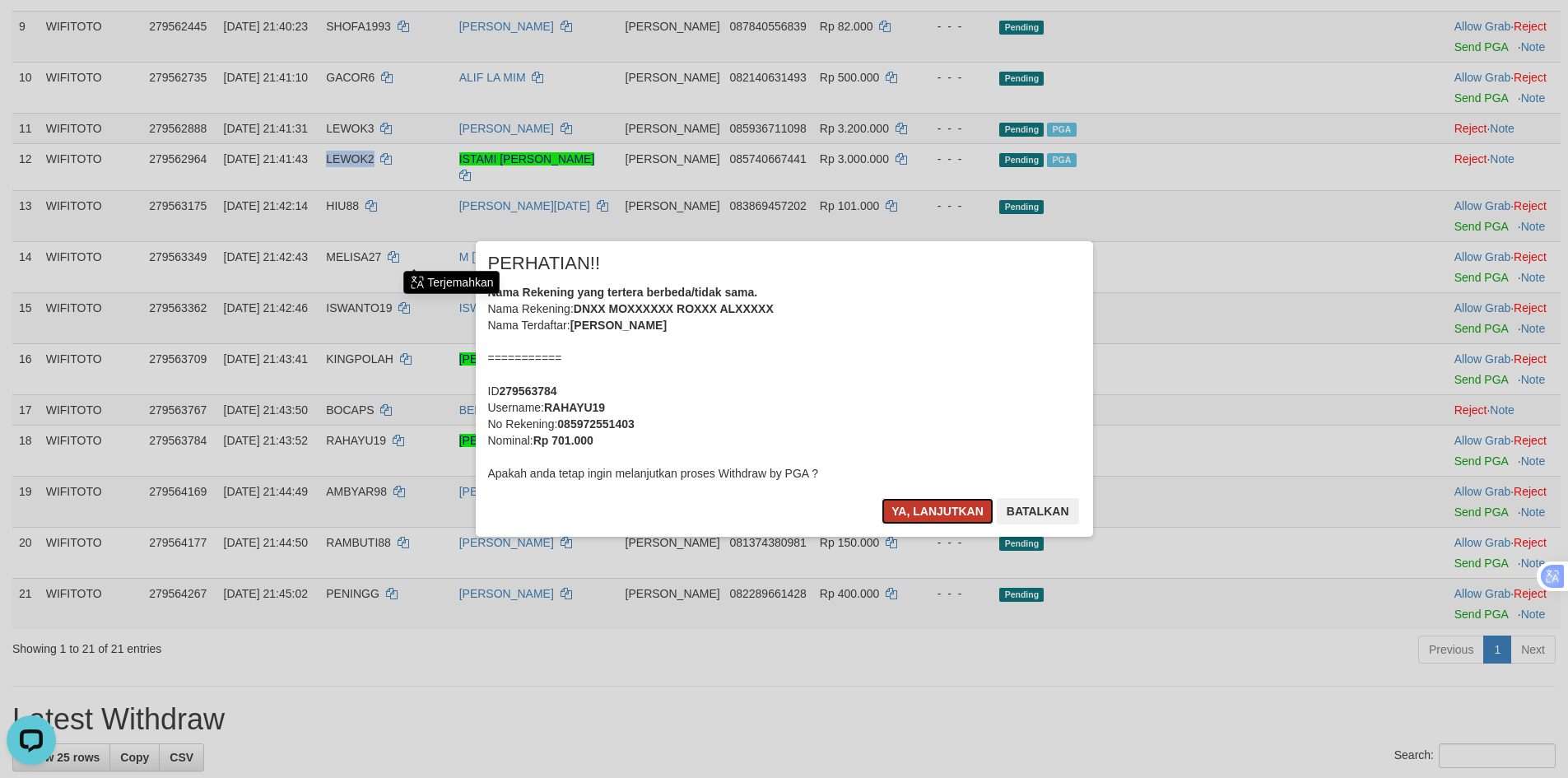
click at [951, 508] on button "Ya, lanjutkan" at bounding box center [937, 511] width 112 height 27
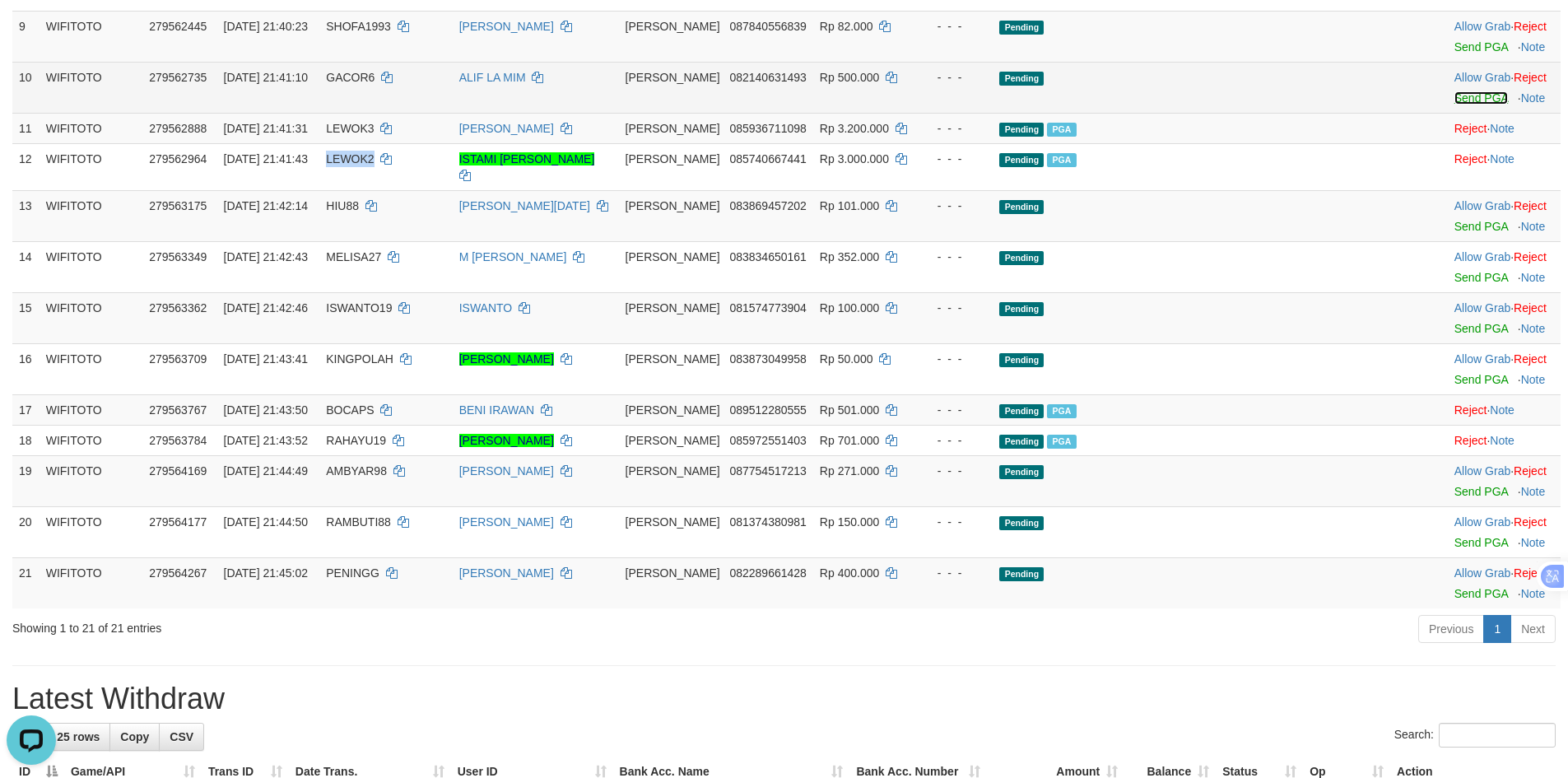
click at [1454, 104] on link "Send PGA" at bounding box center [1480, 98] width 53 height 13
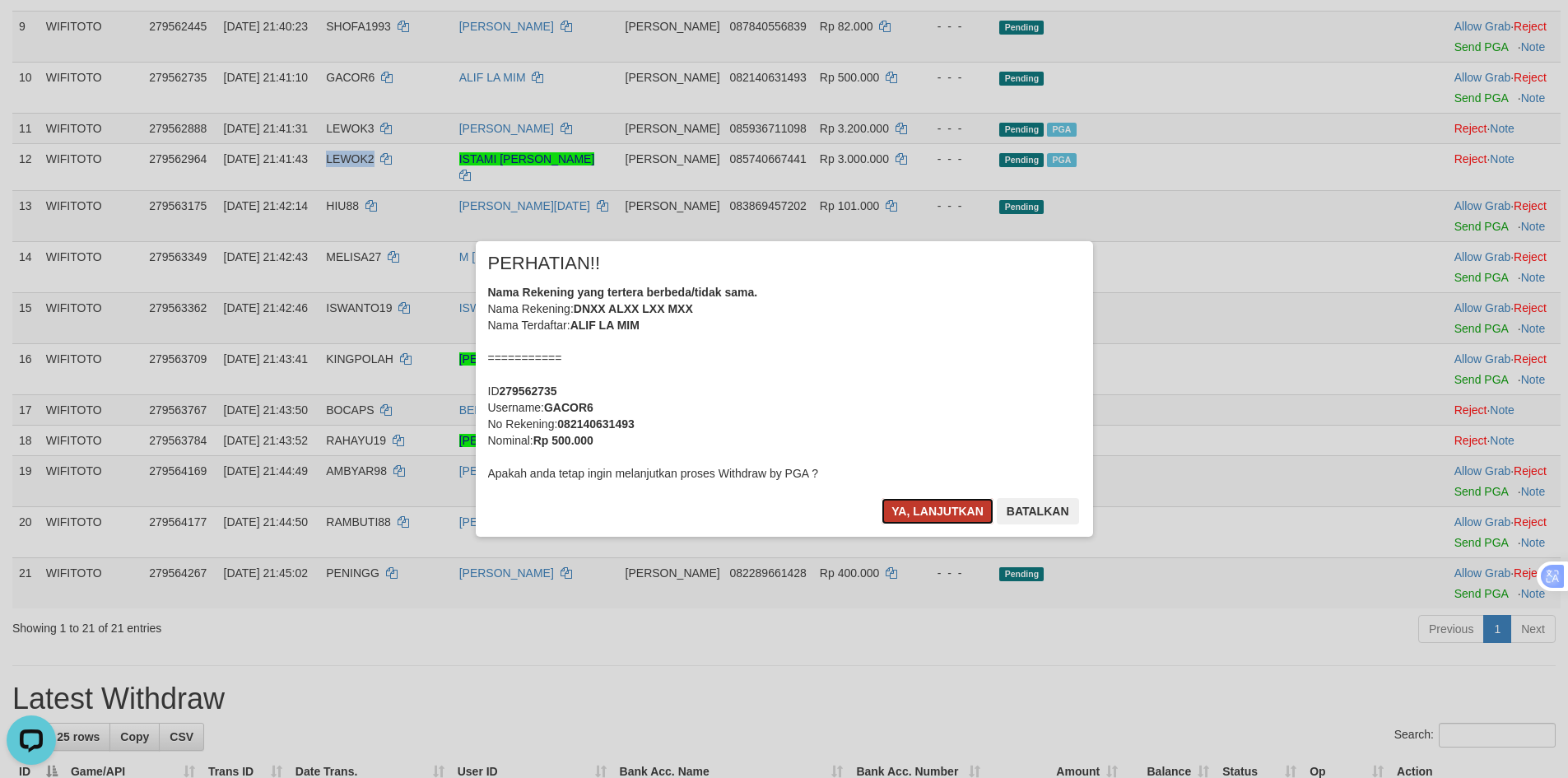
click at [937, 513] on button "Ya, lanjutkan" at bounding box center [937, 511] width 112 height 27
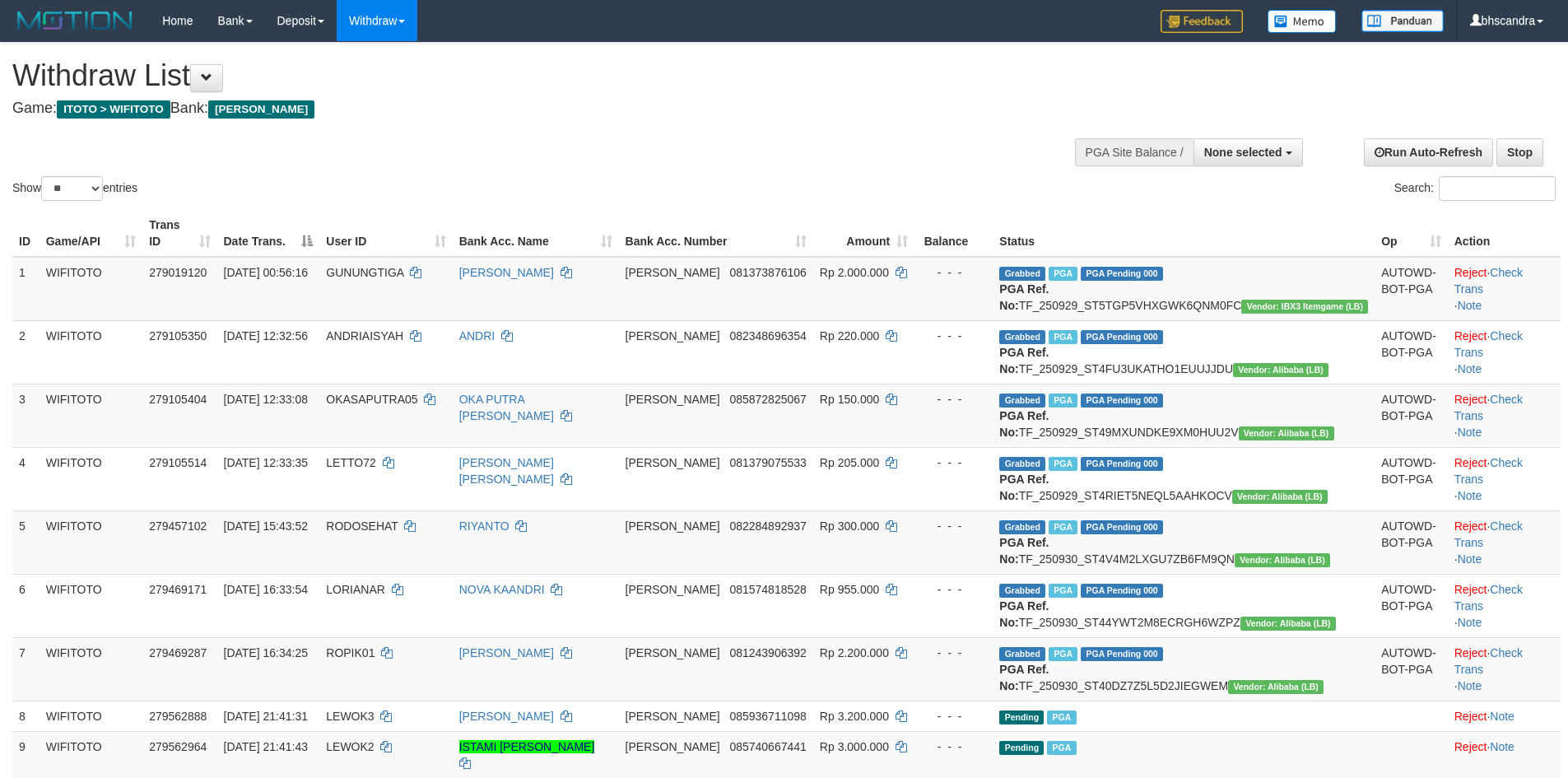
select select
select select "**"
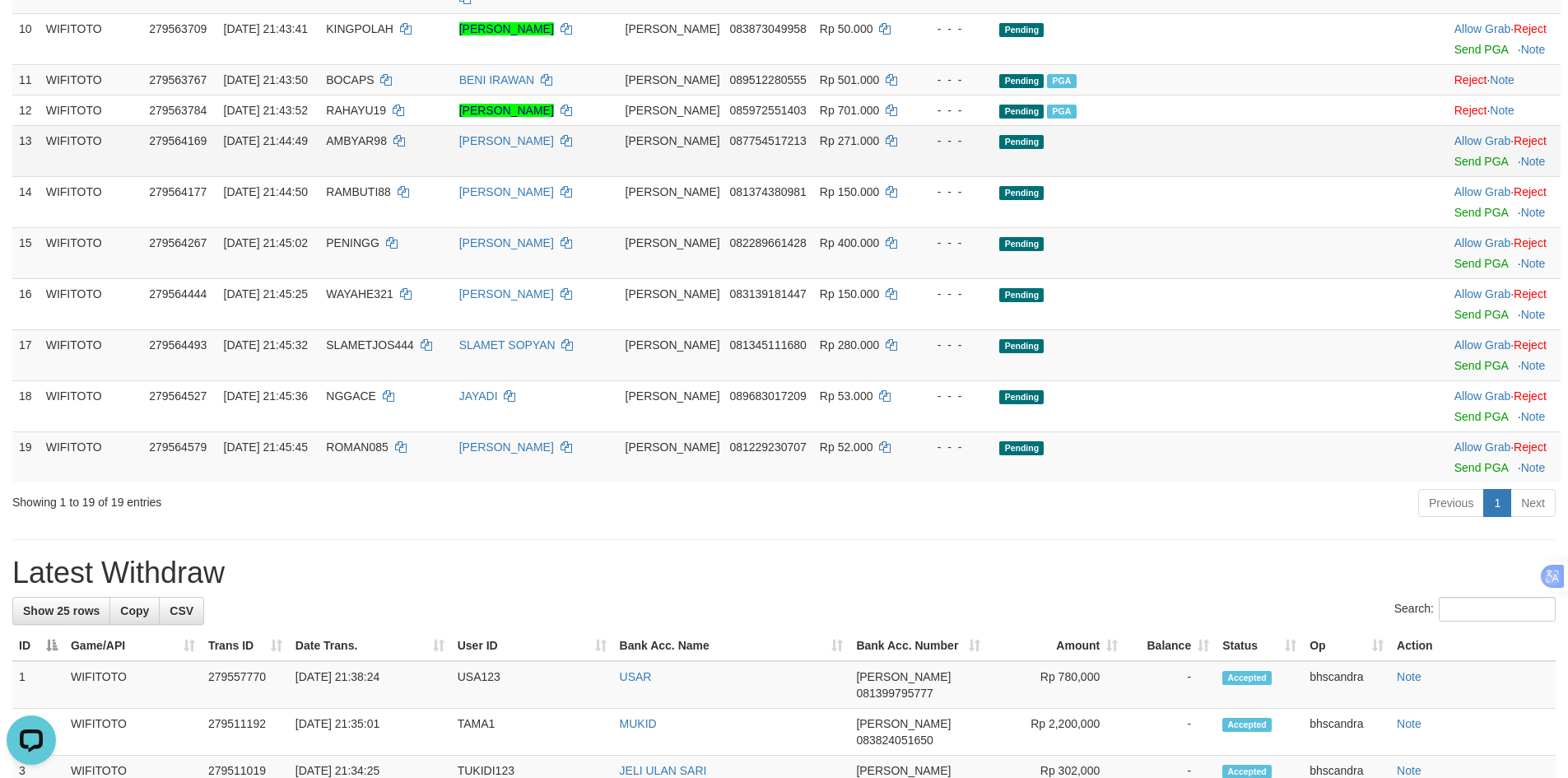
scroll to position [741, 0]
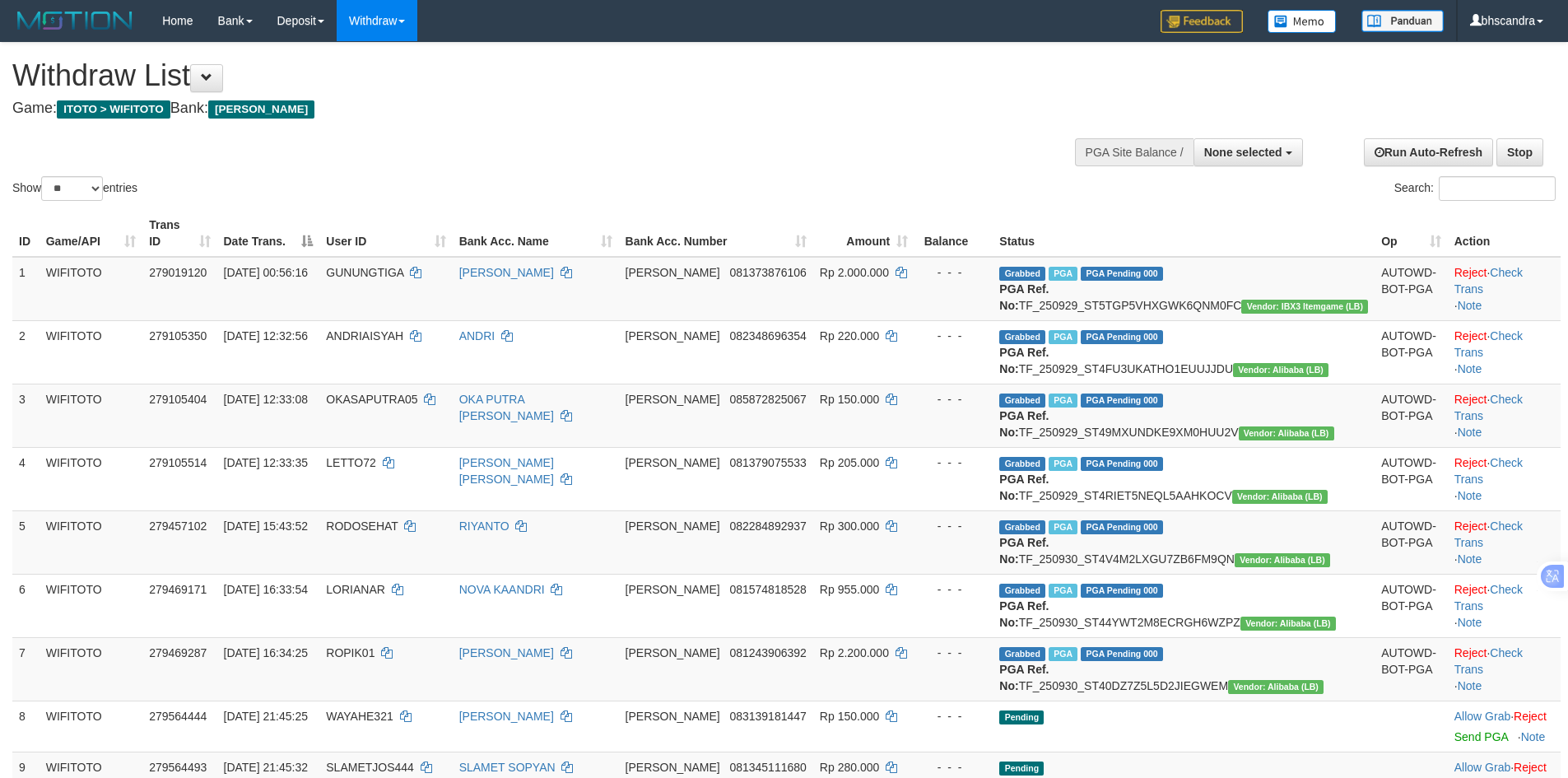
select select
select select "**"
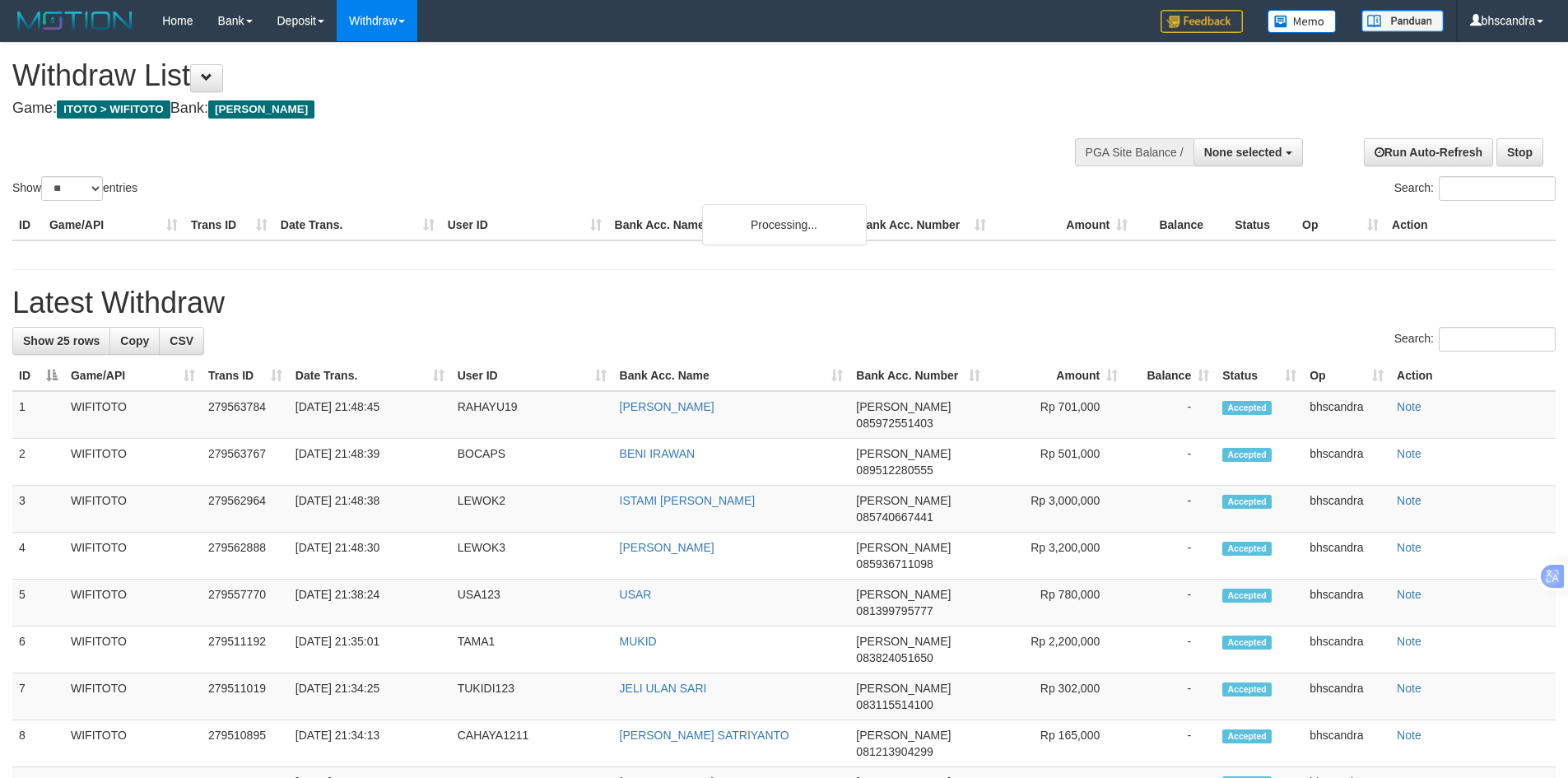
select select
select select "**"
click at [1060, 5] on div "Home Bank Account List Load By Website Group [ITOTO] WIFITOTO Mutasi Bank Searc…" at bounding box center [783, 21] width 1543 height 42
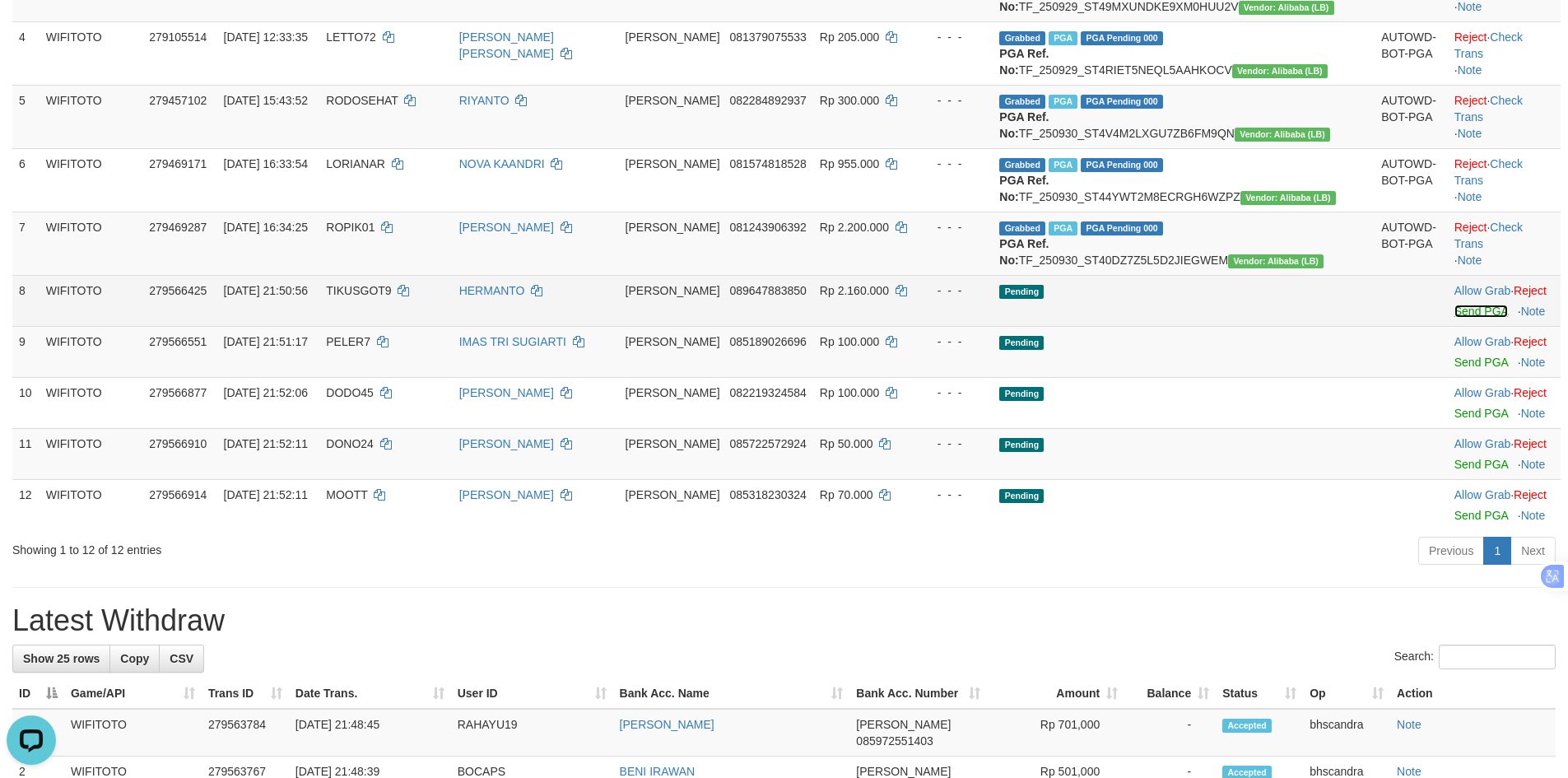
click at [1454, 318] on link "Send PGA" at bounding box center [1480, 311] width 53 height 13
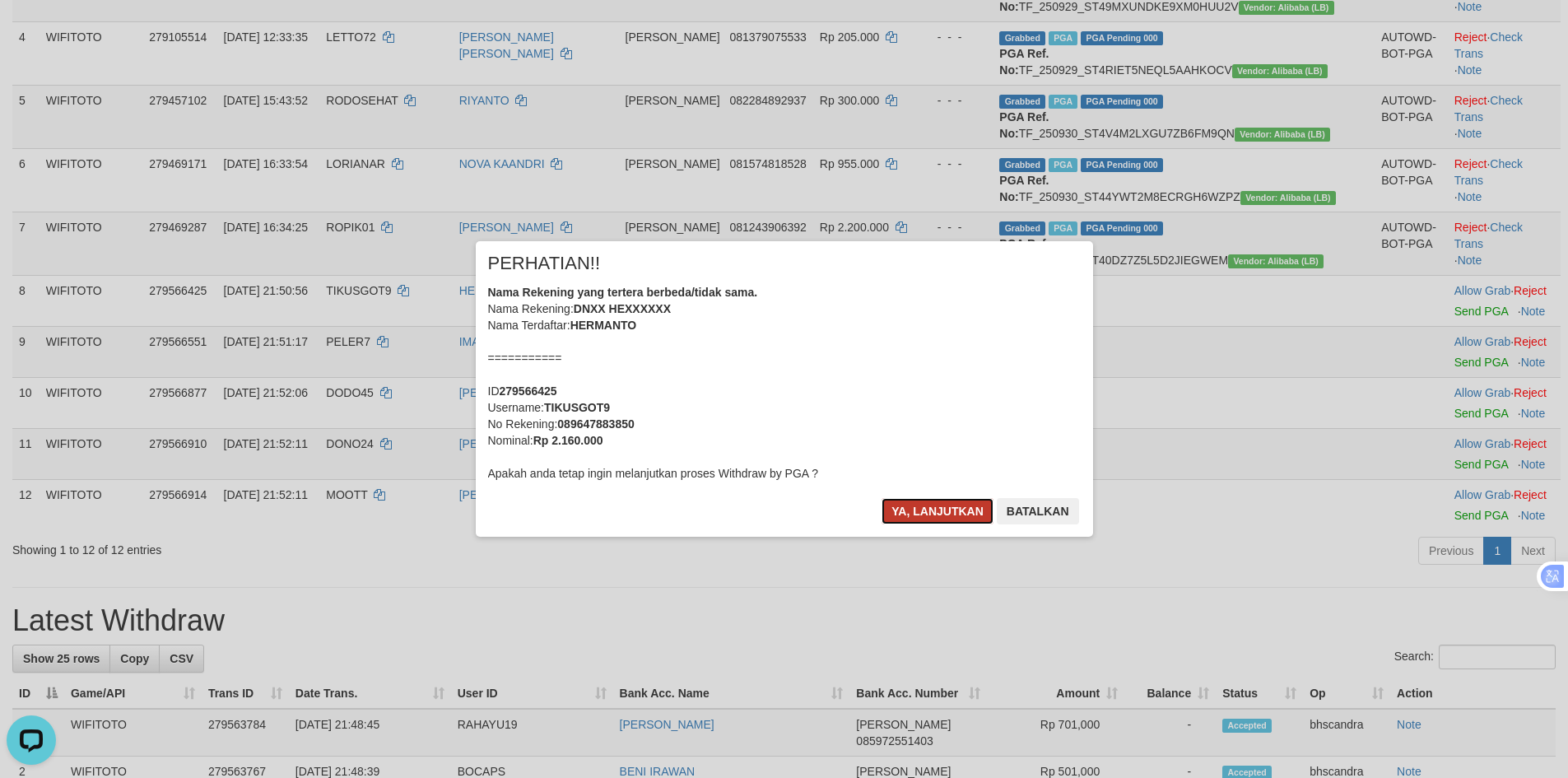
click at [896, 513] on button "Ya, lanjutkan" at bounding box center [937, 511] width 112 height 27
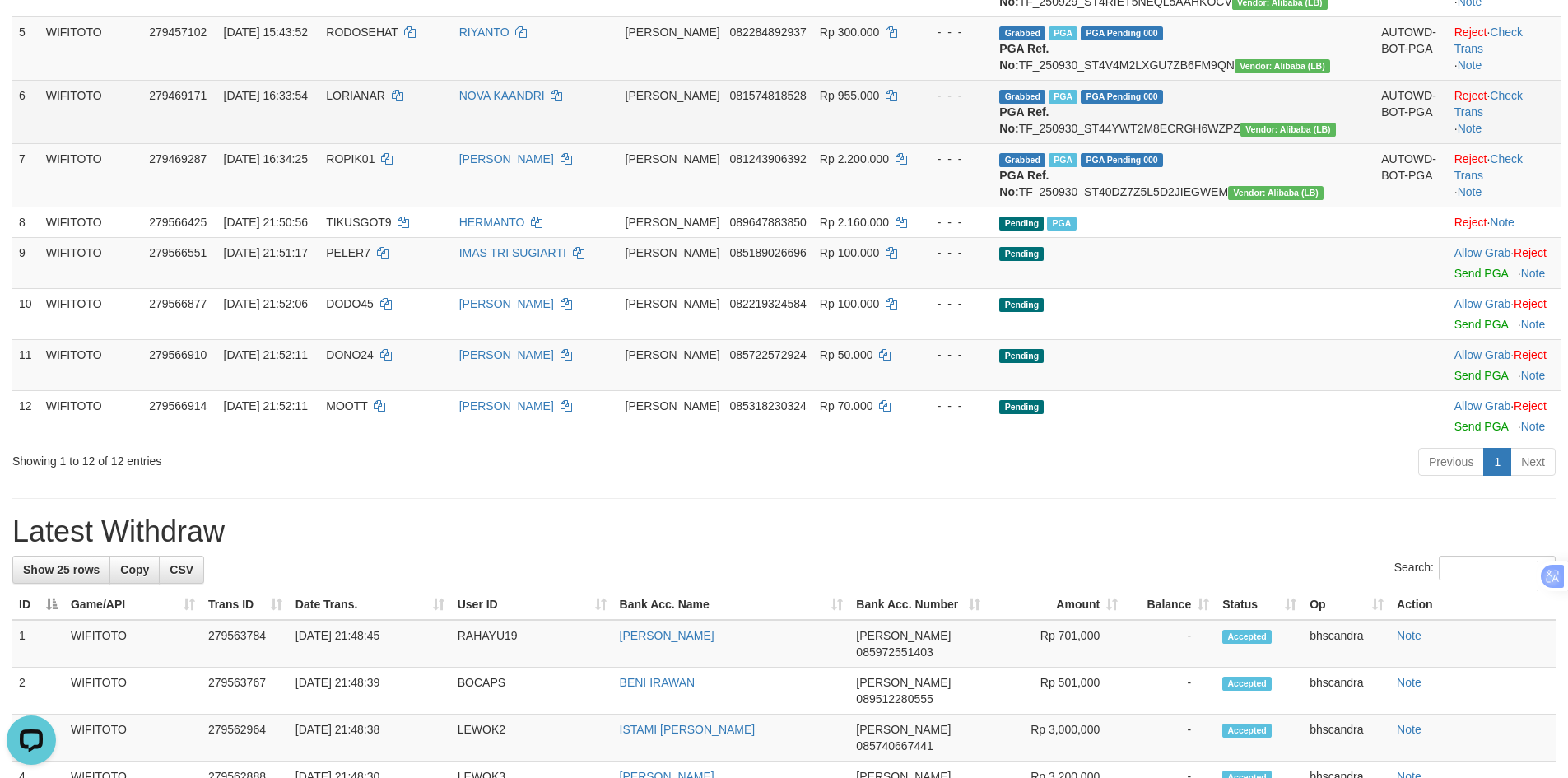
scroll to position [247, 0]
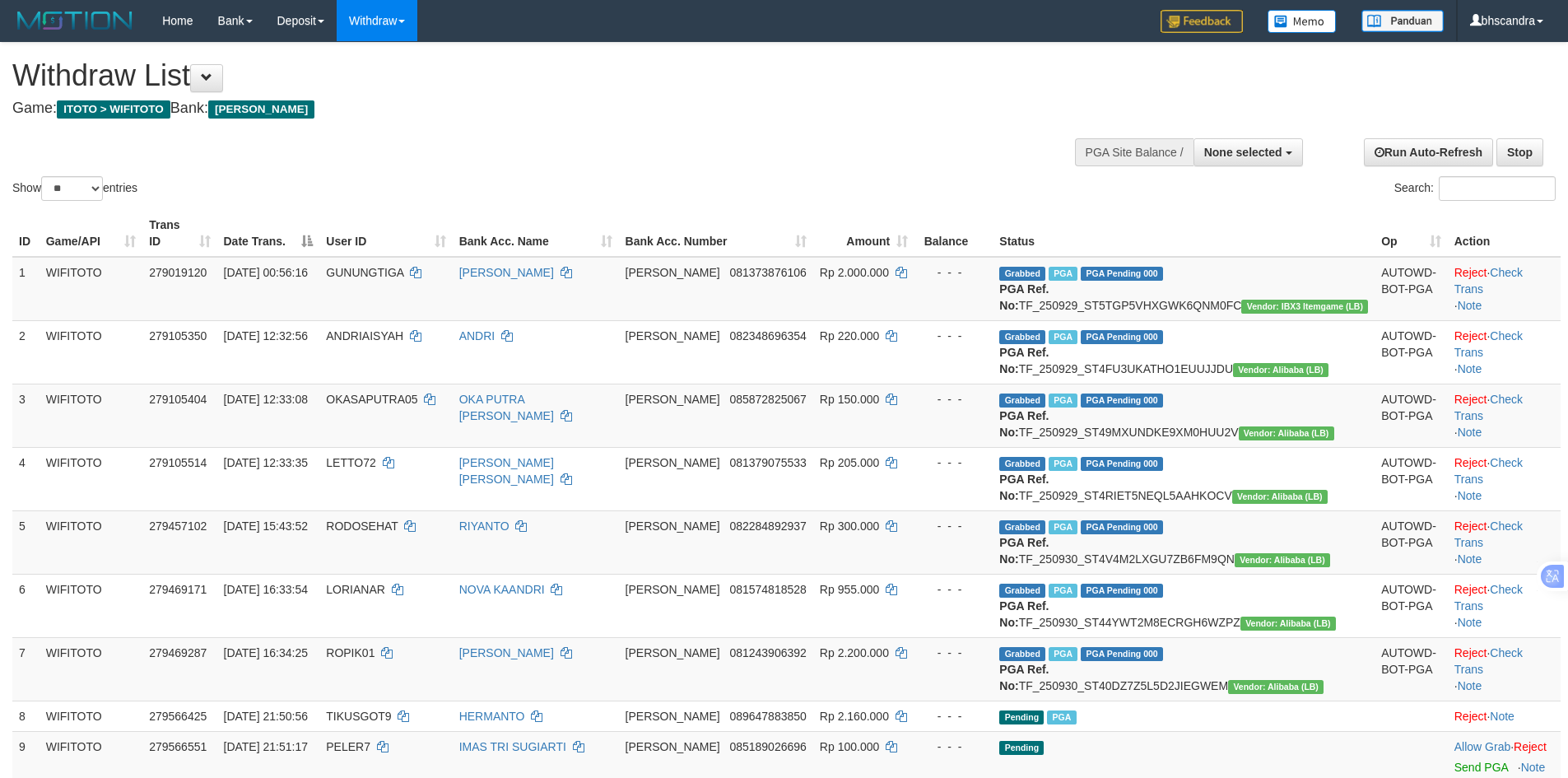
select select
select select "**"
select select
select select "**"
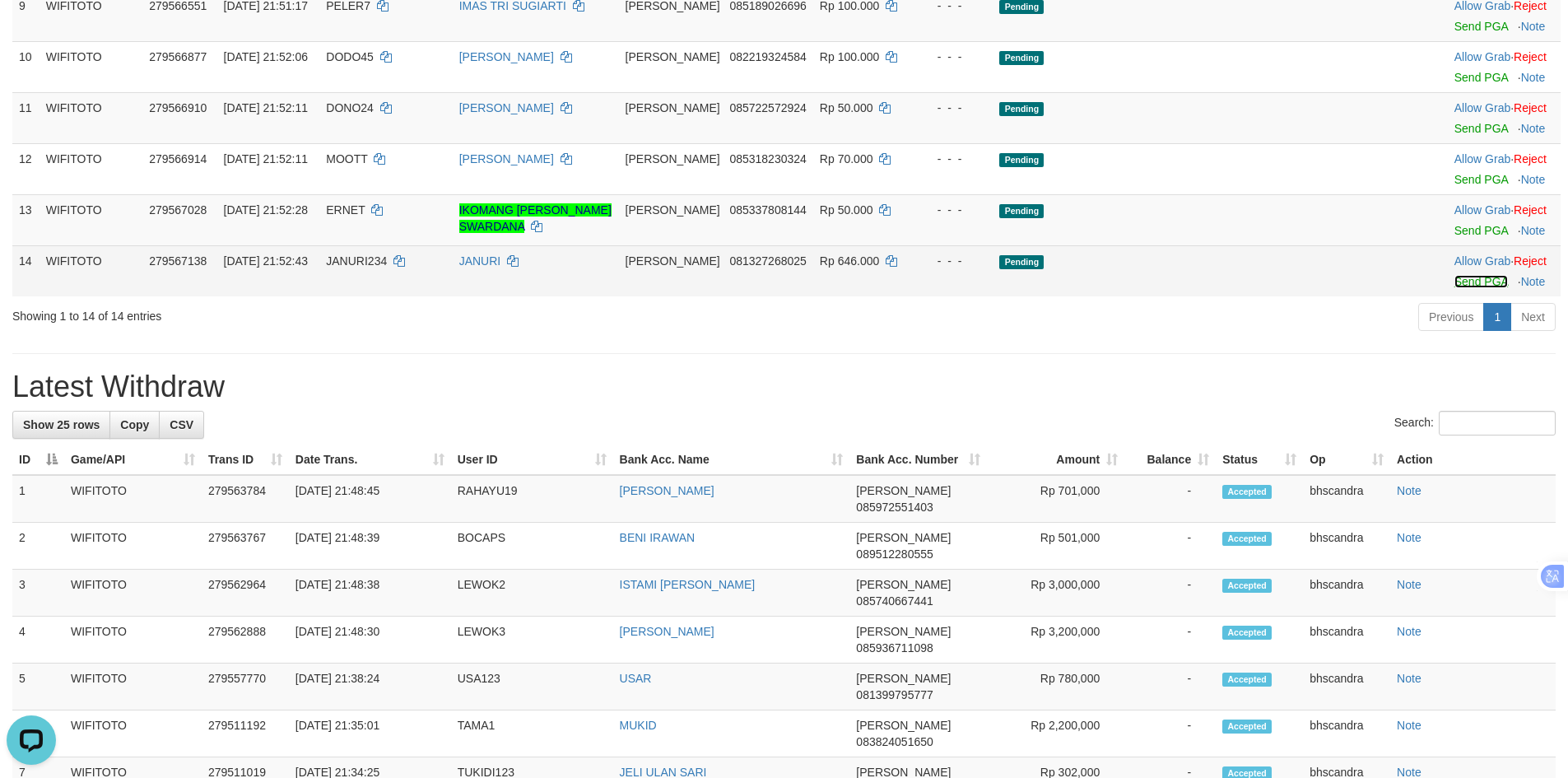
click at [1463, 288] on link "Send PGA" at bounding box center [1480, 281] width 53 height 13
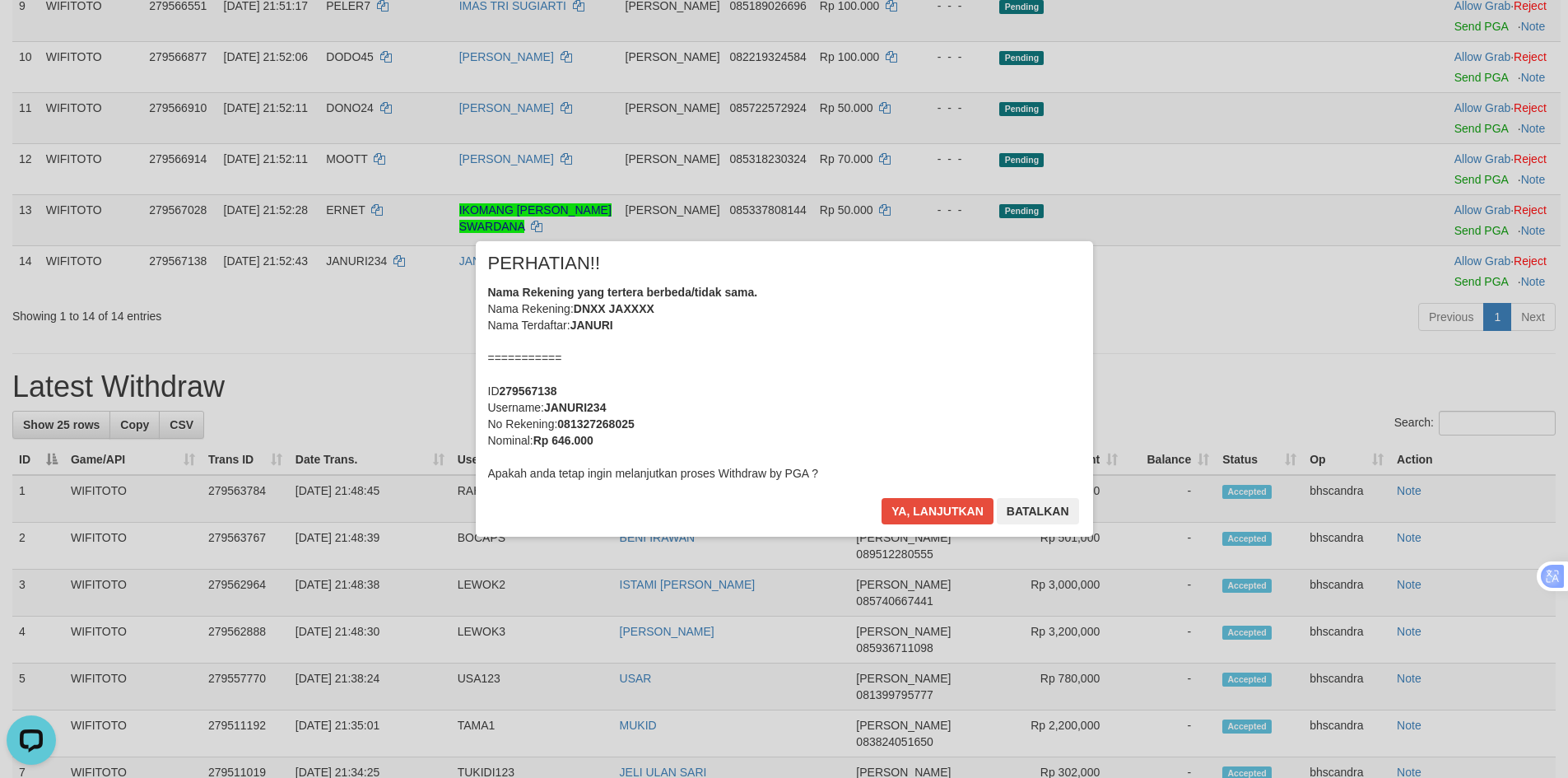
click at [915, 529] on div "Ya, lanjutkan Batalkan" at bounding box center [980, 517] width 200 height 38
click at [918, 516] on button "Ya, lanjutkan" at bounding box center [937, 511] width 112 height 27
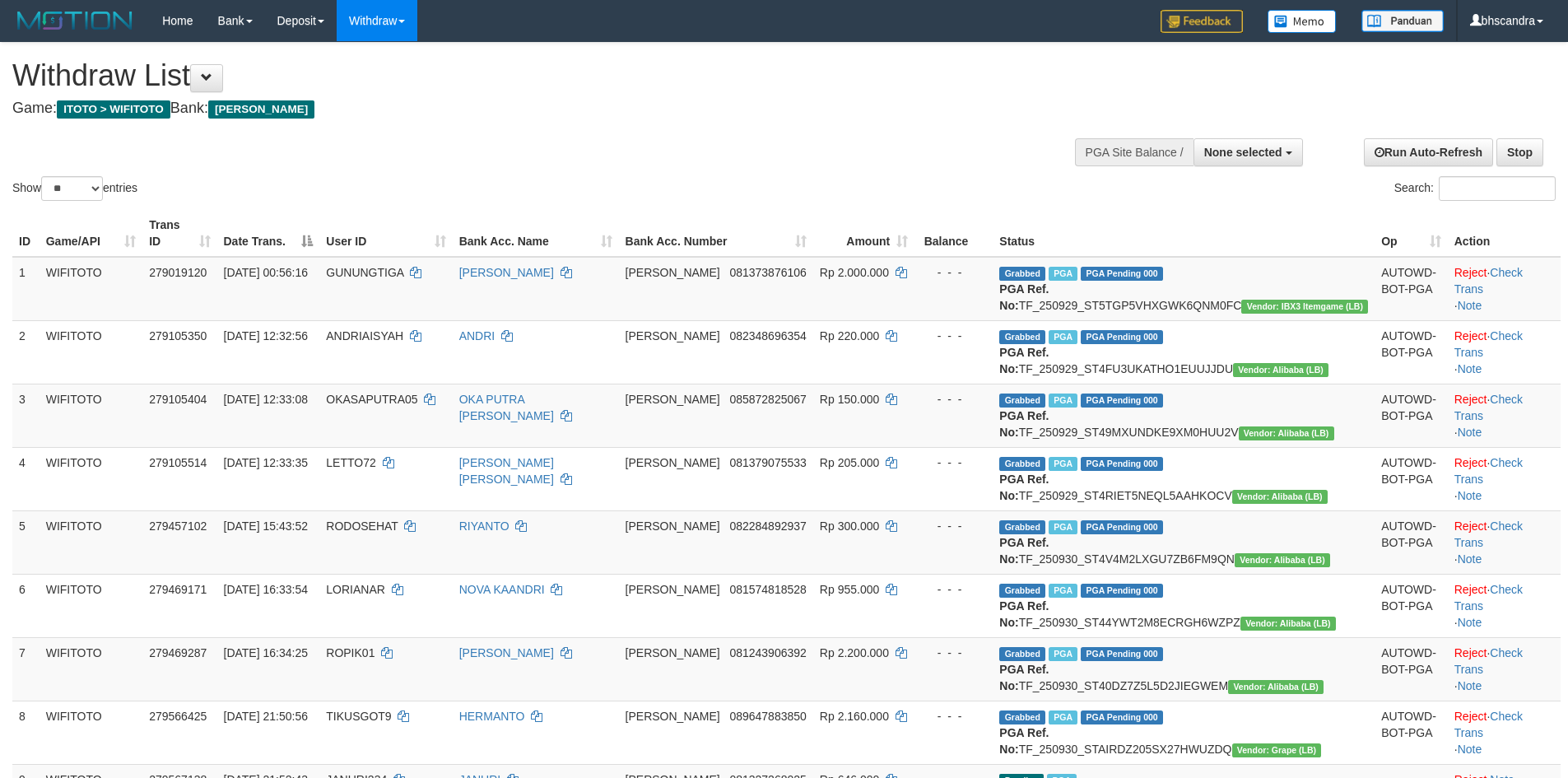
select select
select select "**"
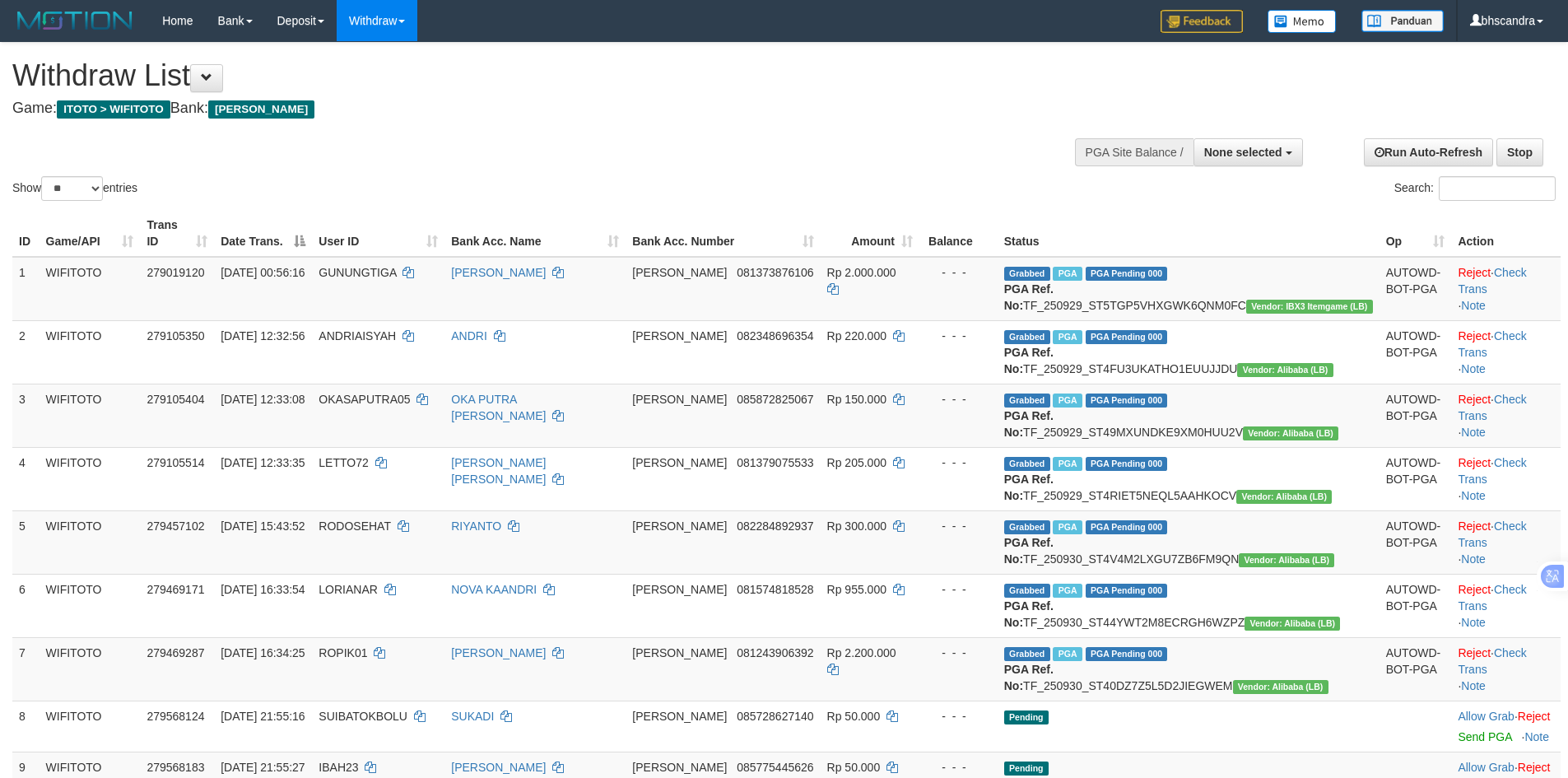
select select
select select "**"
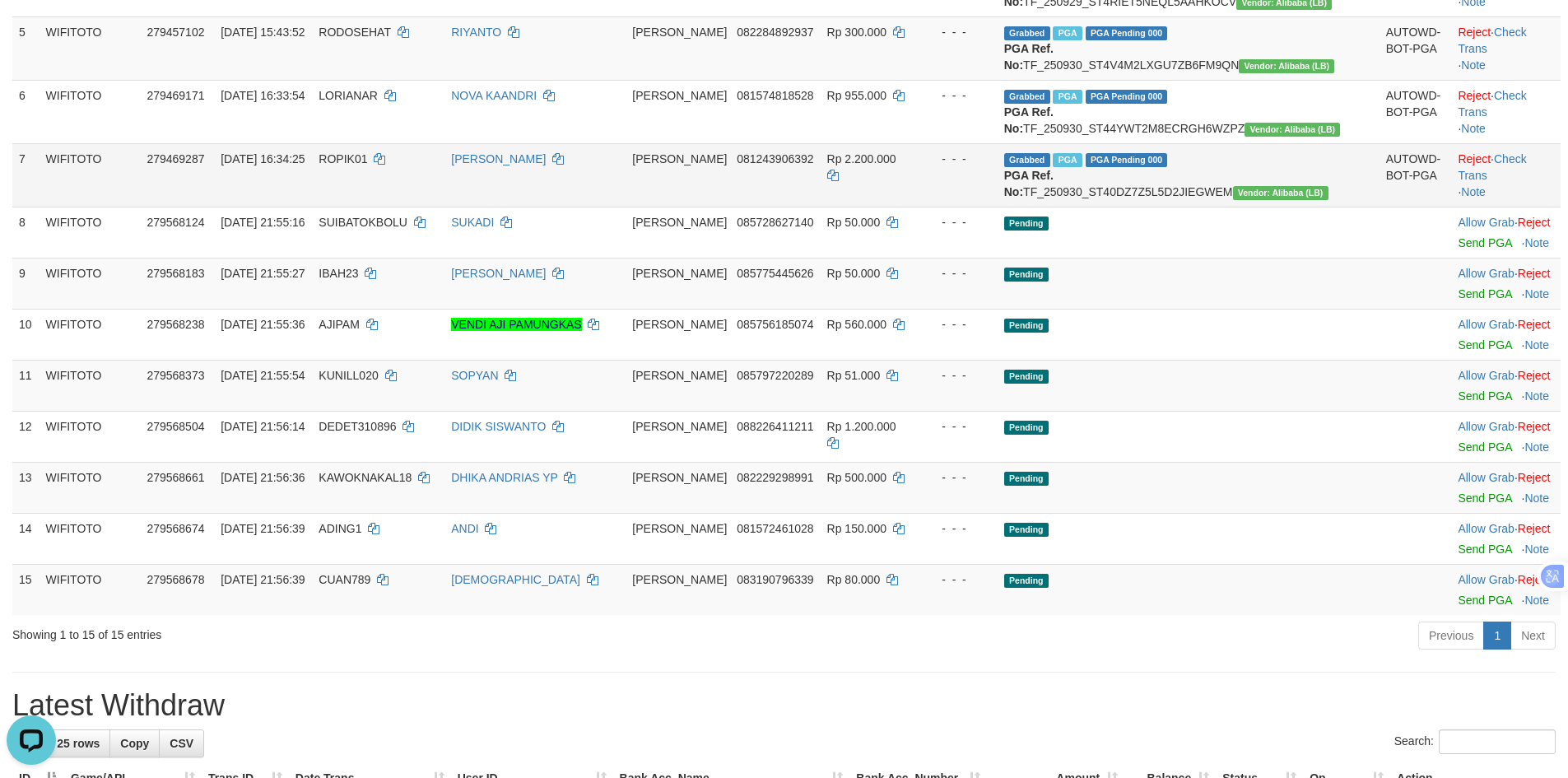
scroll to position [741, 0]
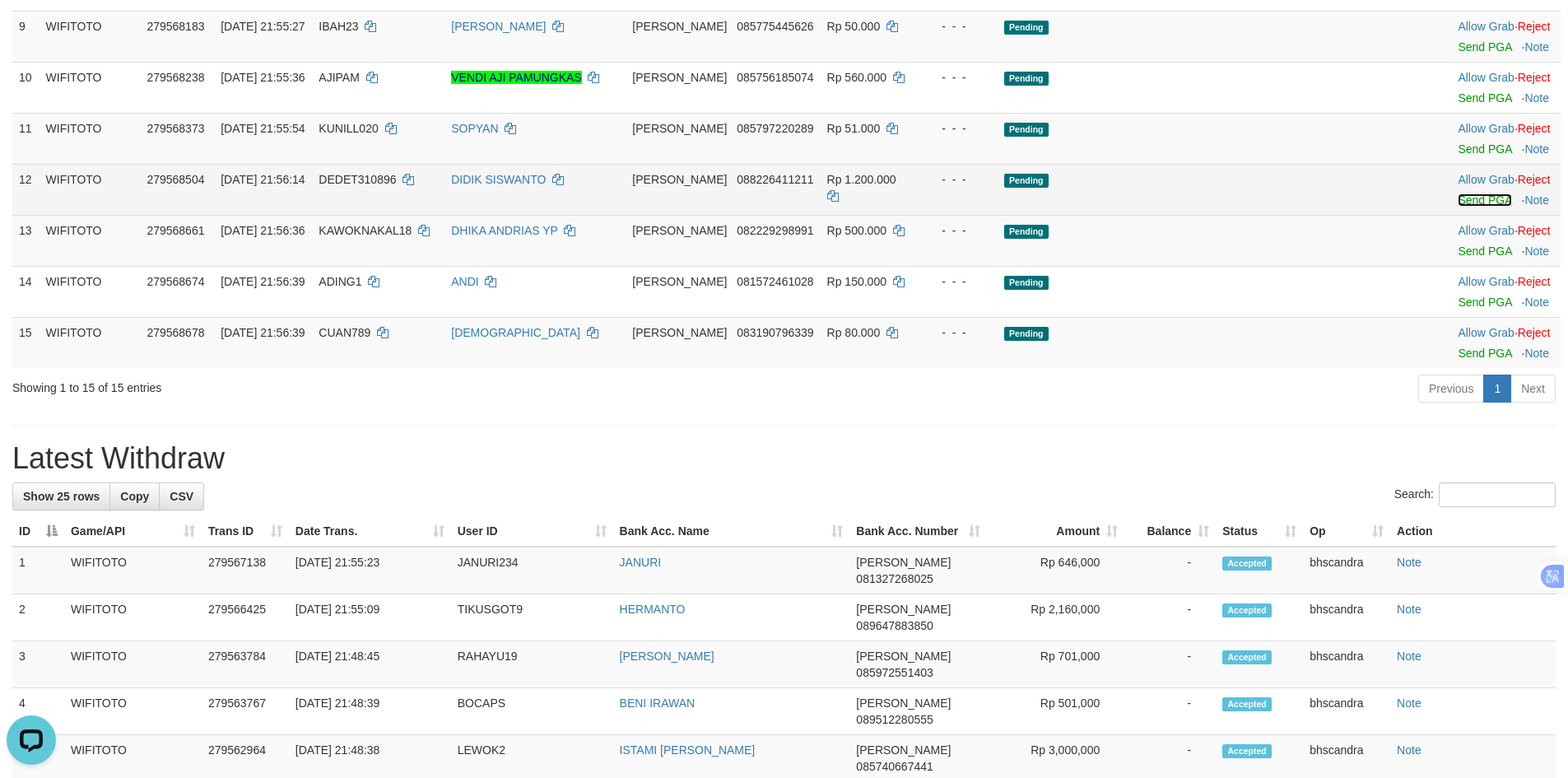
click at [1457, 207] on link "Send PGA" at bounding box center [1484, 200] width 53 height 13
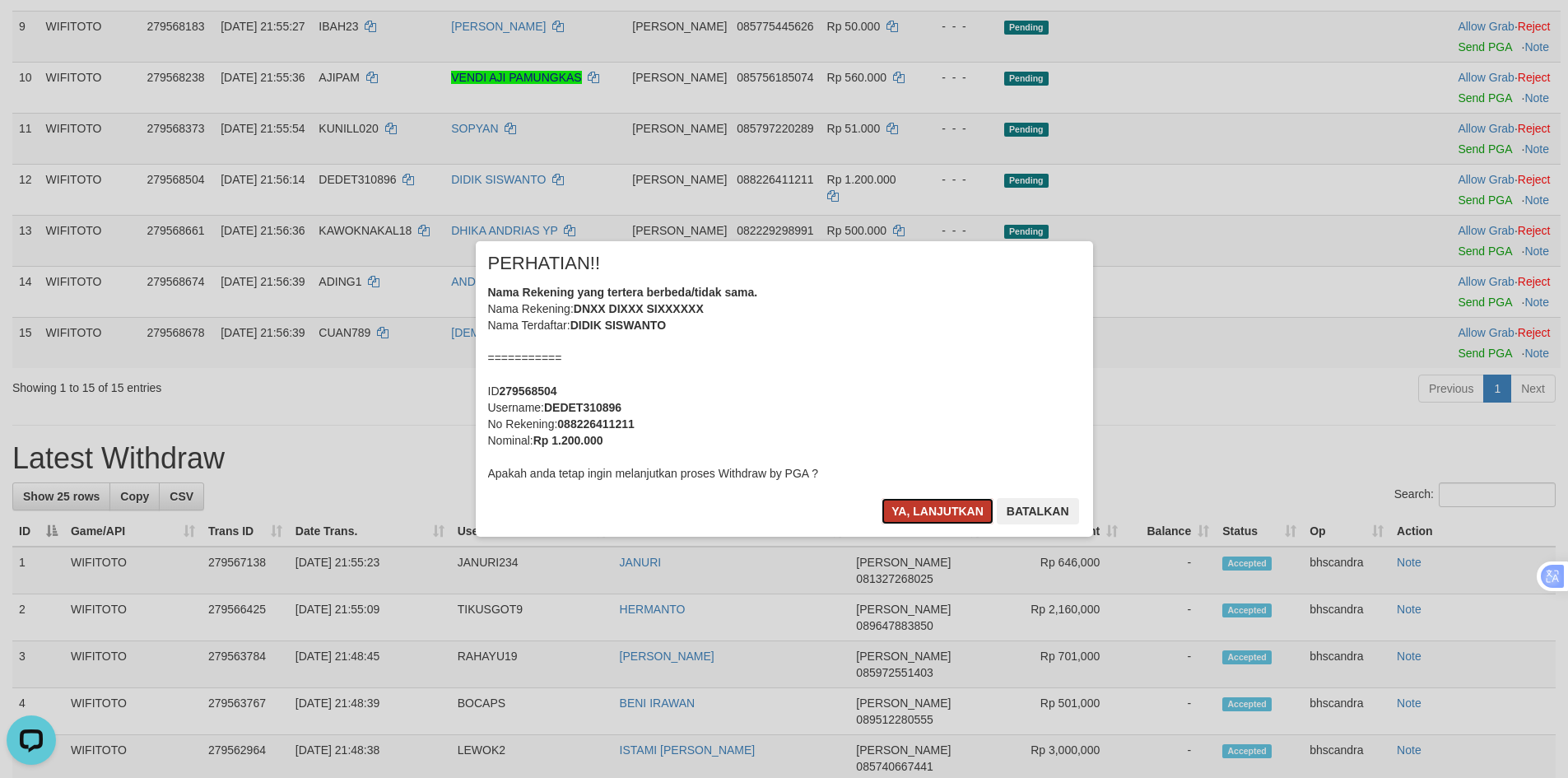
drag, startPoint x: 924, startPoint y: 513, endPoint x: 901, endPoint y: 514, distance: 23.0
click at [924, 516] on button "Ya, lanjutkan" at bounding box center [937, 511] width 112 height 27
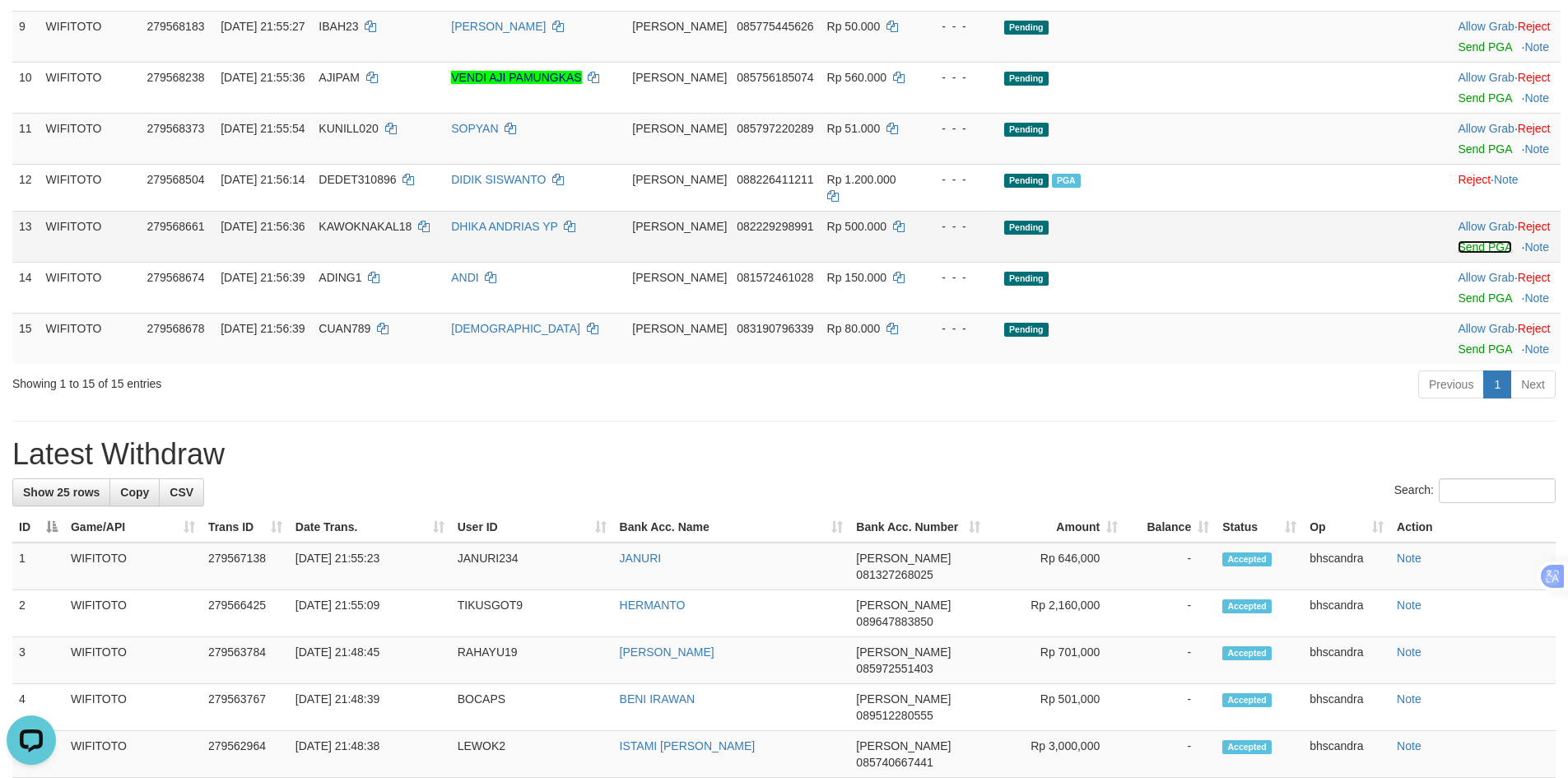
click at [1457, 254] on link "Send PGA" at bounding box center [1484, 247] width 53 height 13
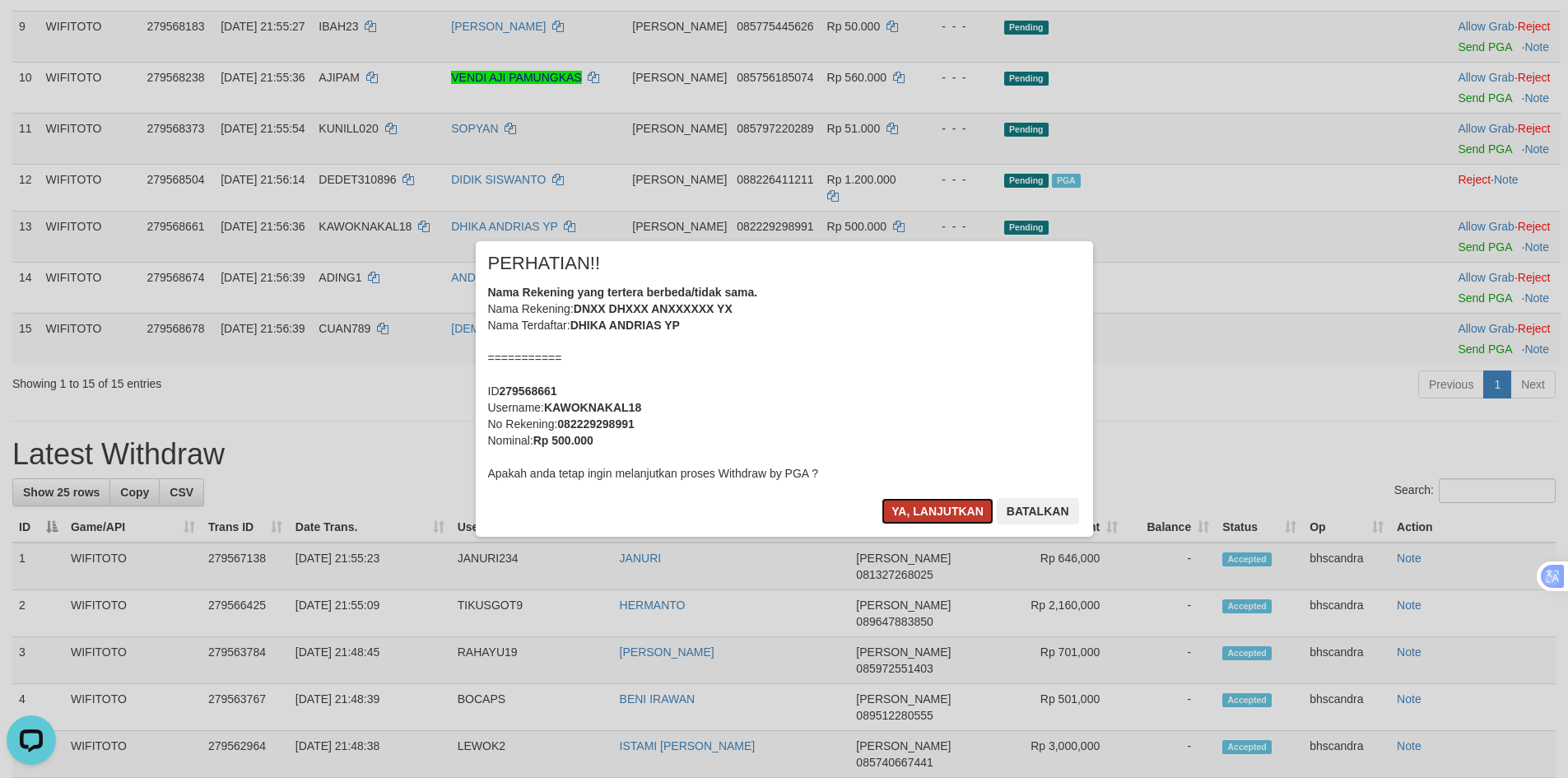
click at [911, 512] on button "Ya, lanjutkan" at bounding box center [937, 511] width 112 height 27
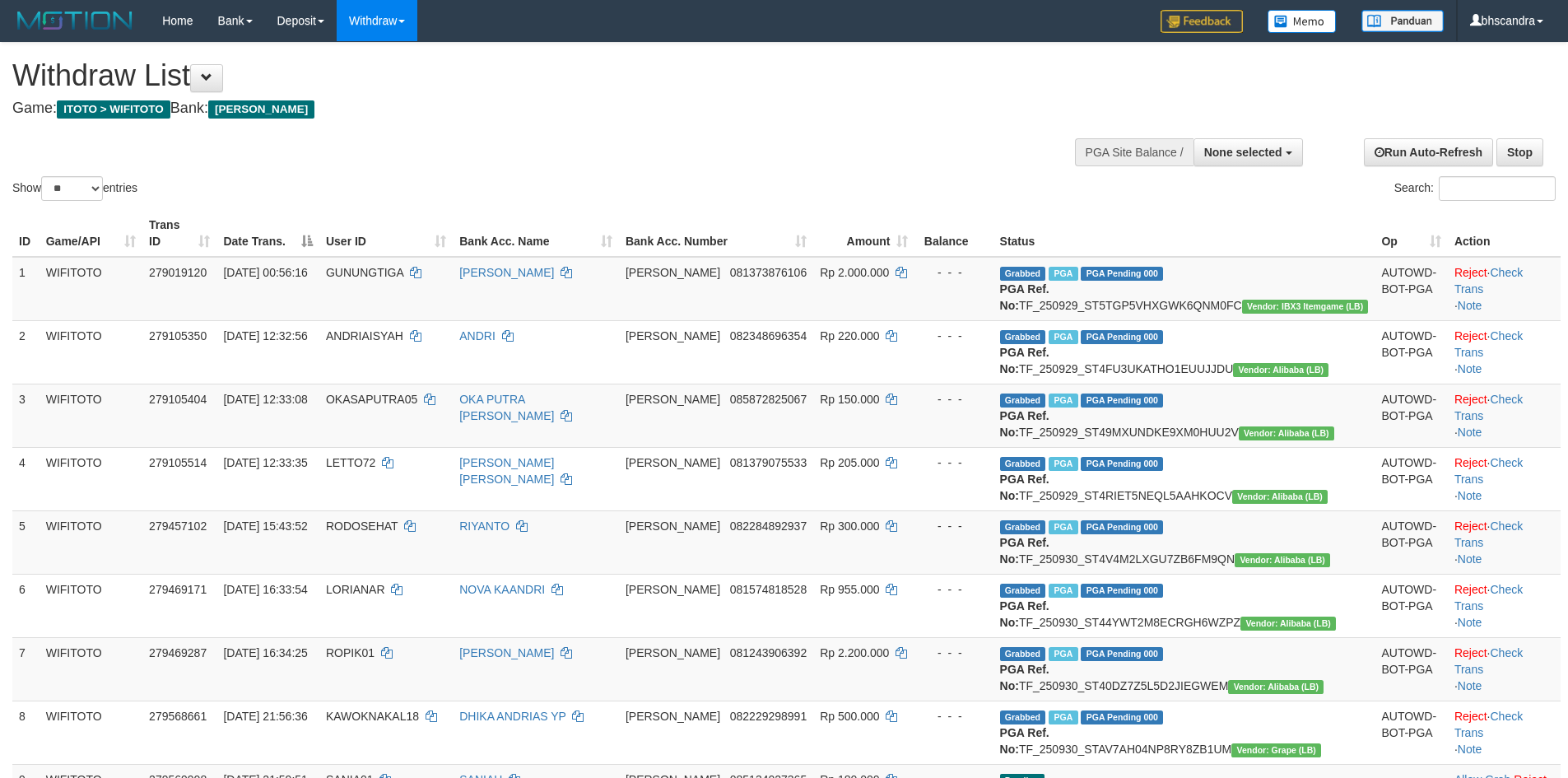
select select
select select "**"
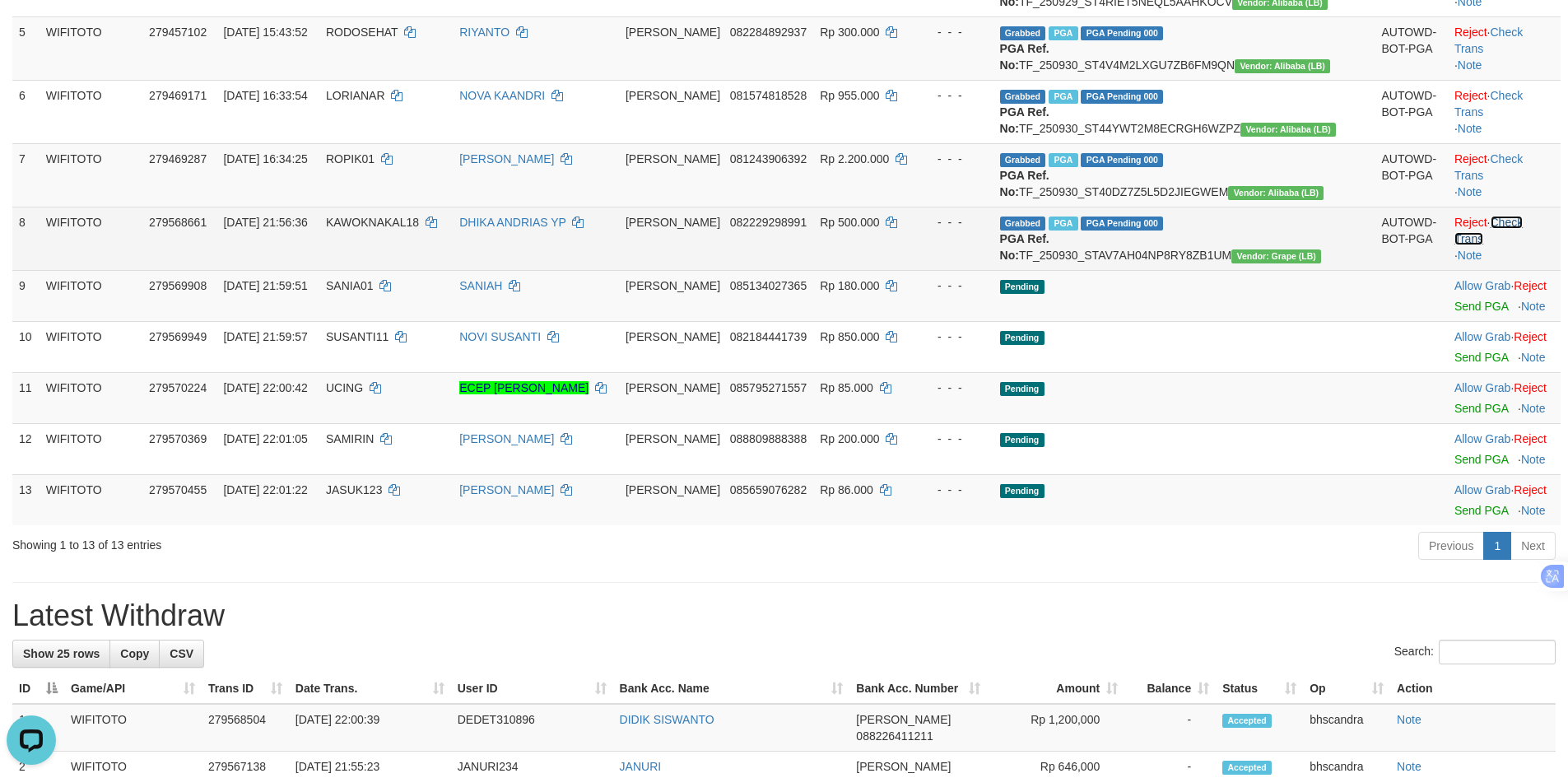
click at [1498, 245] on link "Check Trans" at bounding box center [1487, 231] width 69 height 29
